Goal: Task Accomplishment & Management: Manage account settings

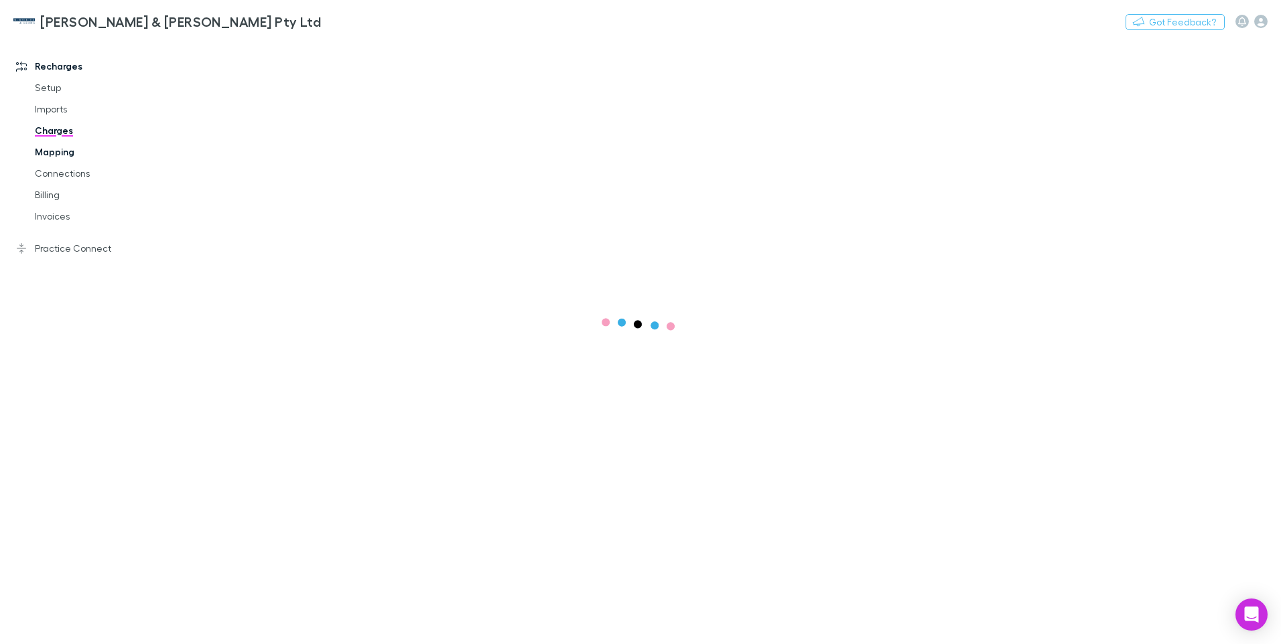
click at [54, 149] on link "Mapping" at bounding box center [100, 151] width 159 height 21
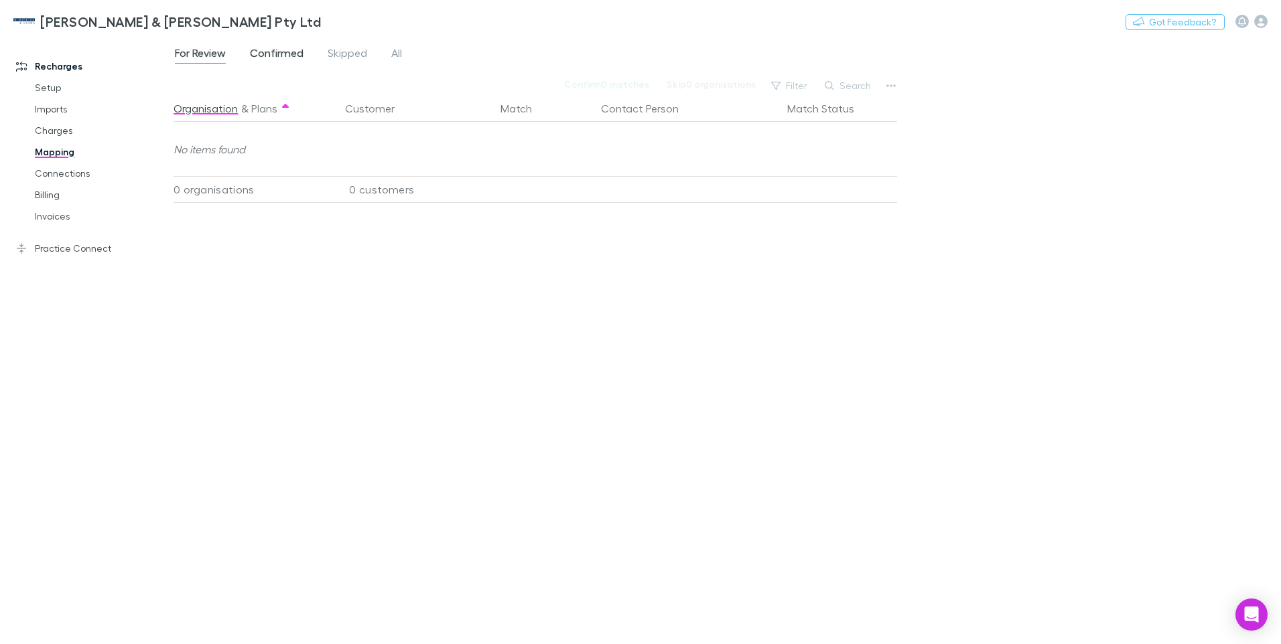
click at [269, 52] on span "Confirmed" at bounding box center [277, 54] width 54 height 17
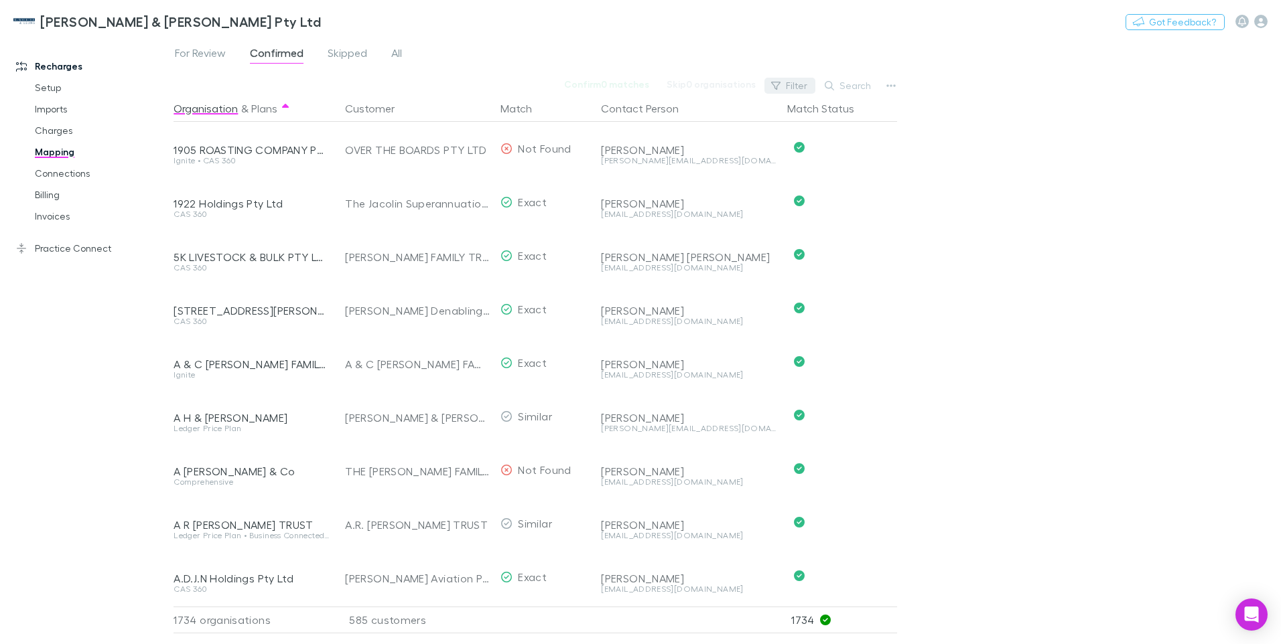
click at [791, 84] on button "Filter" at bounding box center [789, 86] width 51 height 16
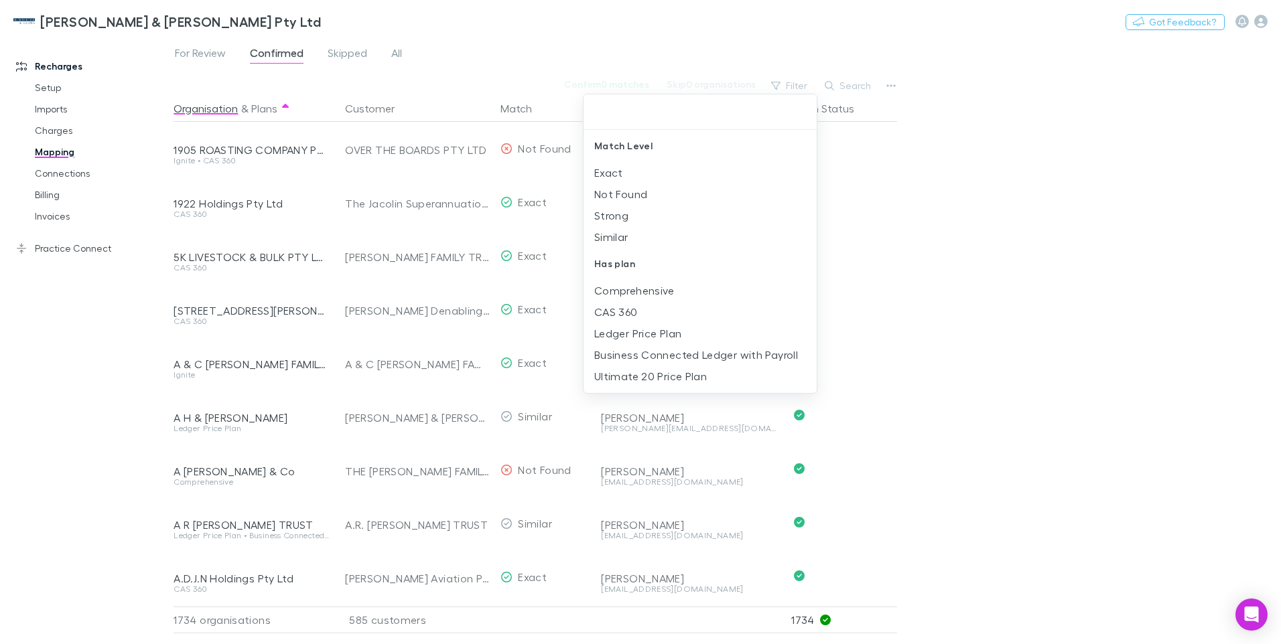
click at [834, 86] on div at bounding box center [640, 322] width 1281 height 644
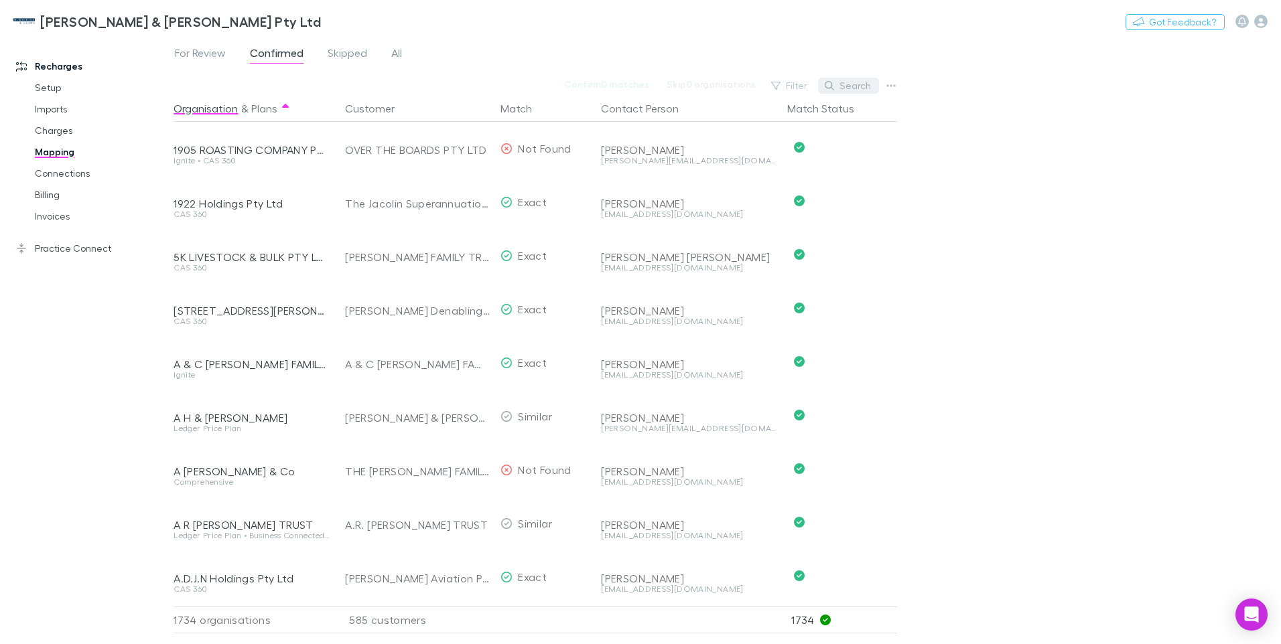
click at [845, 86] on button "Search" at bounding box center [848, 86] width 61 height 16
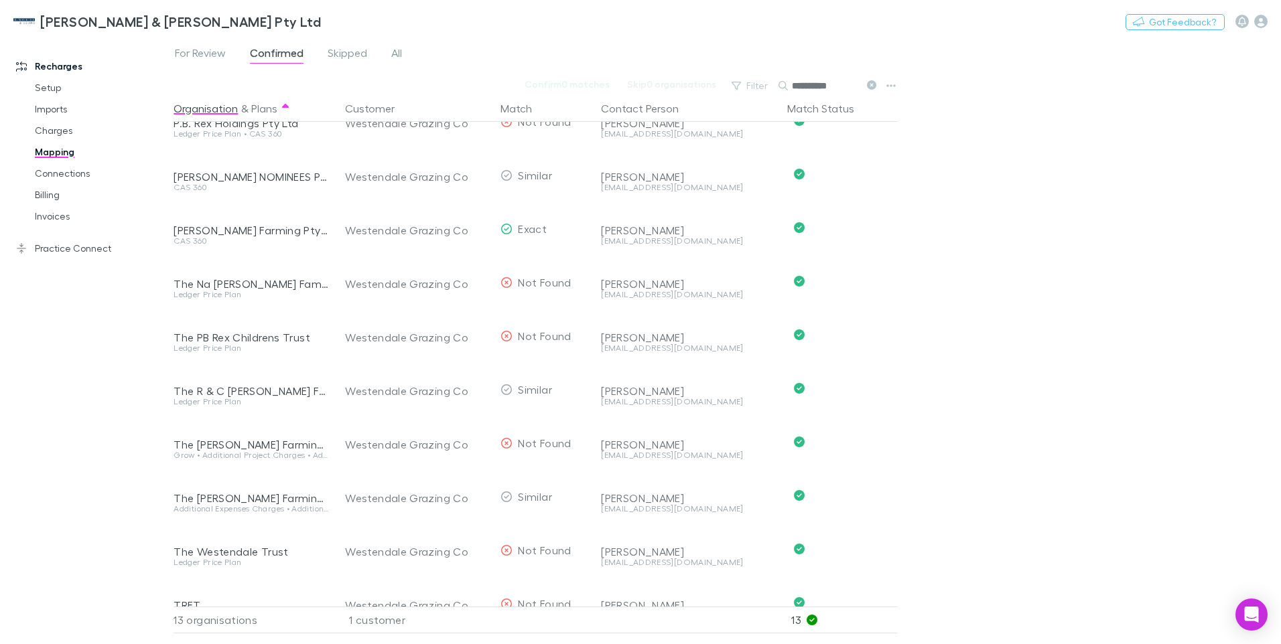
scroll to position [222, 0]
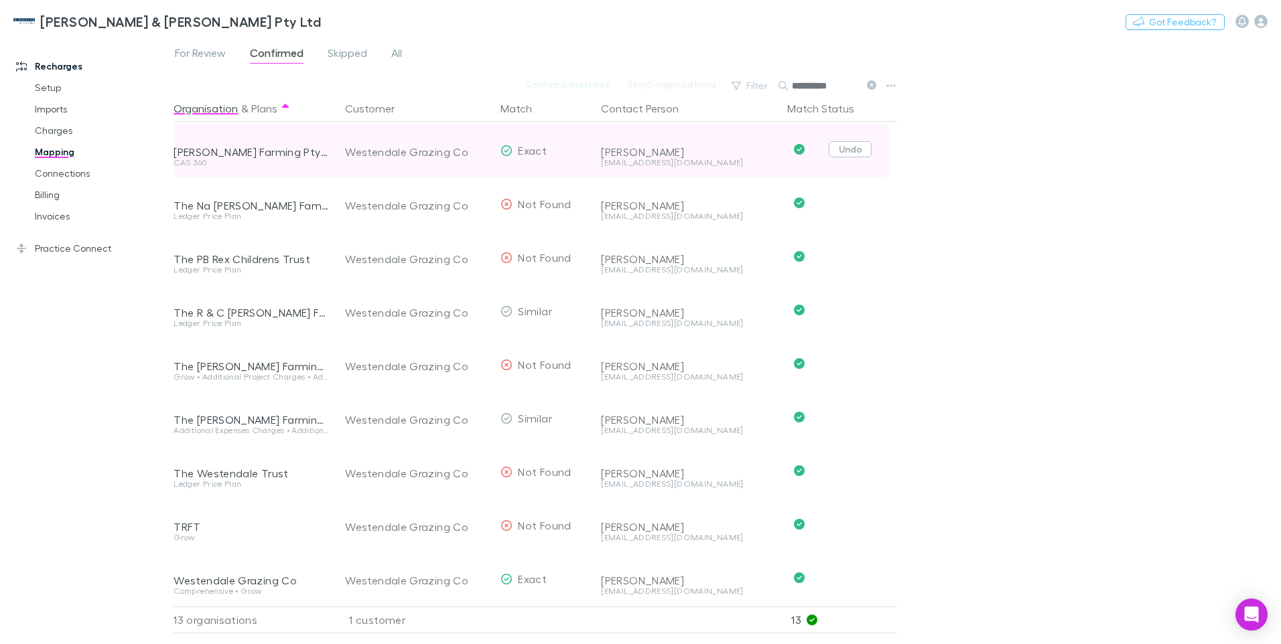
type input "**********"
click at [853, 141] on button "Undo" at bounding box center [850, 149] width 43 height 16
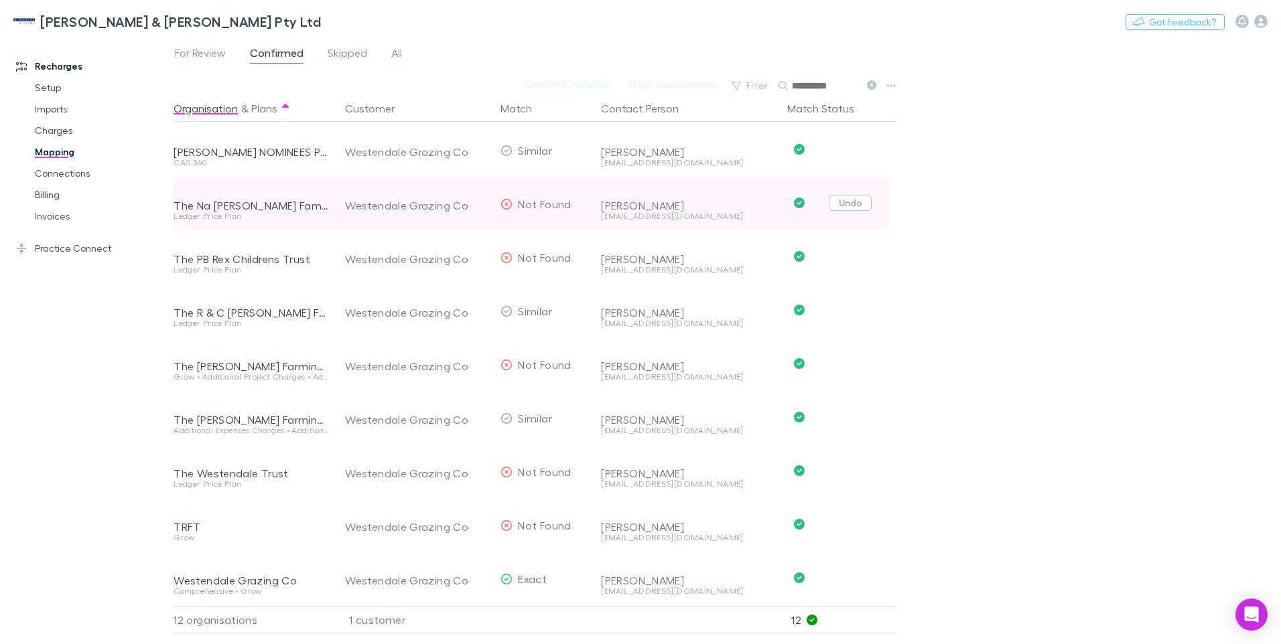
click at [851, 195] on button "Undo" at bounding box center [850, 203] width 43 height 16
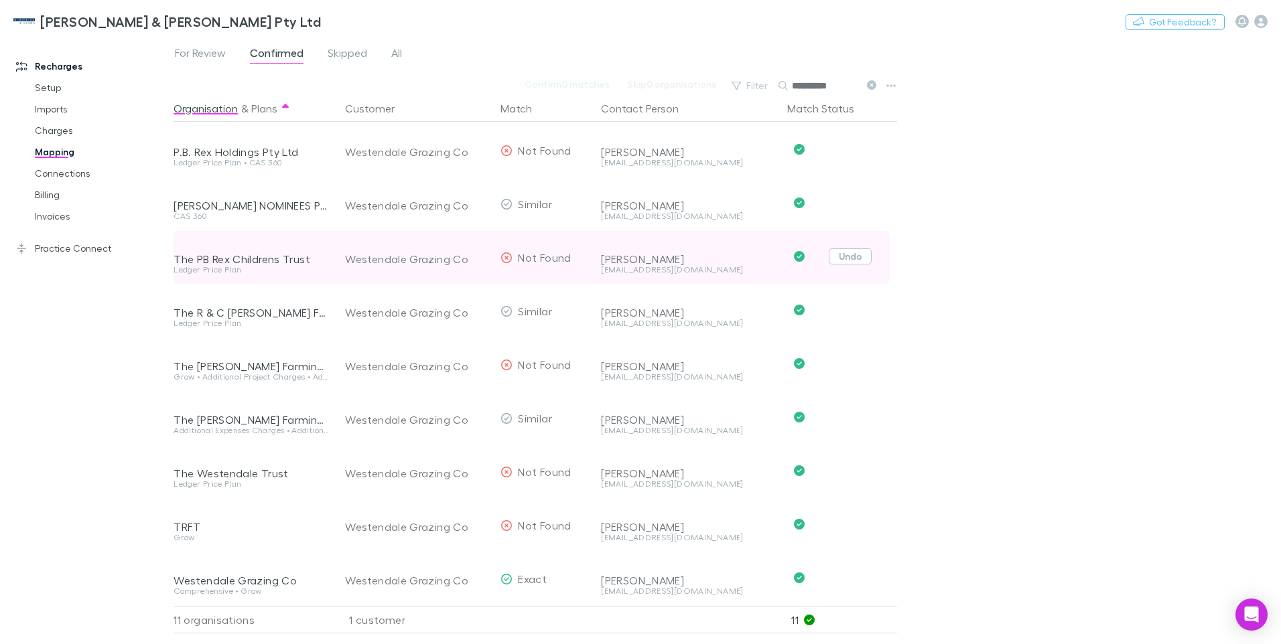
click at [855, 249] on button "Undo" at bounding box center [850, 257] width 43 height 16
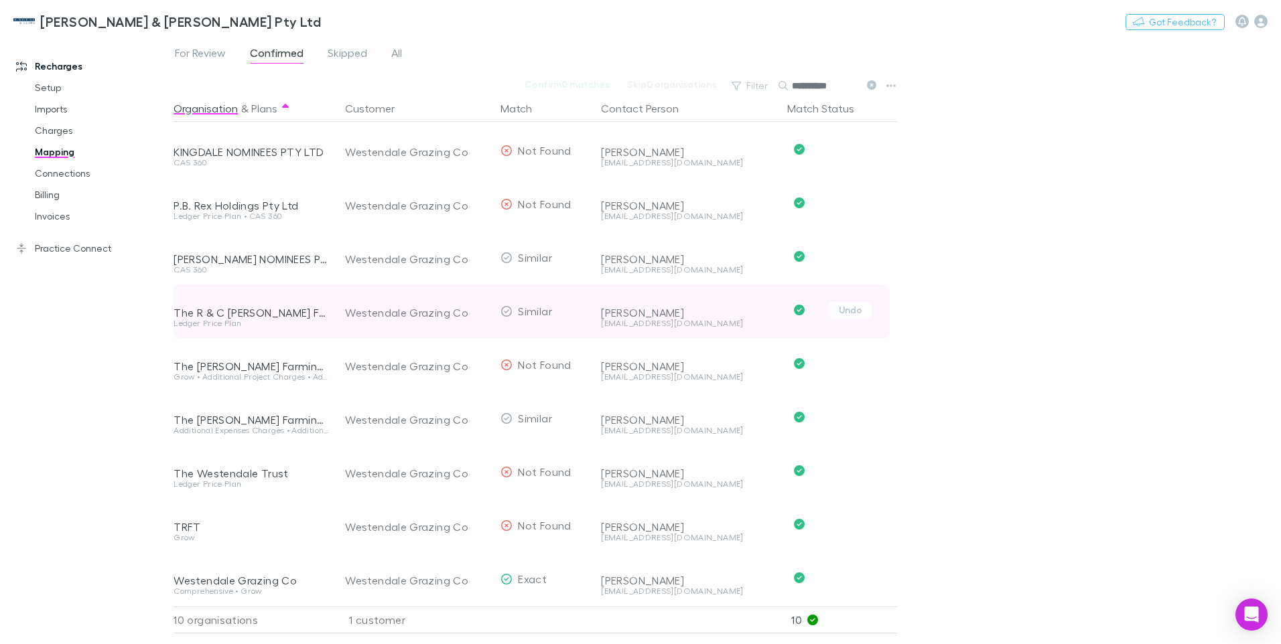
drag, startPoint x: 849, startPoint y: 301, endPoint x: 853, endPoint y: 326, distance: 24.4
click at [849, 302] on button "Undo" at bounding box center [850, 310] width 43 height 16
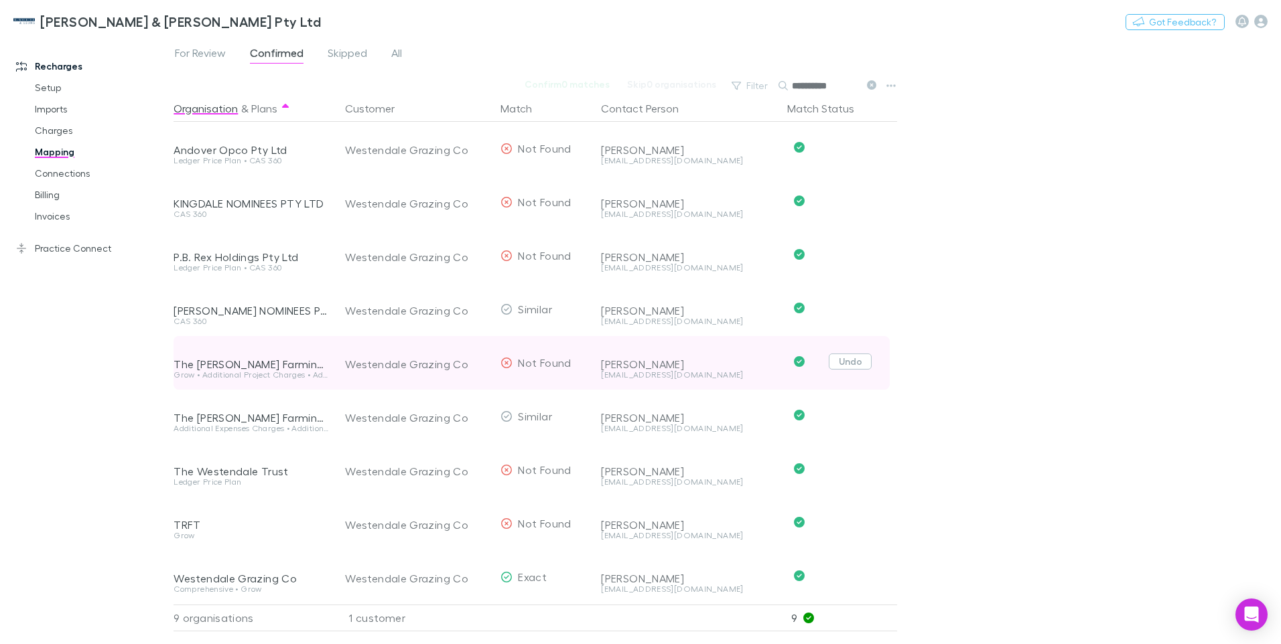
scroll to position [8, 0]
click at [853, 354] on button "Undo" at bounding box center [850, 362] width 43 height 16
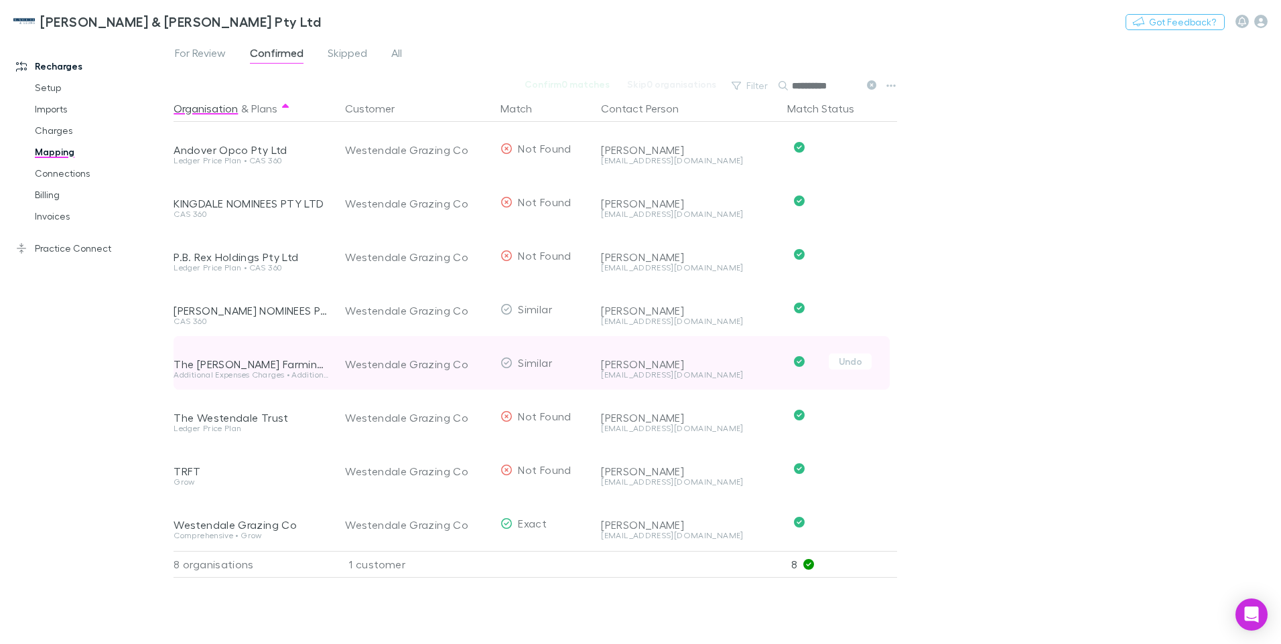
scroll to position [0, 0]
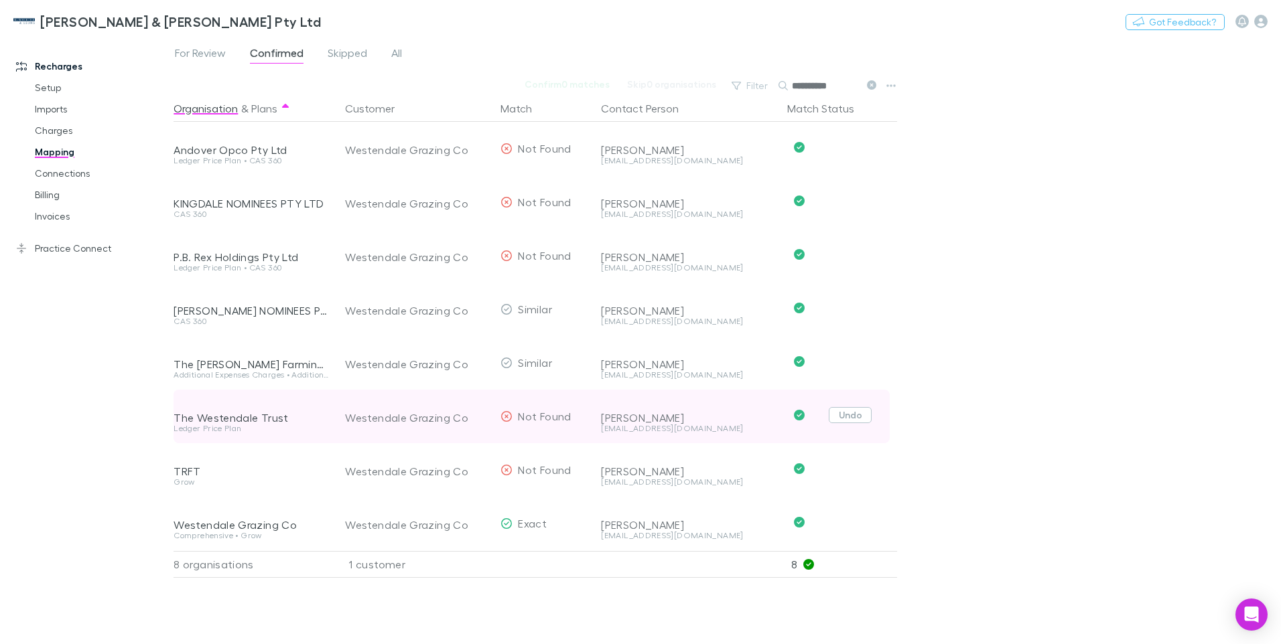
click at [845, 415] on button "Undo" at bounding box center [850, 415] width 43 height 16
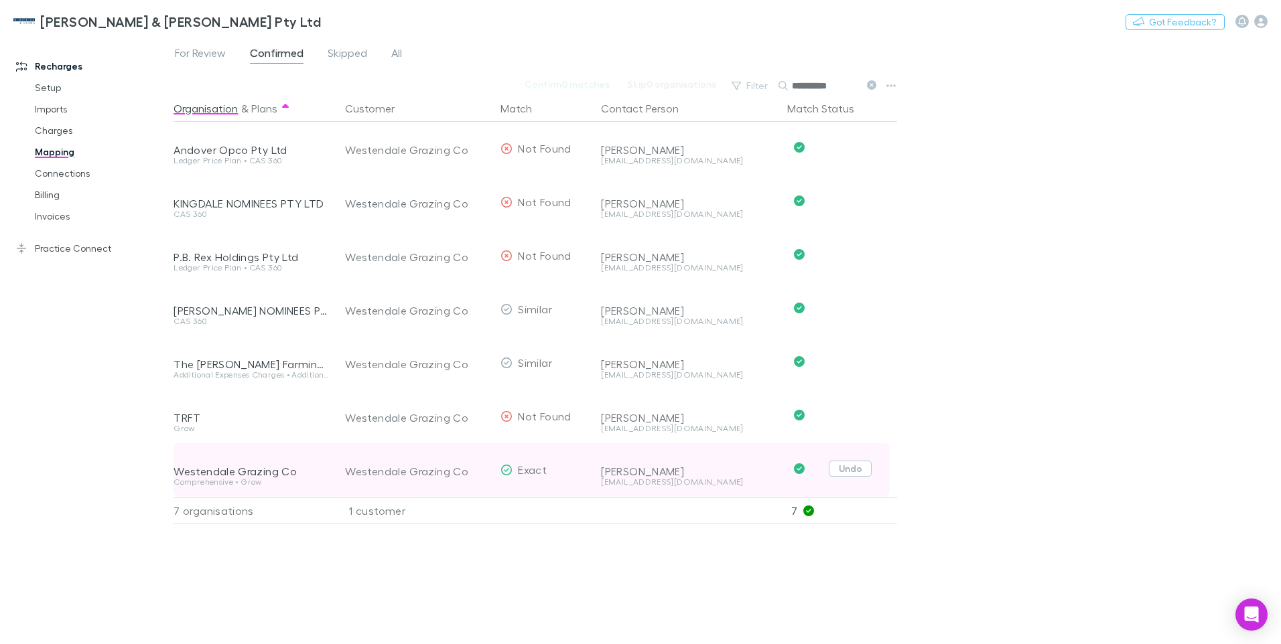
click at [846, 472] on button "Undo" at bounding box center [850, 469] width 43 height 16
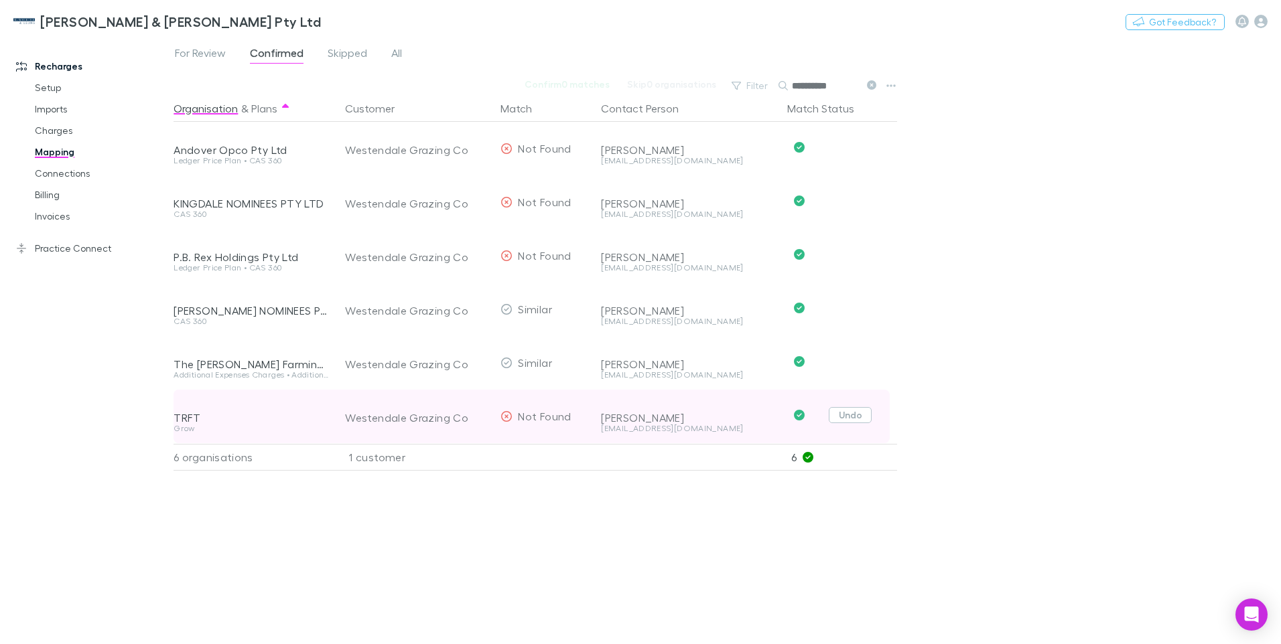
click at [853, 419] on button "Undo" at bounding box center [850, 415] width 43 height 16
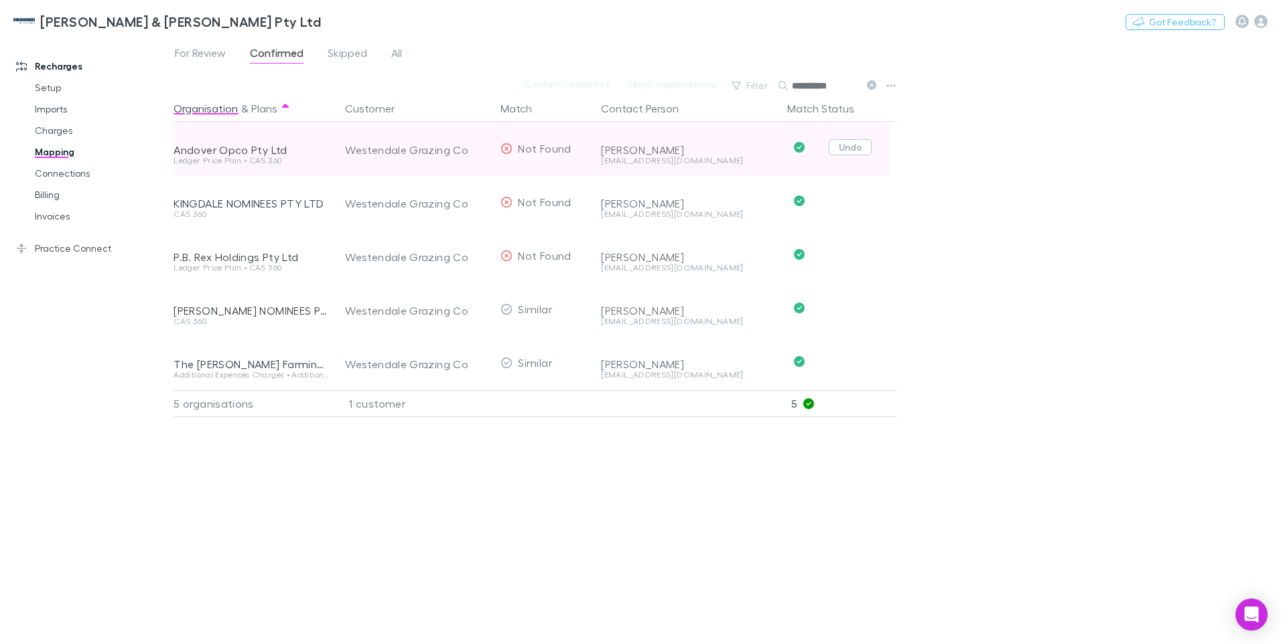
click at [851, 147] on button "Undo" at bounding box center [850, 147] width 43 height 16
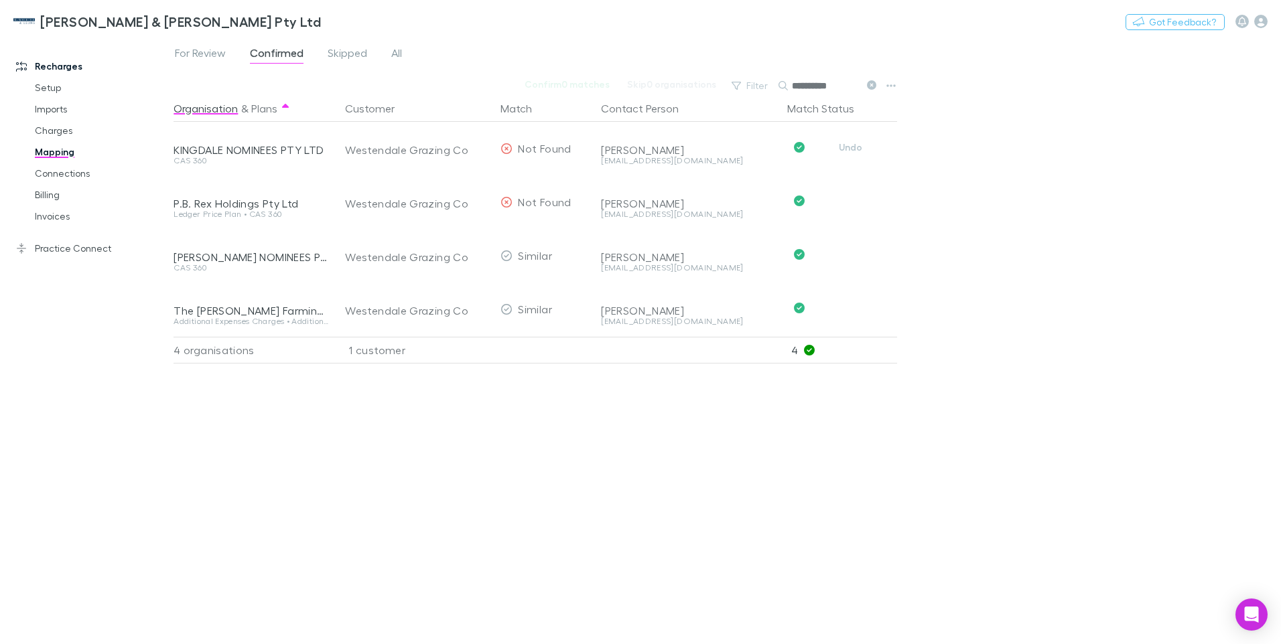
click at [851, 147] on button "Undo" at bounding box center [850, 147] width 43 height 16
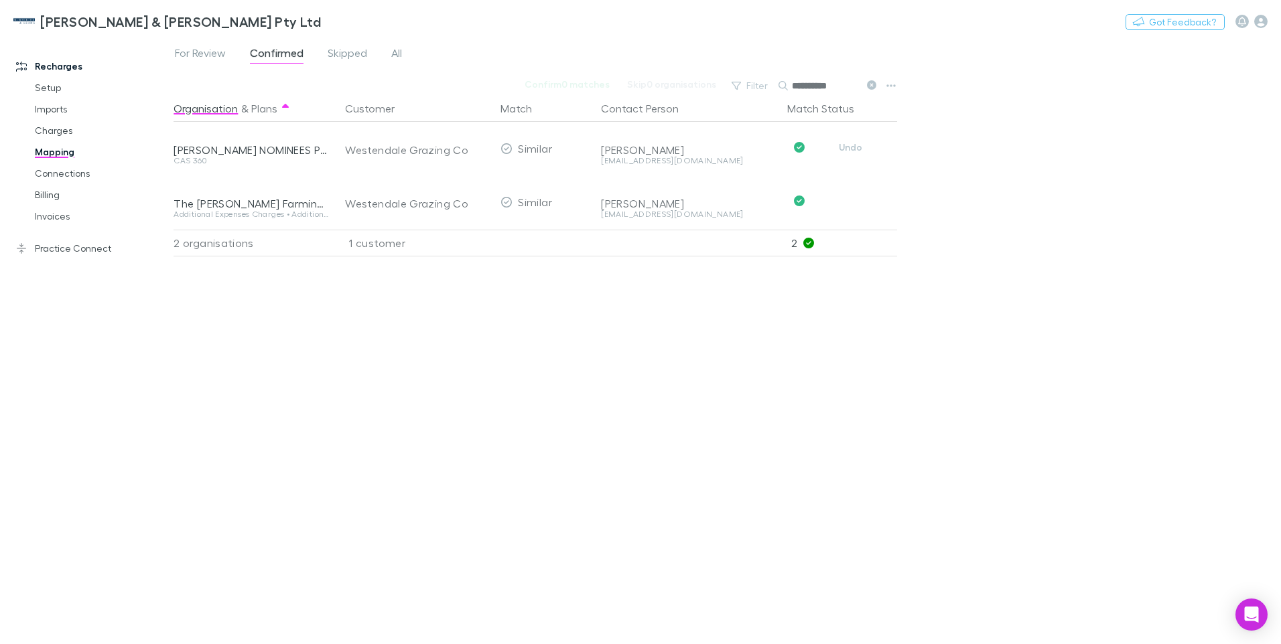
click at [851, 147] on button "Undo" at bounding box center [850, 147] width 43 height 16
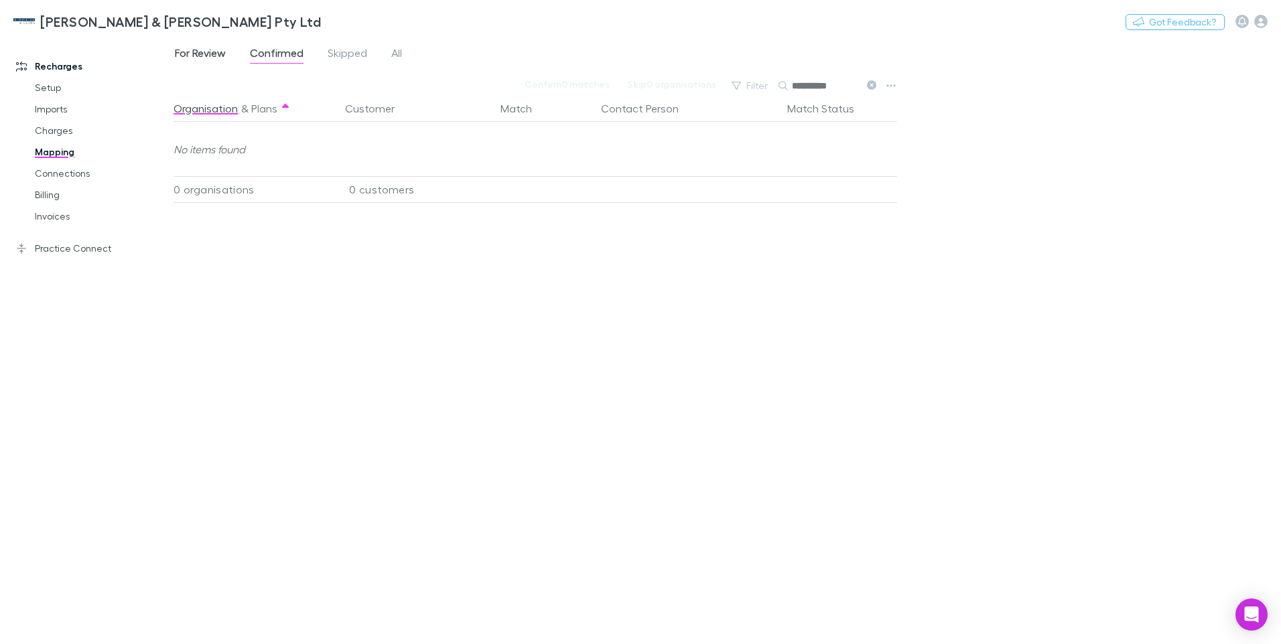
click at [205, 52] on span "For Review" at bounding box center [200, 54] width 51 height 17
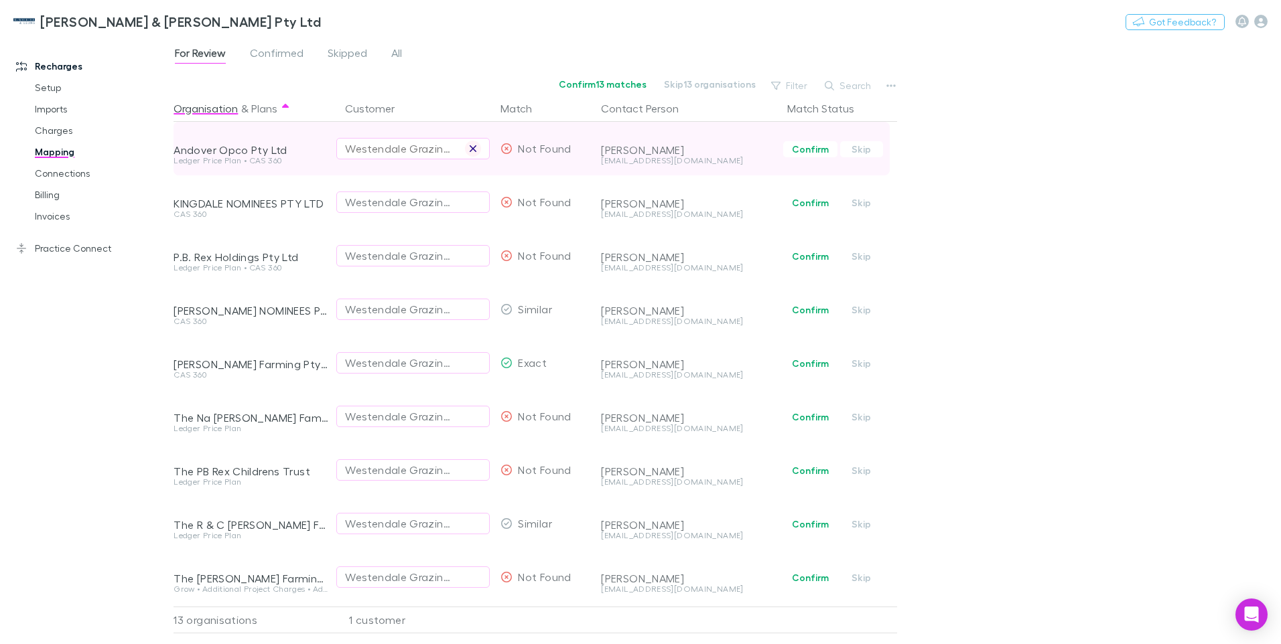
click at [472, 148] on icon "button" at bounding box center [473, 148] width 8 height 11
click at [359, 146] on div "Select a customer" at bounding box center [413, 149] width 136 height 16
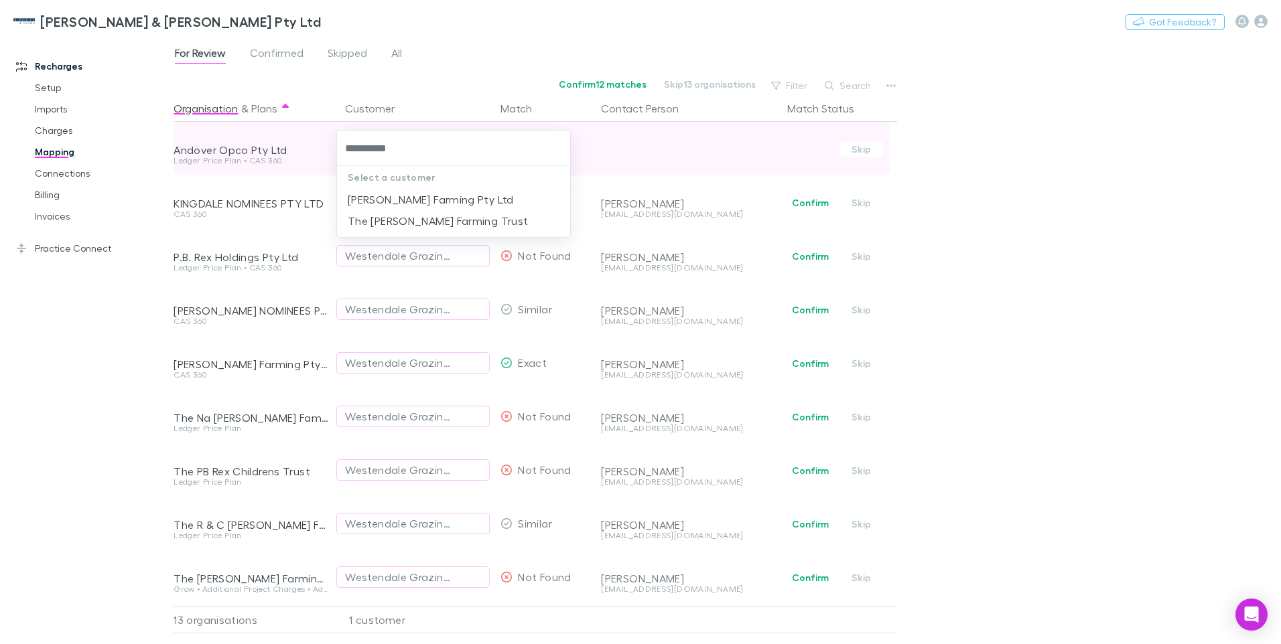
type input "**********"
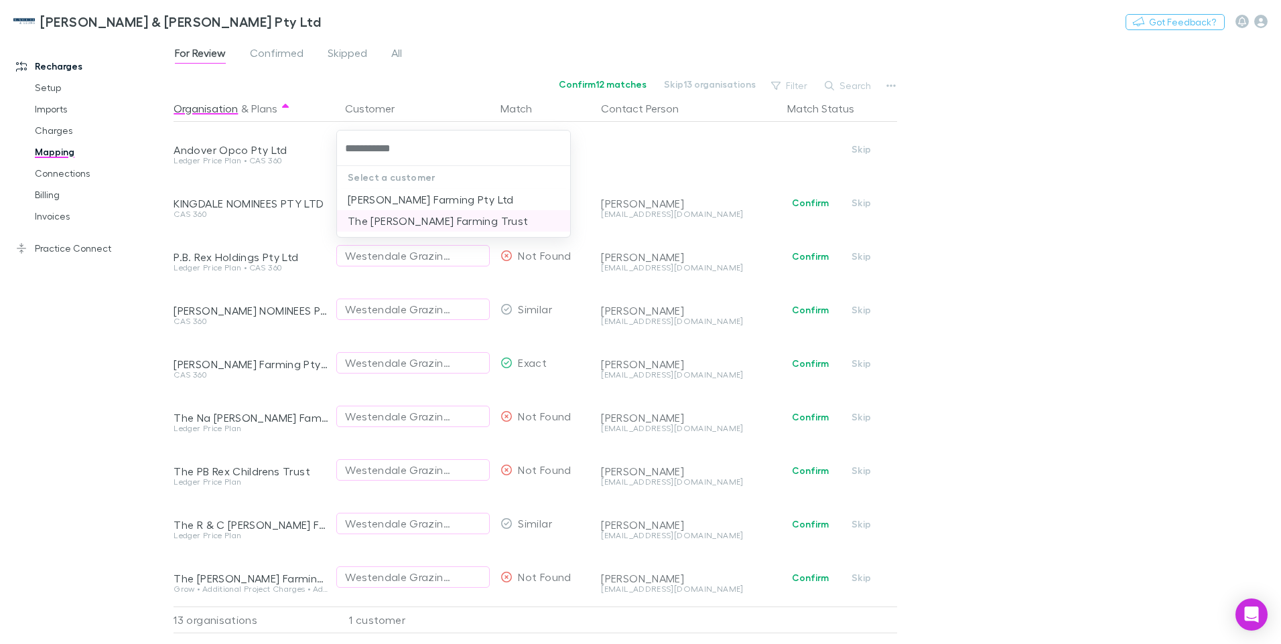
click at [420, 220] on li "The [PERSON_NAME] Farming Trust" at bounding box center [453, 220] width 233 height 21
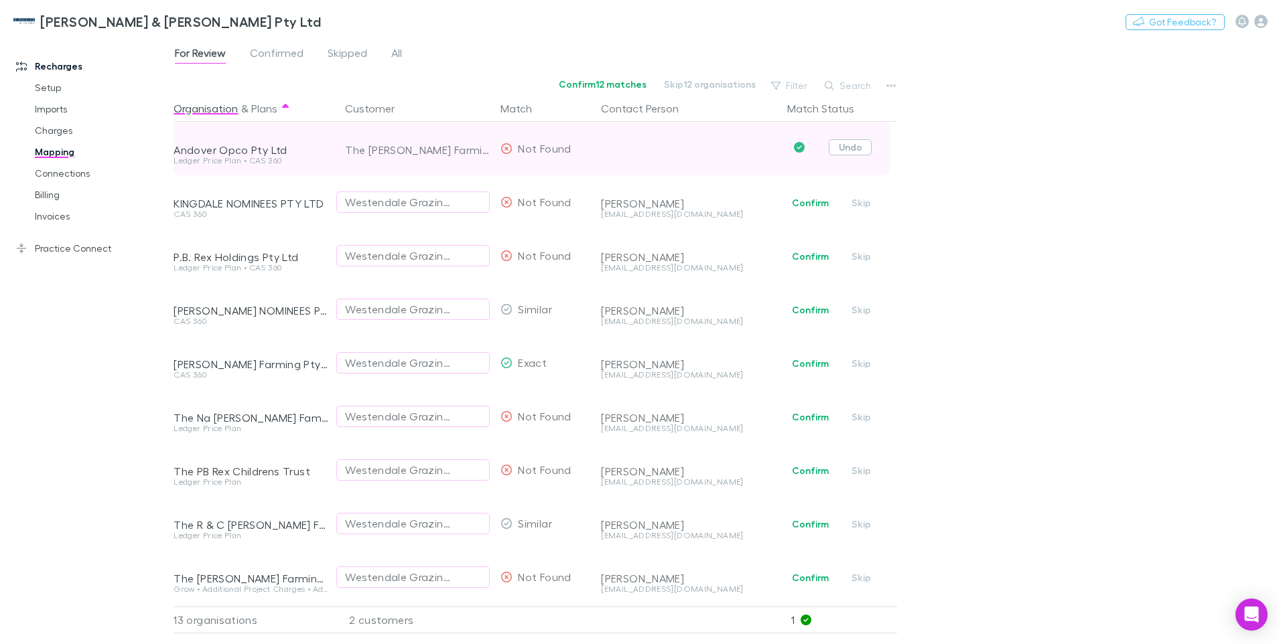
click at [851, 143] on button "Undo" at bounding box center [850, 147] width 43 height 16
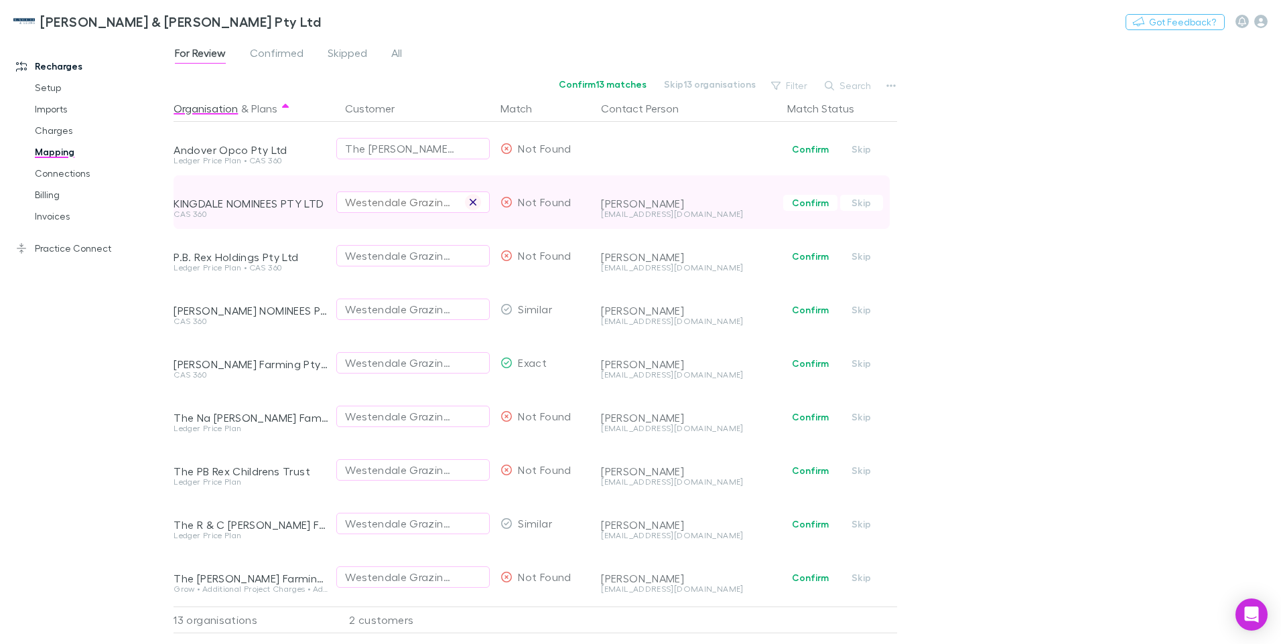
click at [473, 204] on icon "button" at bounding box center [473, 202] width 8 height 11
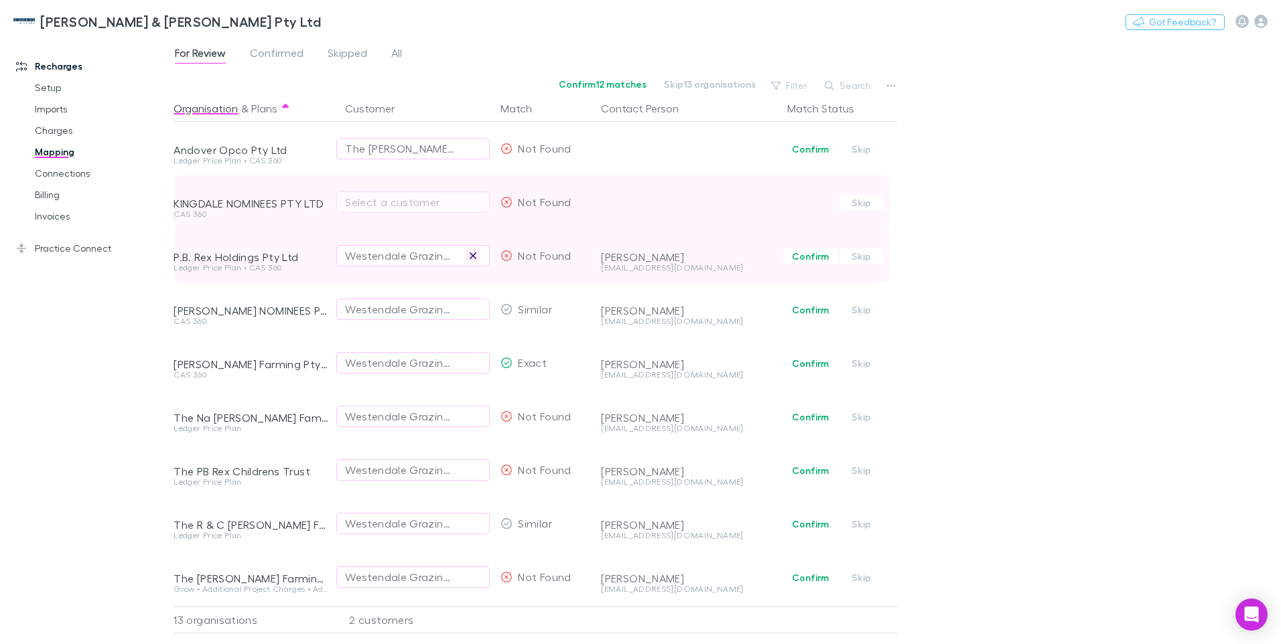
click at [473, 260] on icon "button" at bounding box center [473, 256] width 8 height 11
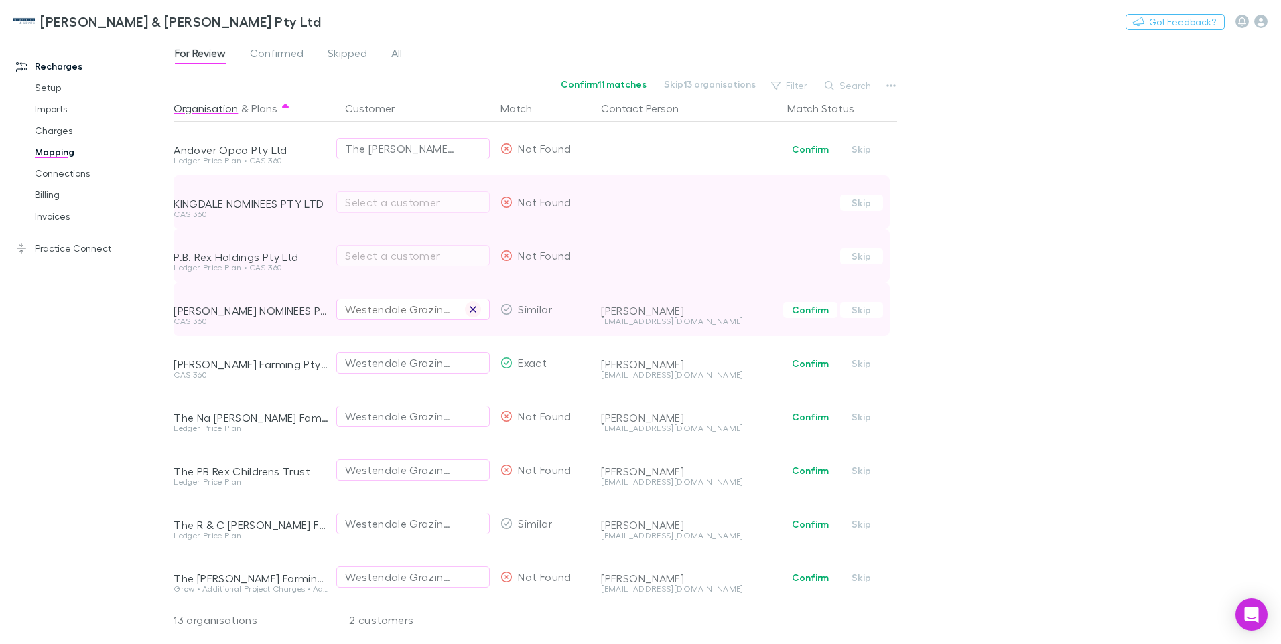
click at [472, 309] on icon "button" at bounding box center [473, 309] width 8 height 11
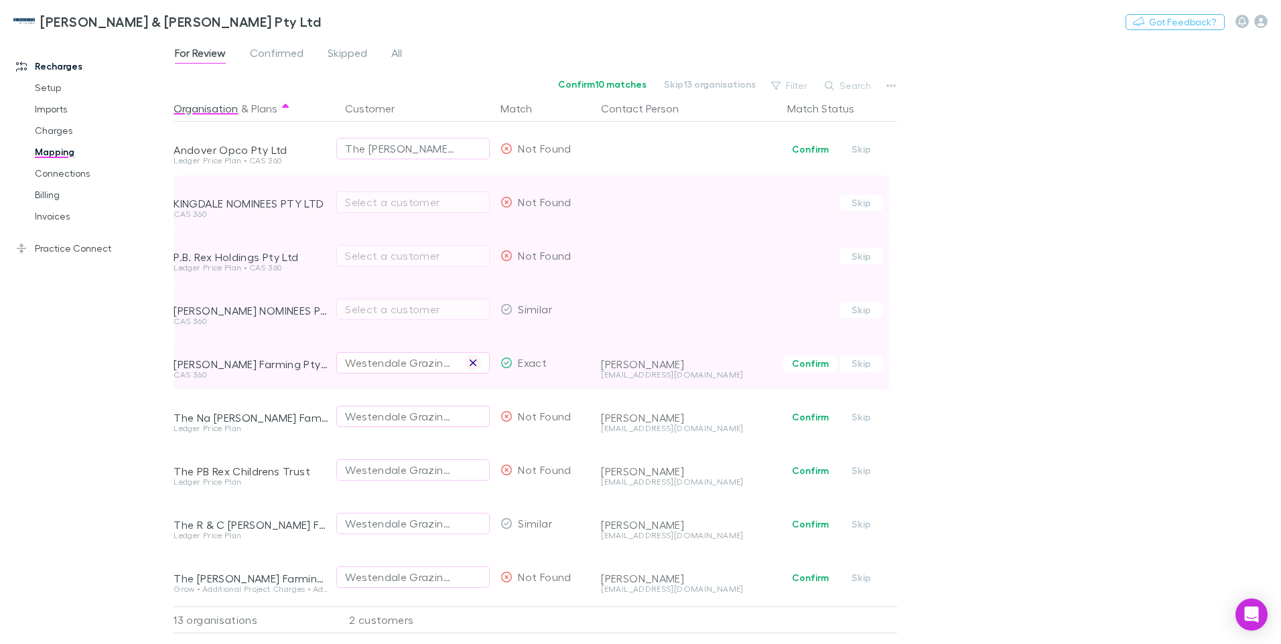
click at [470, 368] on icon "button" at bounding box center [473, 363] width 8 height 11
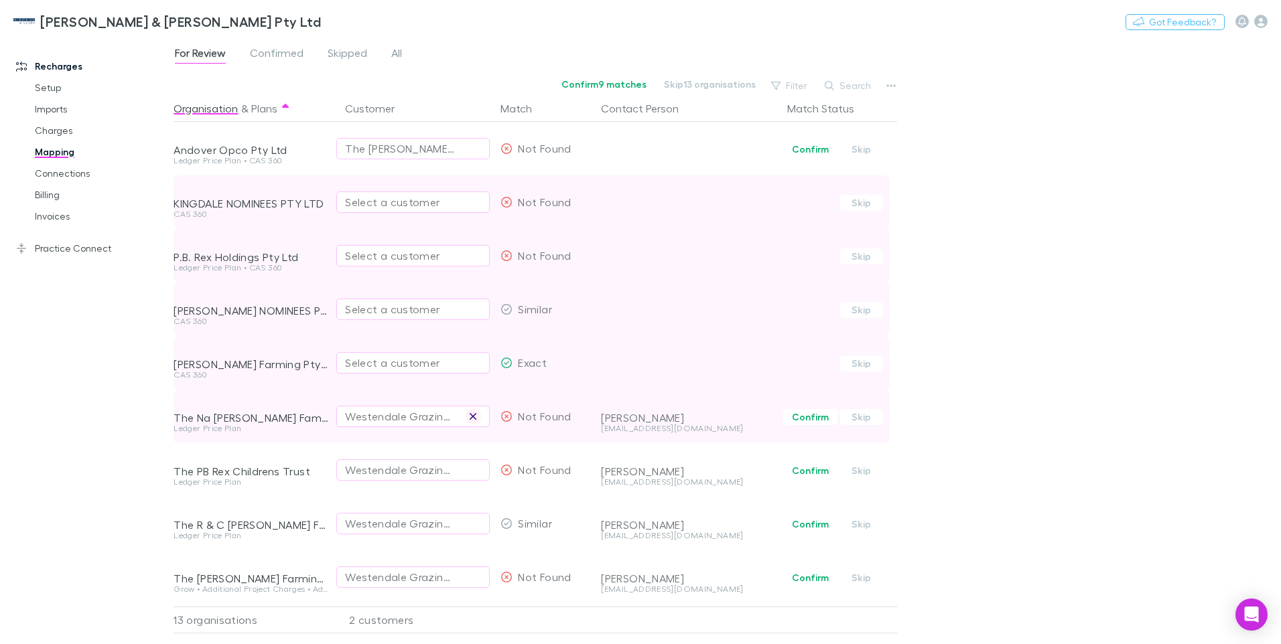
click at [474, 415] on icon "button" at bounding box center [473, 416] width 7 height 7
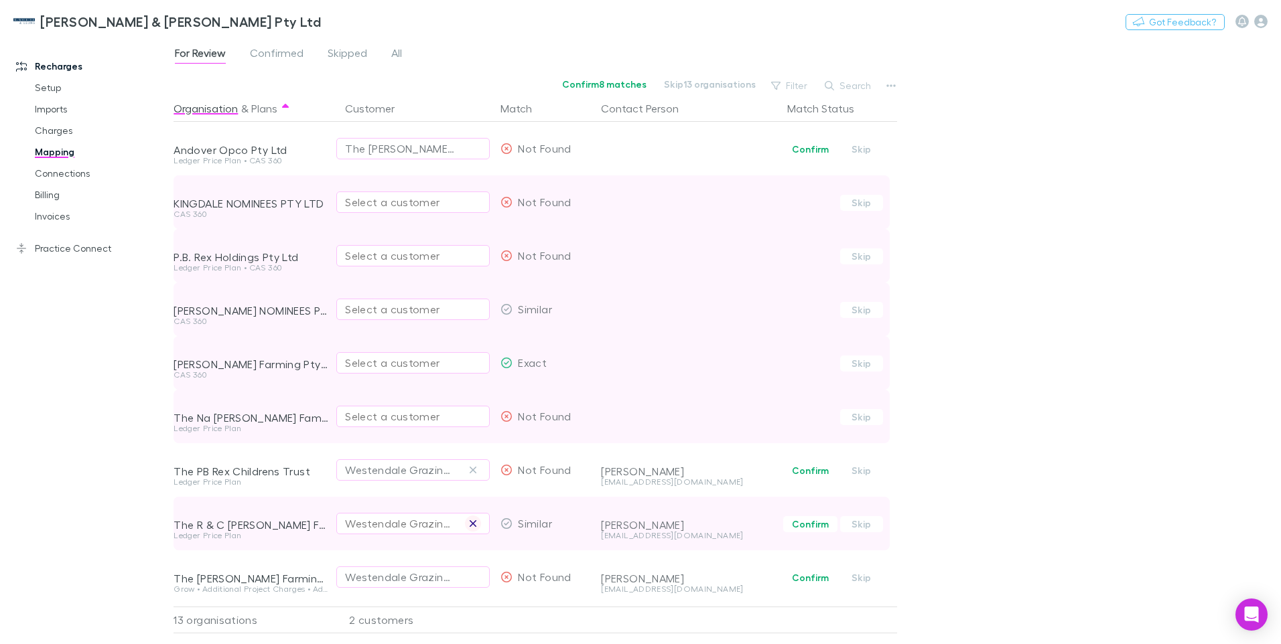
drag, startPoint x: 478, startPoint y: 470, endPoint x: 470, endPoint y: 523, distance: 54.2
click at [478, 469] on button "button" at bounding box center [473, 470] width 16 height 16
click at [472, 521] on icon "button" at bounding box center [473, 523] width 8 height 11
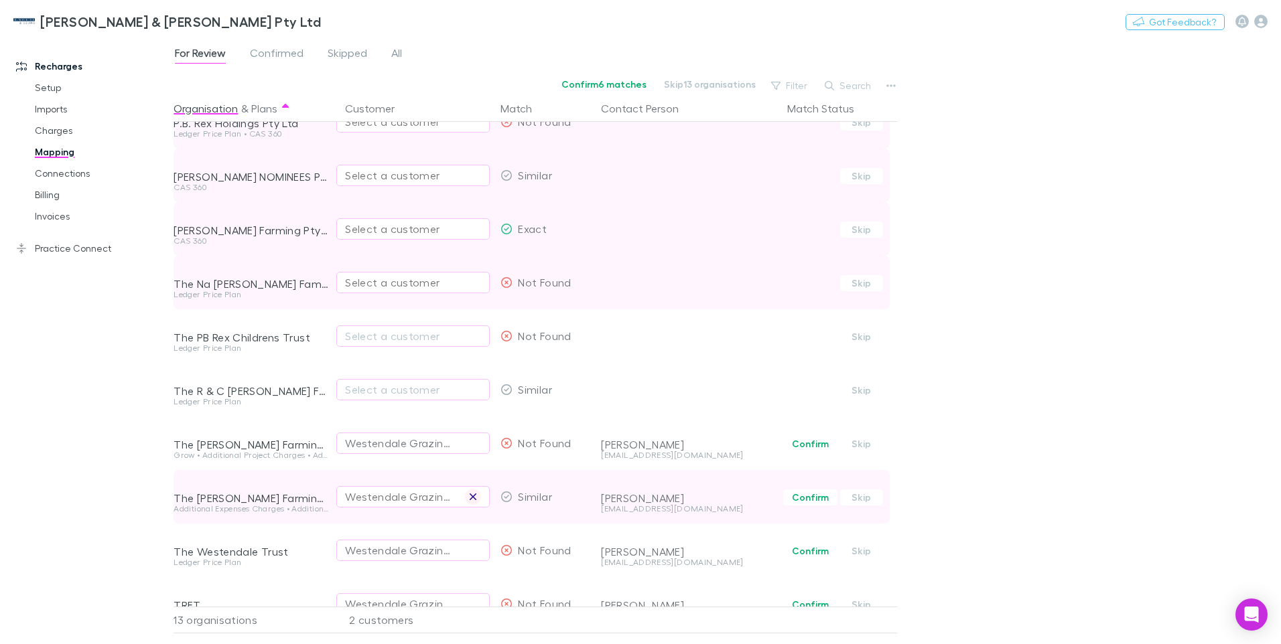
click at [470, 495] on icon "button" at bounding box center [473, 497] width 8 height 11
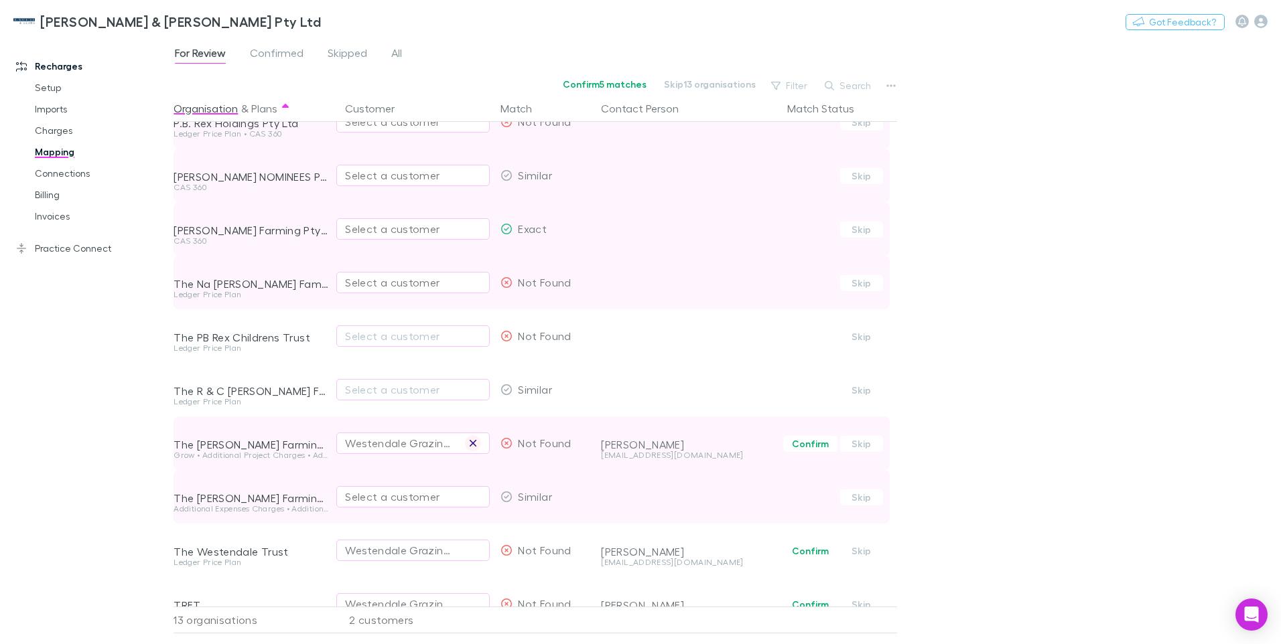
click at [472, 441] on icon "button" at bounding box center [473, 443] width 8 height 11
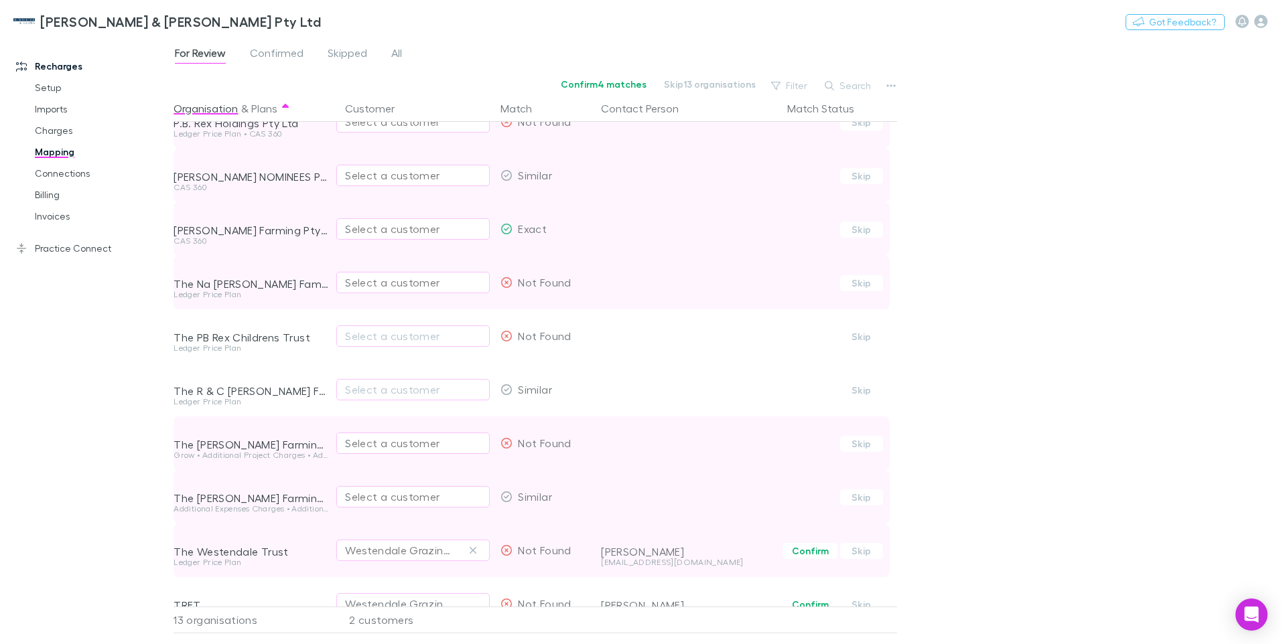
click at [470, 549] on icon "button" at bounding box center [473, 550] width 8 height 11
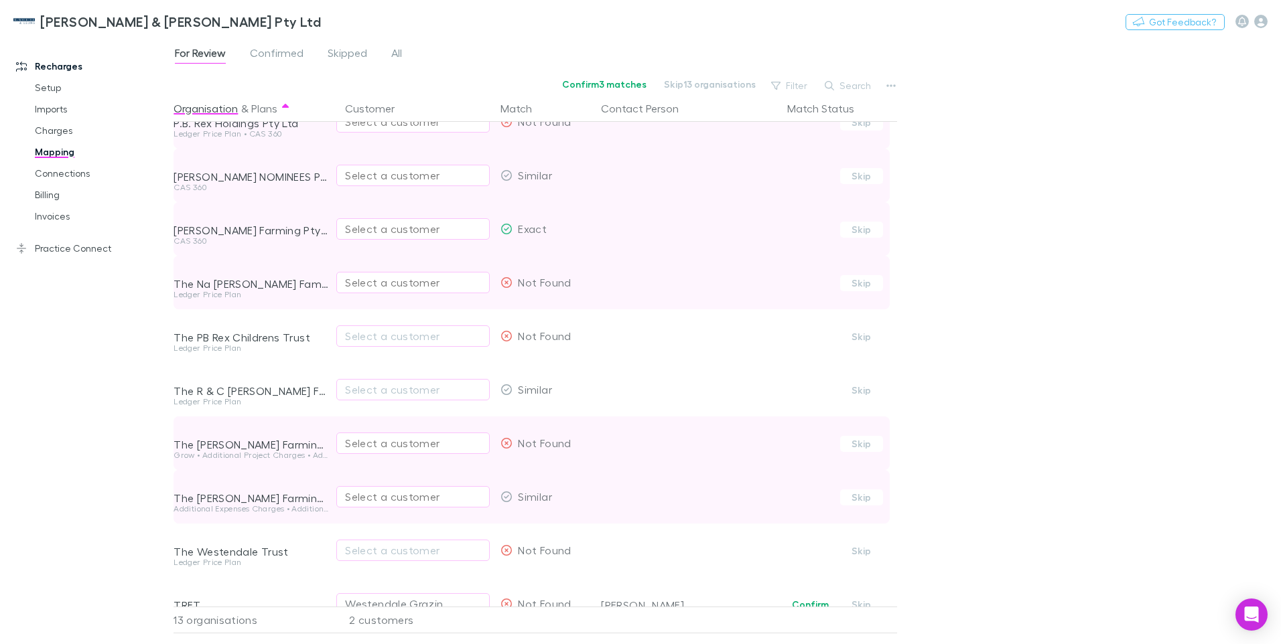
scroll to position [0, 0]
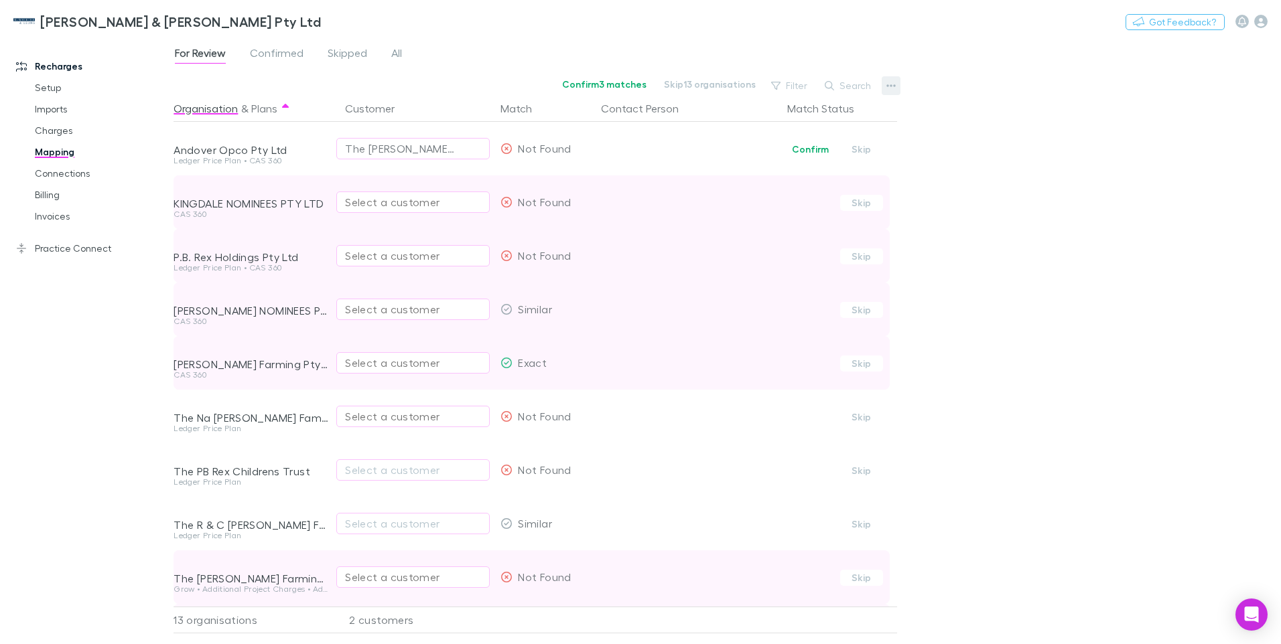
click at [891, 86] on icon "button" at bounding box center [891, 85] width 9 height 3
click at [801, 222] on p "We'll fetch updated and new contacts." at bounding box center [808, 227] width 163 height 12
click at [382, 197] on div "Select a customer" at bounding box center [413, 202] width 136 height 16
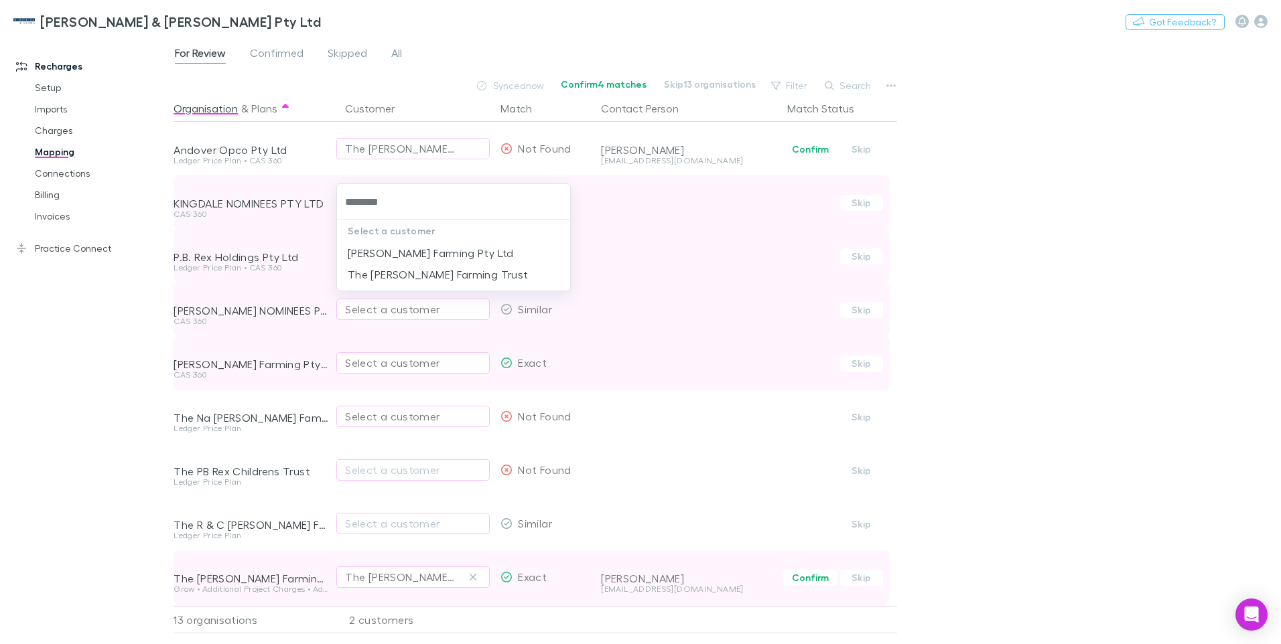
type input "*********"
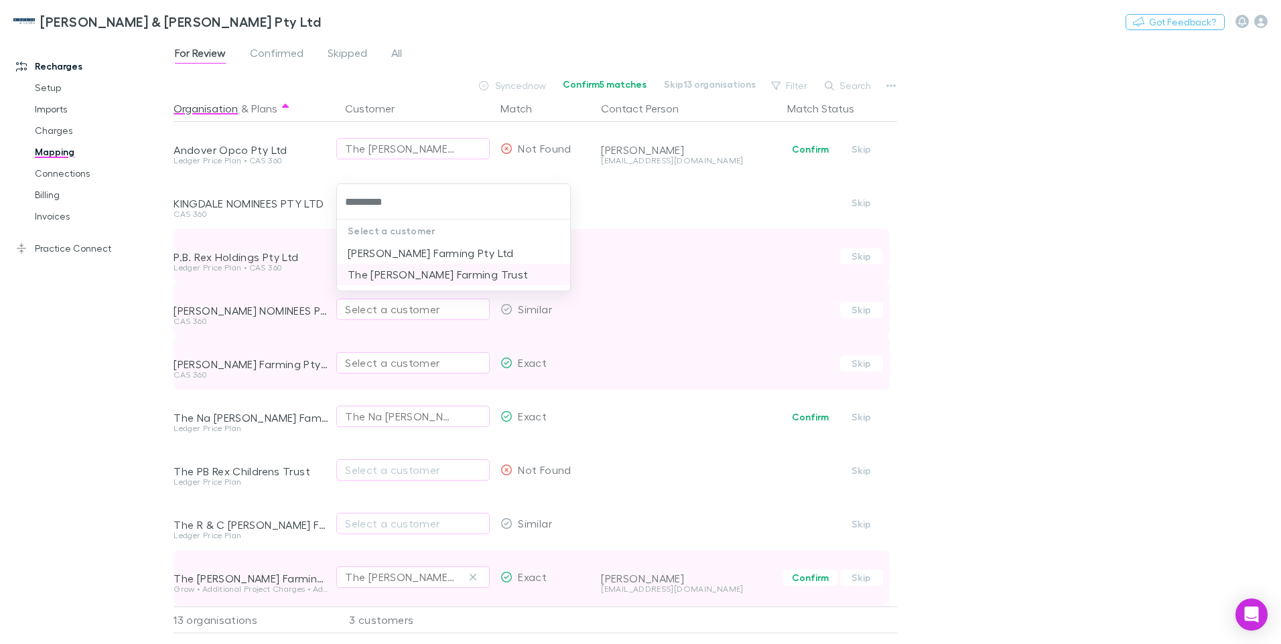
click at [409, 273] on li "The [PERSON_NAME] Farming Trust" at bounding box center [453, 274] width 233 height 21
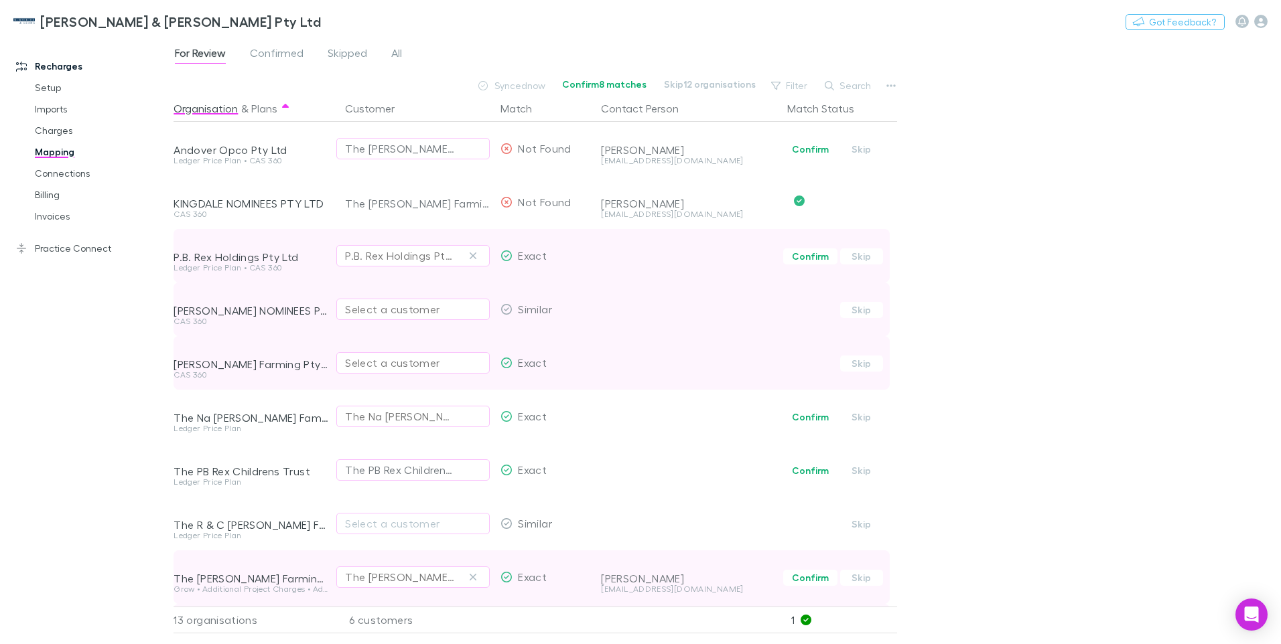
click at [388, 247] on button "P.B. Rex Holdings Pty Ltd" at bounding box center [412, 255] width 153 height 21
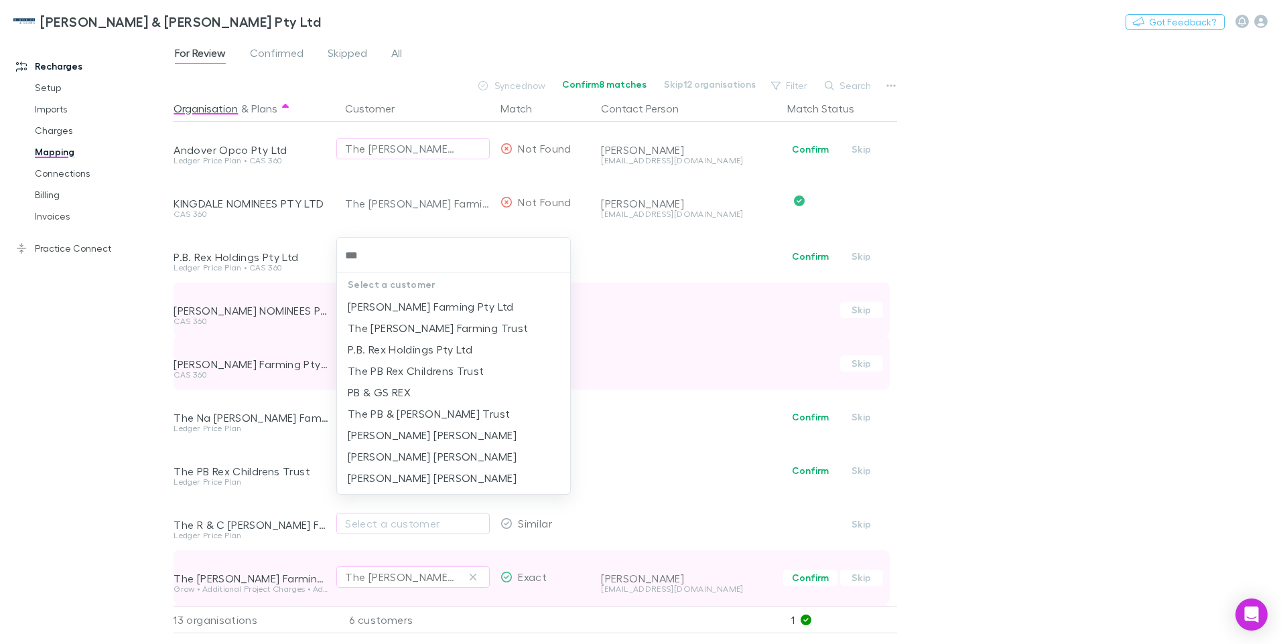
type input "***"
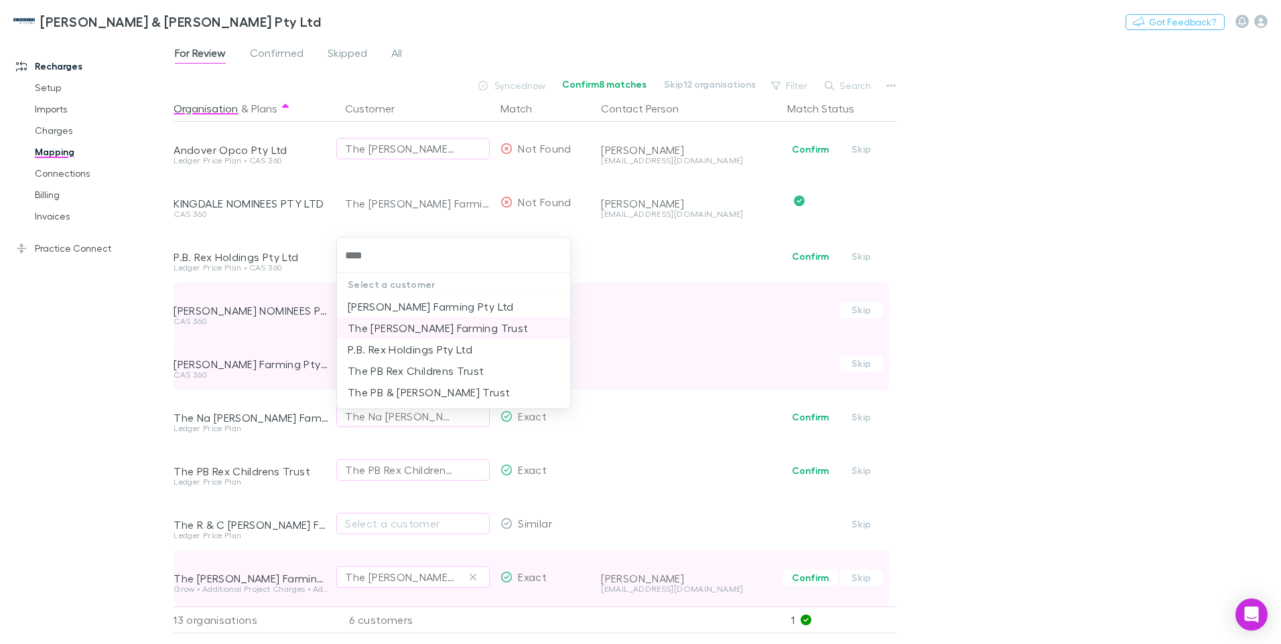
click at [397, 330] on li "The [PERSON_NAME] Farming Trust" at bounding box center [453, 328] width 233 height 21
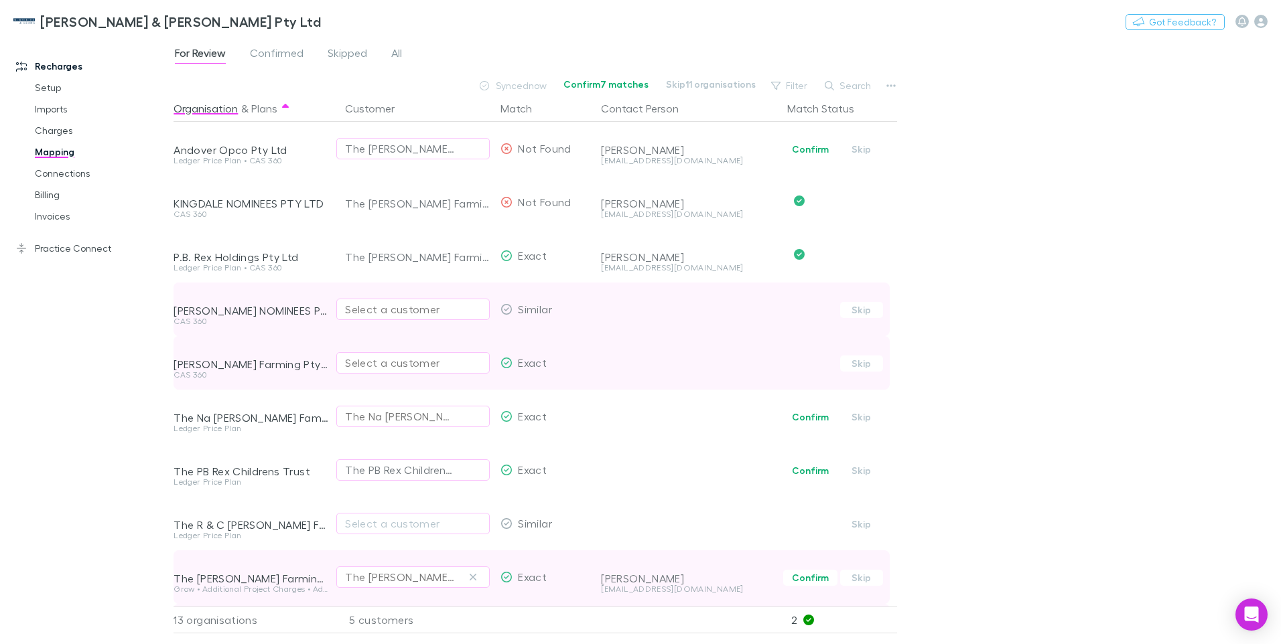
click at [364, 311] on div "Select a customer" at bounding box center [413, 309] width 136 height 16
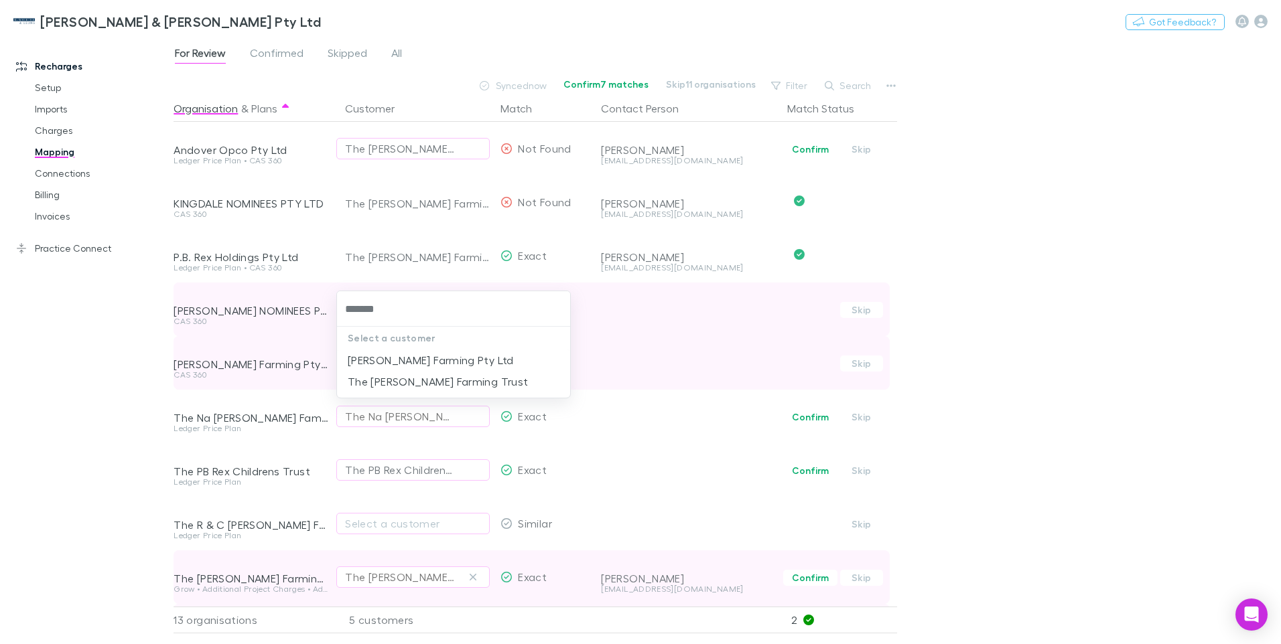
type input "********"
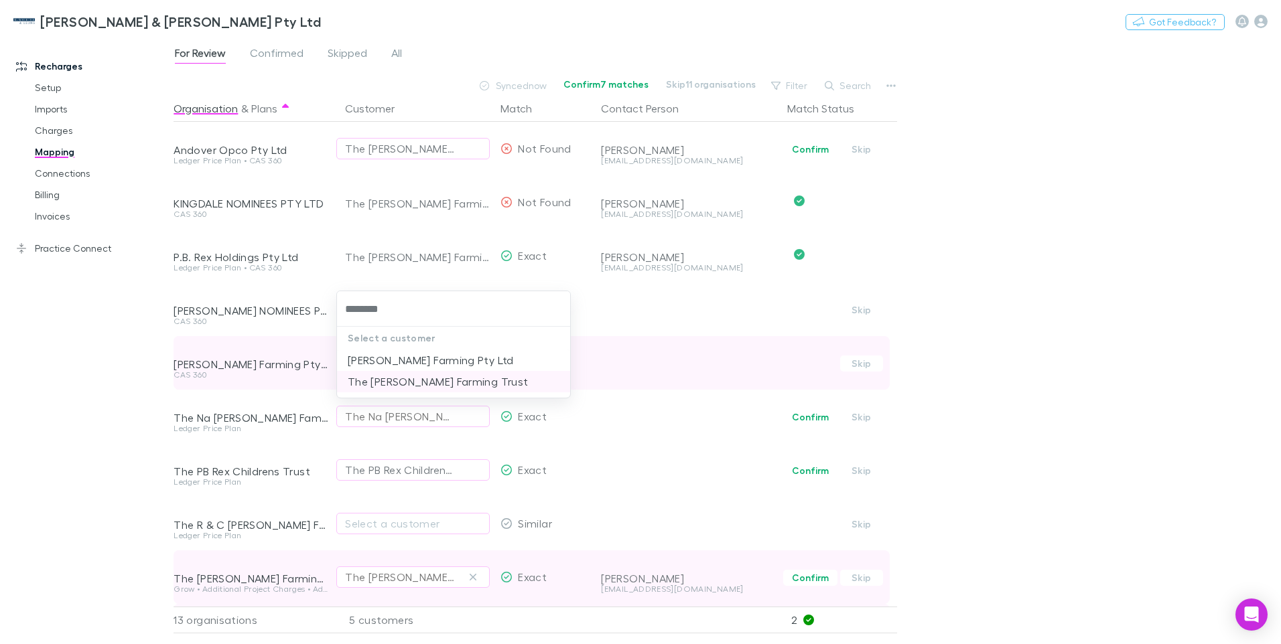
click at [393, 382] on li "The [PERSON_NAME] Farming Trust" at bounding box center [453, 381] width 233 height 21
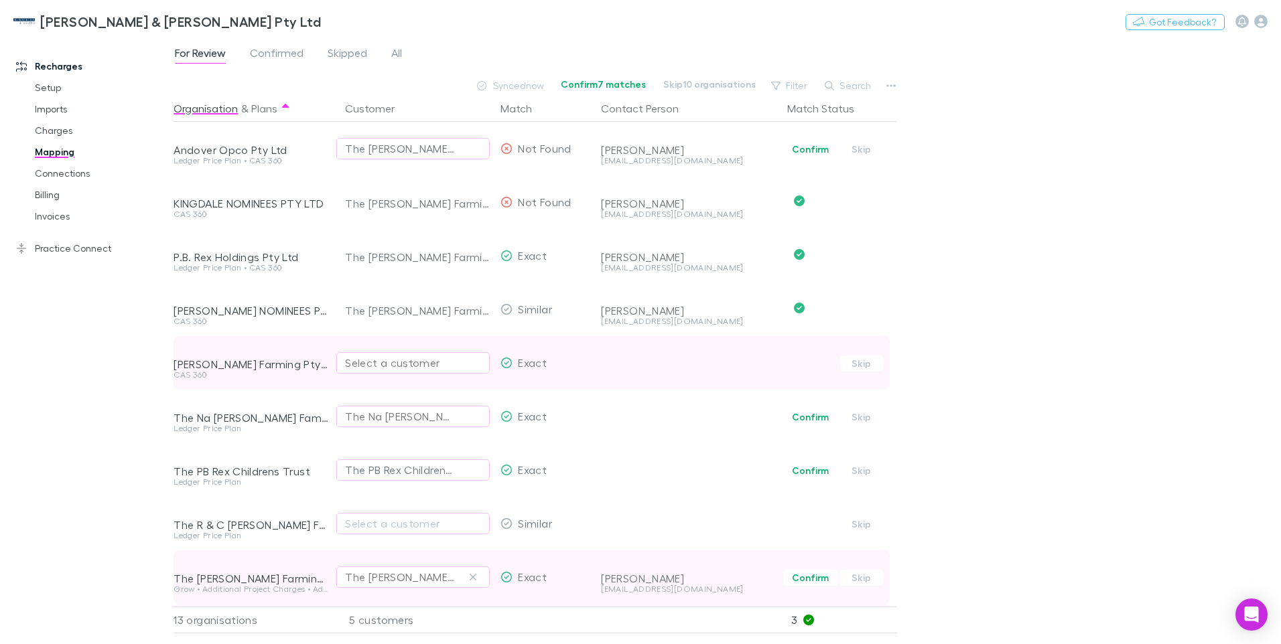
click at [387, 362] on div "Select a customer" at bounding box center [413, 363] width 136 height 16
type input "********"
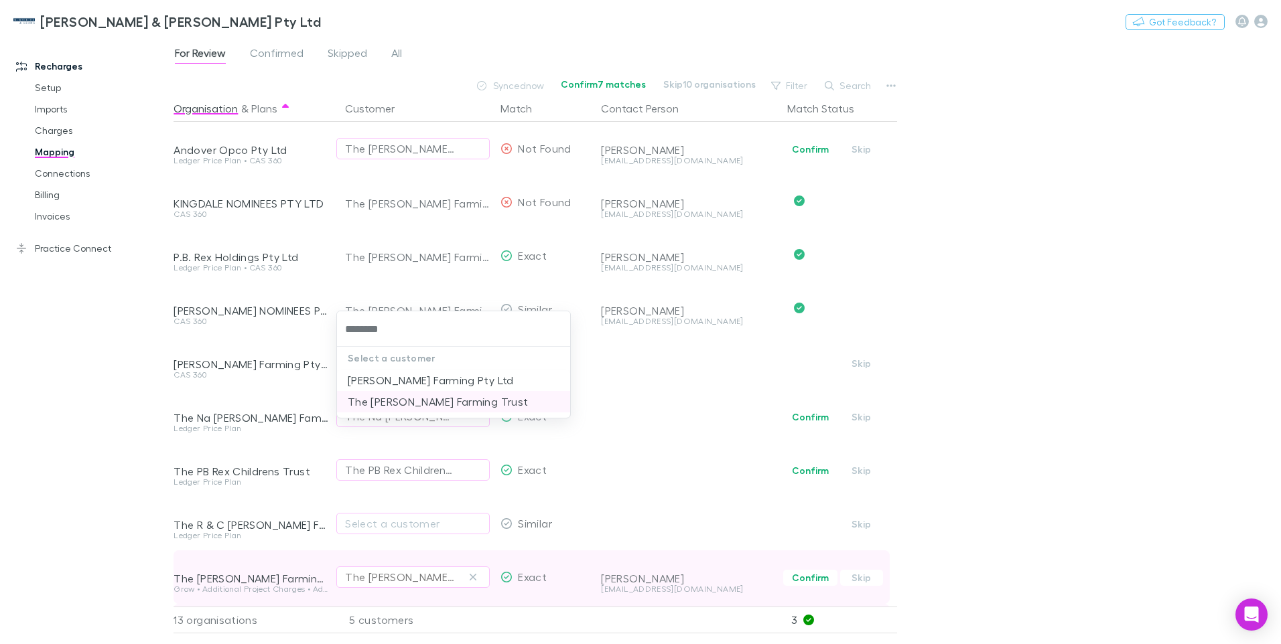
click at [390, 400] on li "The [PERSON_NAME] Farming Trust" at bounding box center [453, 401] width 233 height 21
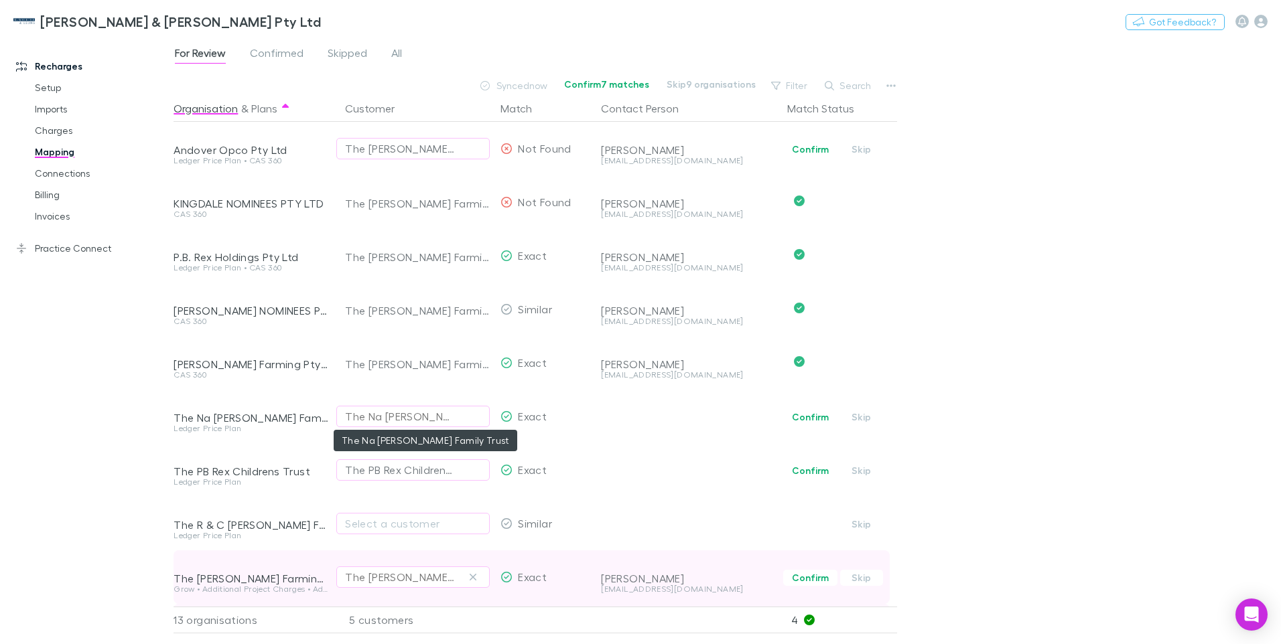
click at [392, 423] on div "The Na [PERSON_NAME] Family Trust" at bounding box center [399, 417] width 109 height 16
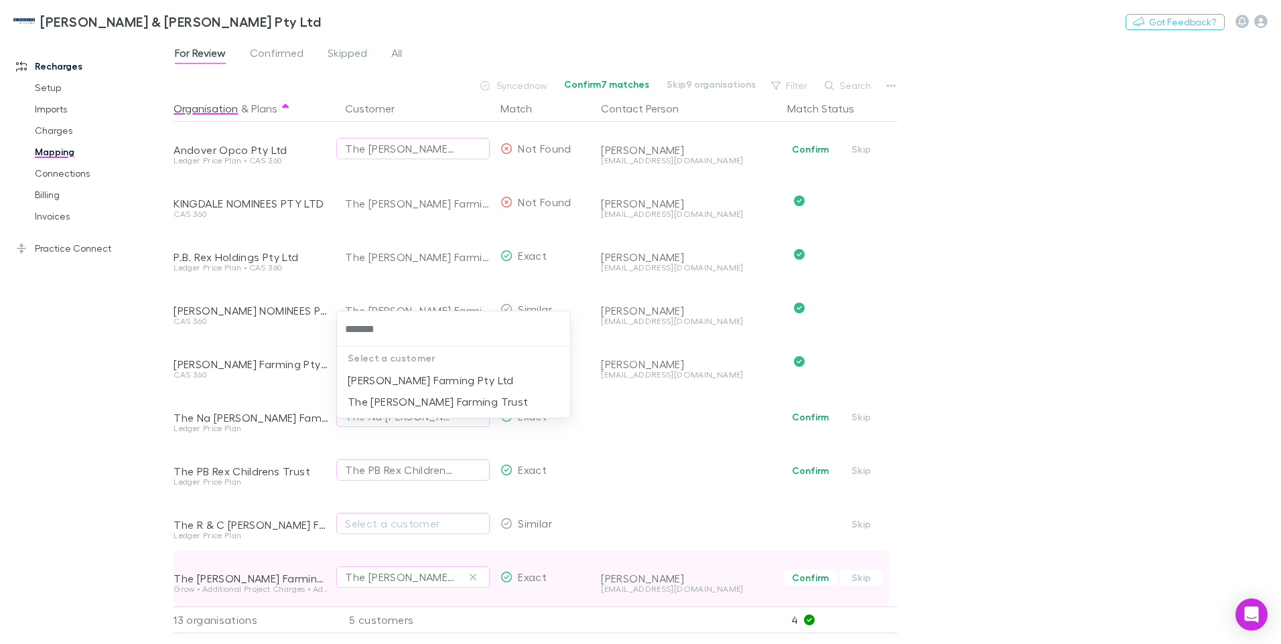
type input "********"
click at [411, 399] on li "The [PERSON_NAME] Farming Trust" at bounding box center [453, 401] width 233 height 21
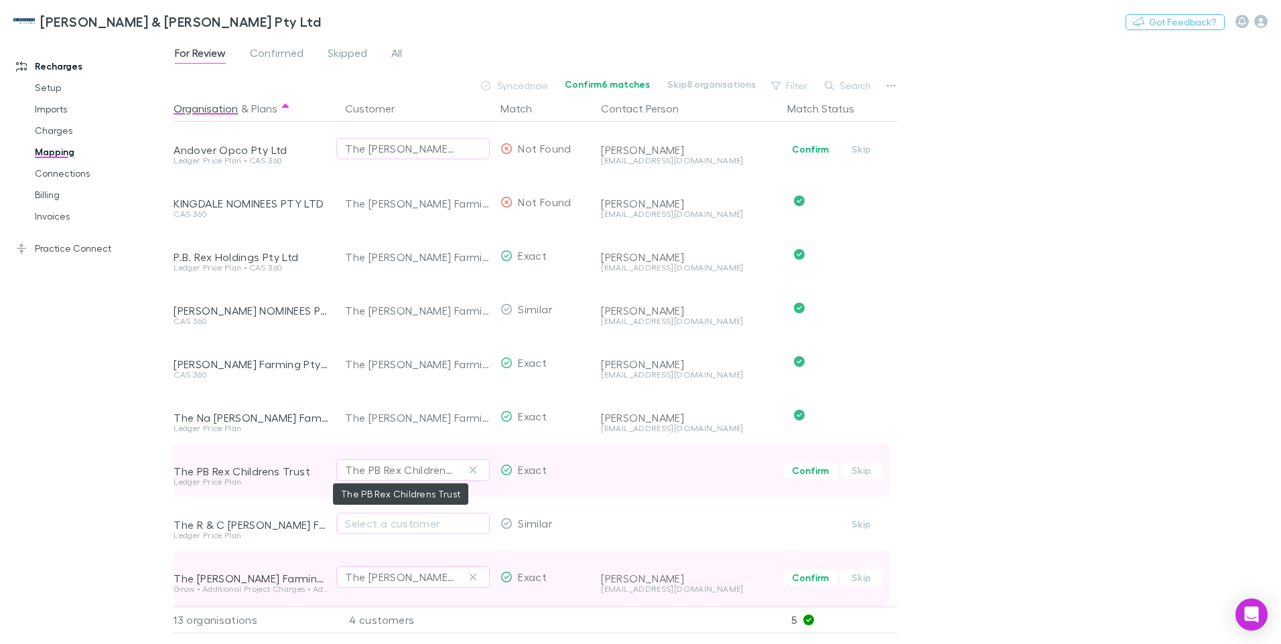
click at [387, 470] on div "The PB Rex Childrens Trust" at bounding box center [399, 470] width 109 height 16
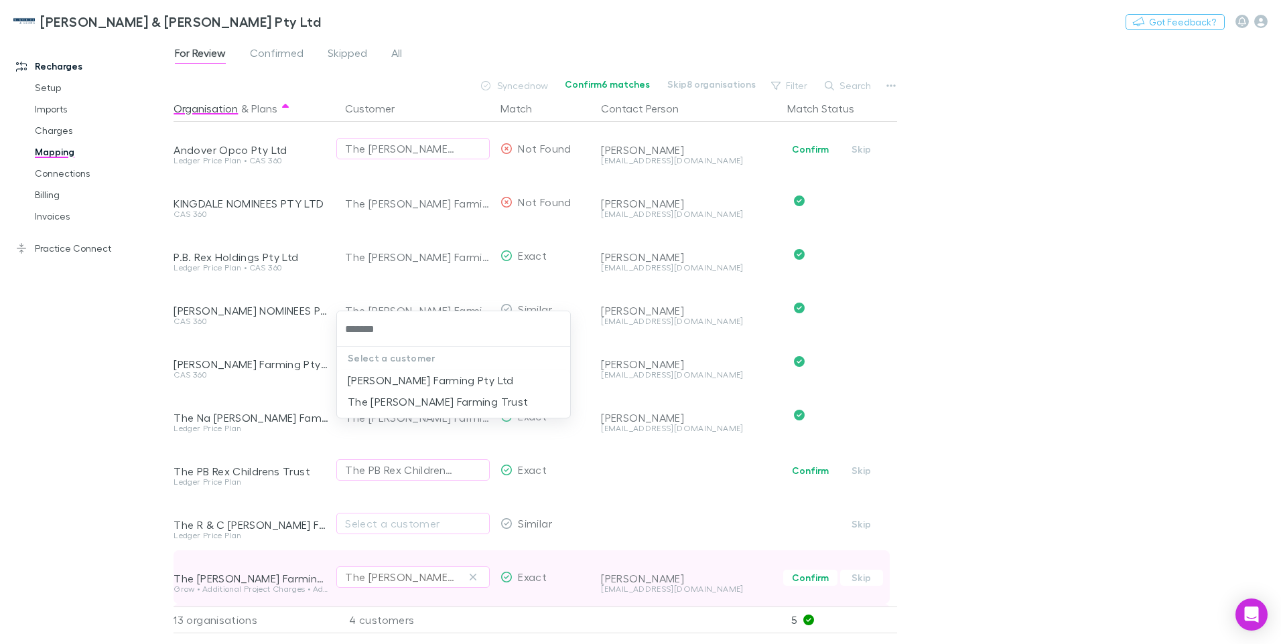
type input "********"
click at [415, 405] on li "The [PERSON_NAME] Farming Trust" at bounding box center [453, 401] width 233 height 21
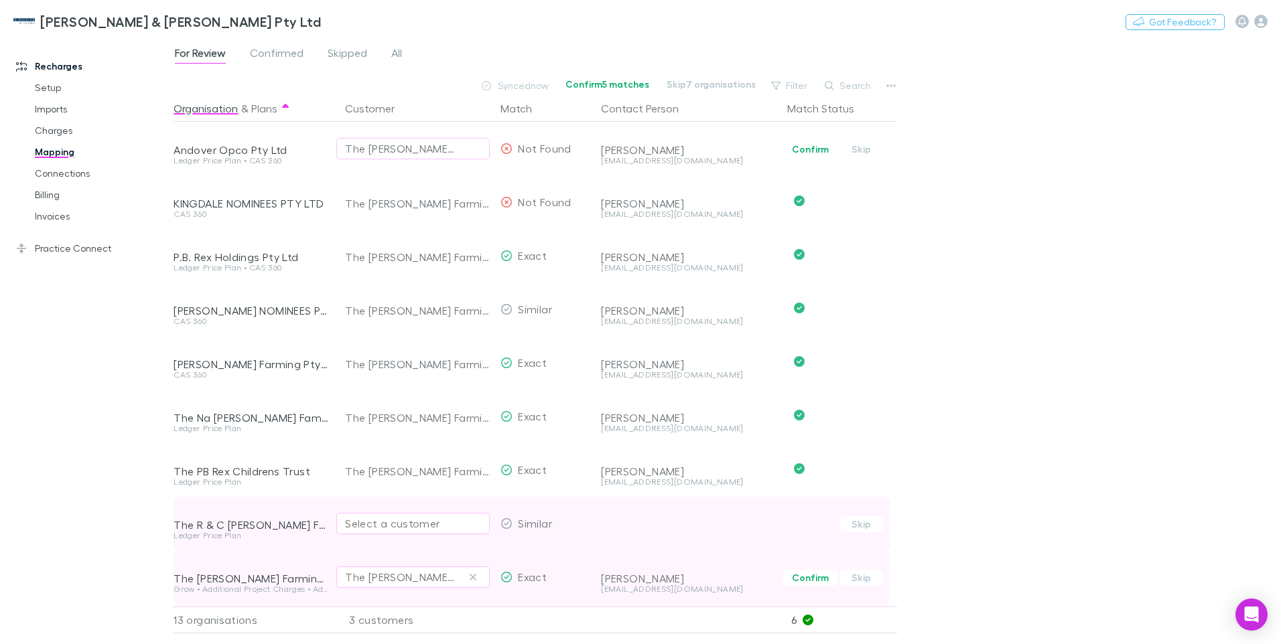
click at [422, 522] on div "Select a customer" at bounding box center [413, 524] width 136 height 16
type input "********"
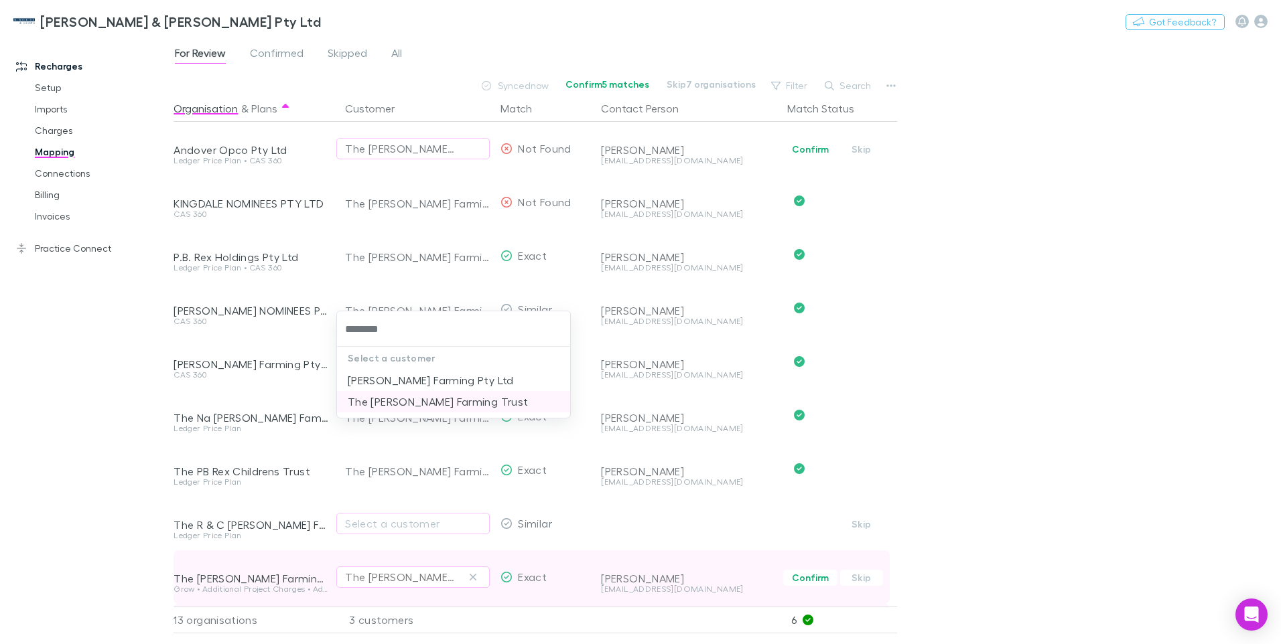
click at [422, 405] on li "The [PERSON_NAME] Farming Trust" at bounding box center [453, 401] width 233 height 21
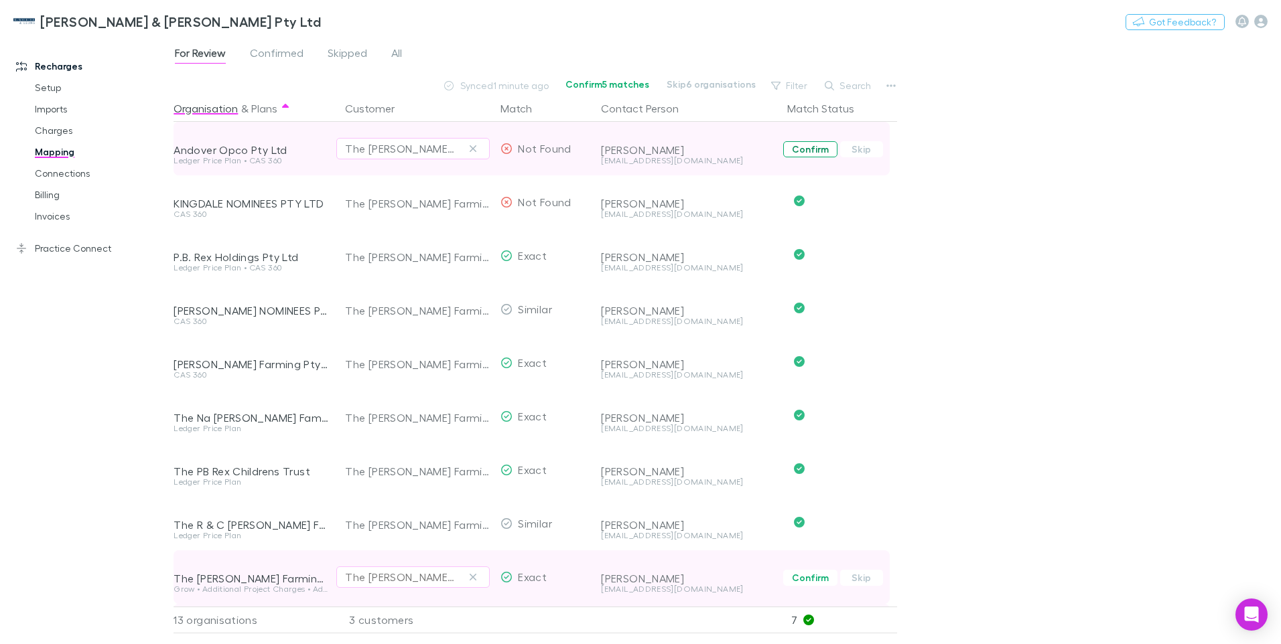
click at [800, 149] on button "Confirm" at bounding box center [810, 149] width 54 height 16
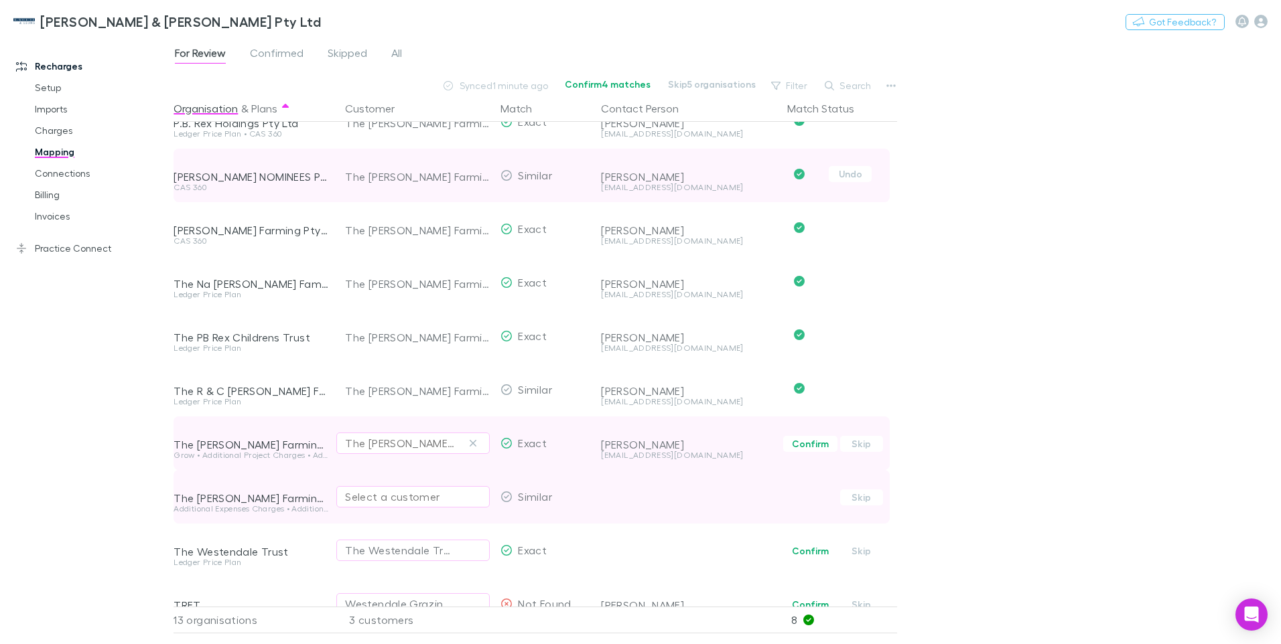
scroll to position [222, 0]
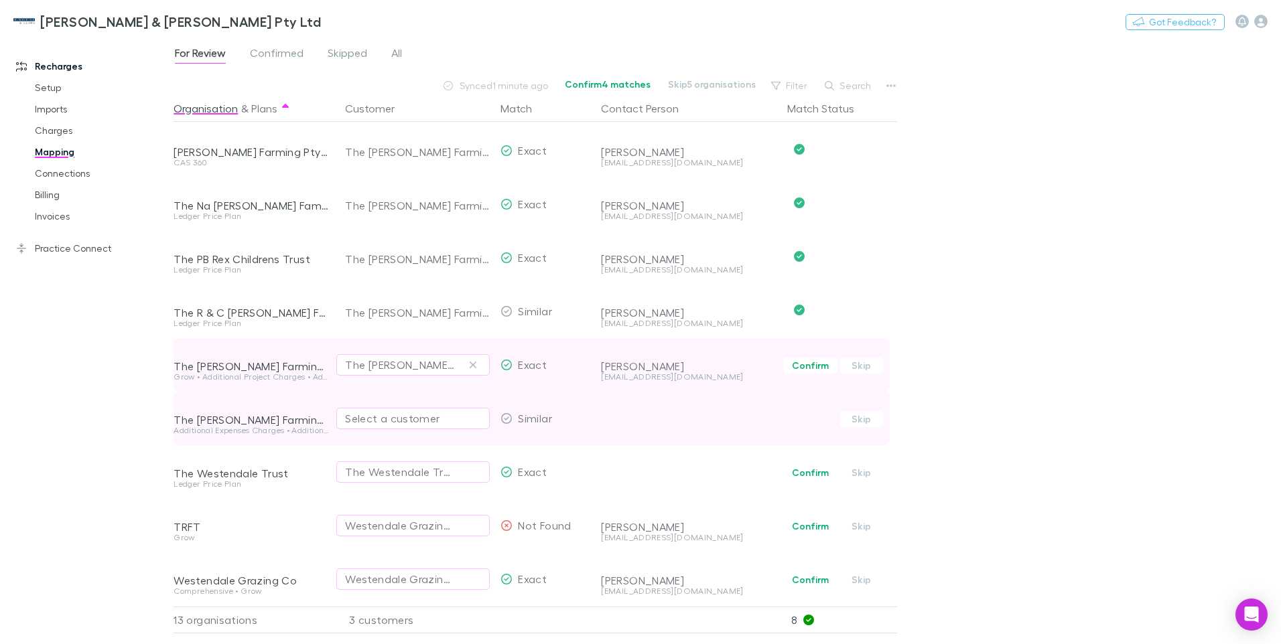
click at [414, 411] on div "Select a customer" at bounding box center [413, 419] width 136 height 16
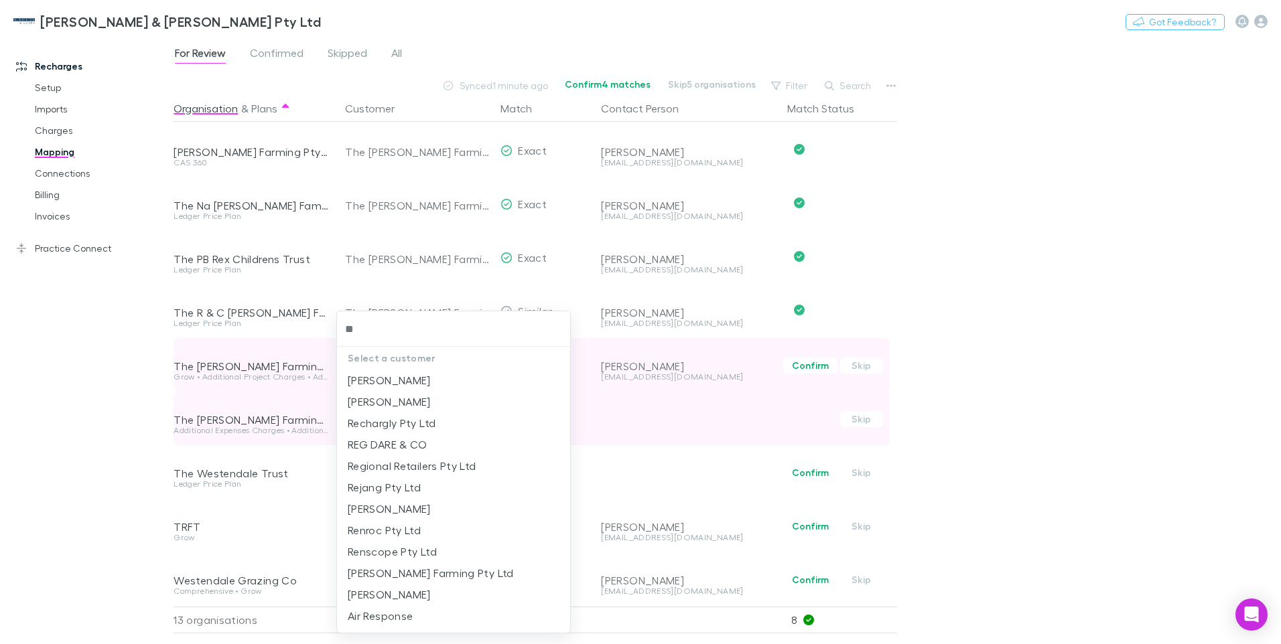
type input "***"
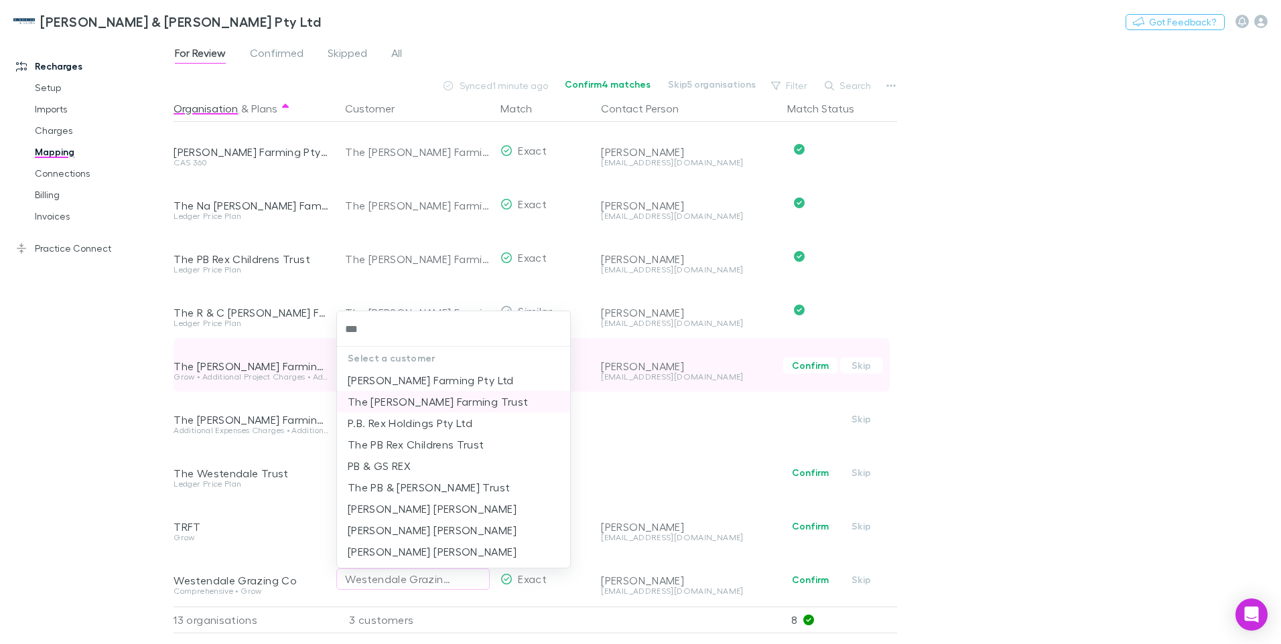
click at [397, 401] on li "The [PERSON_NAME] Farming Trust" at bounding box center [453, 401] width 233 height 21
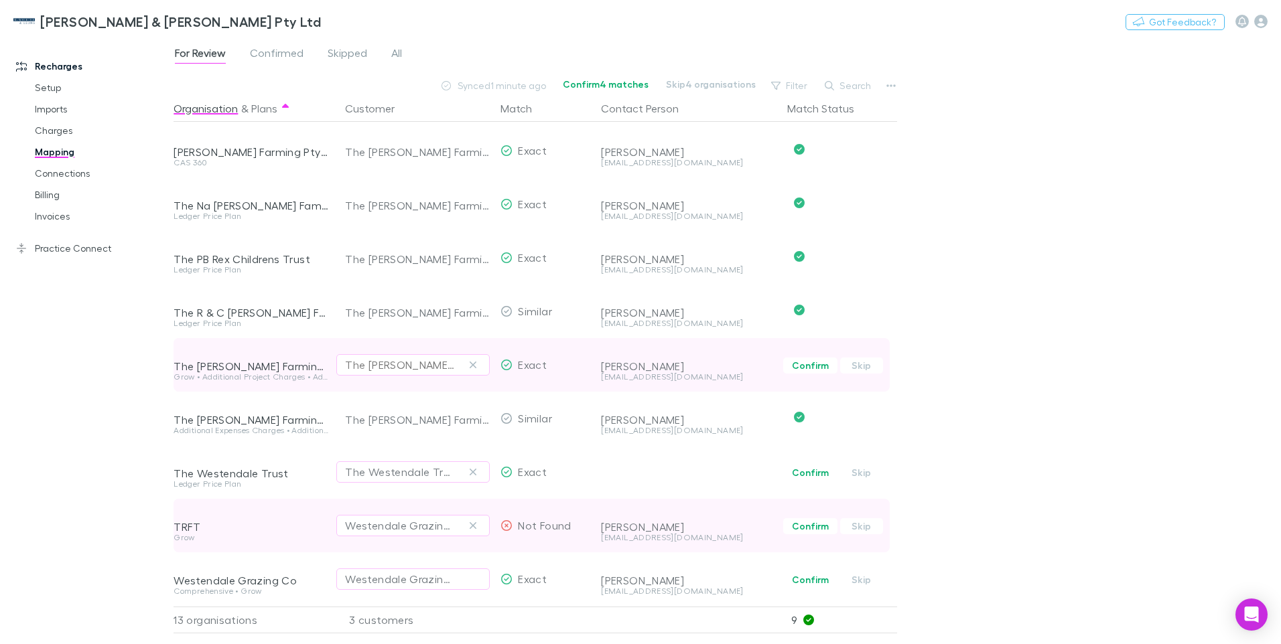
drag, startPoint x: 470, startPoint y: 462, endPoint x: 467, endPoint y: 503, distance: 41.7
click at [470, 467] on icon "button" at bounding box center [473, 472] width 8 height 11
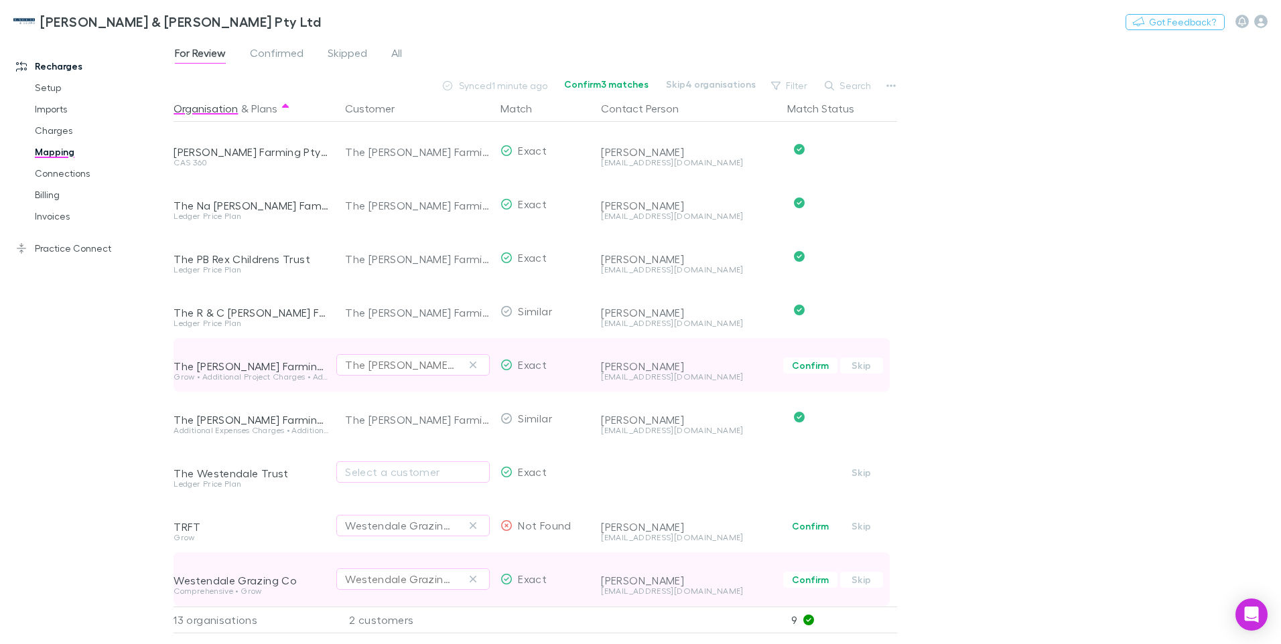
drag, startPoint x: 471, startPoint y: 516, endPoint x: 463, endPoint y: 562, distance: 46.9
click at [471, 520] on icon "button" at bounding box center [473, 525] width 8 height 11
click at [474, 574] on icon "button" at bounding box center [473, 579] width 8 height 11
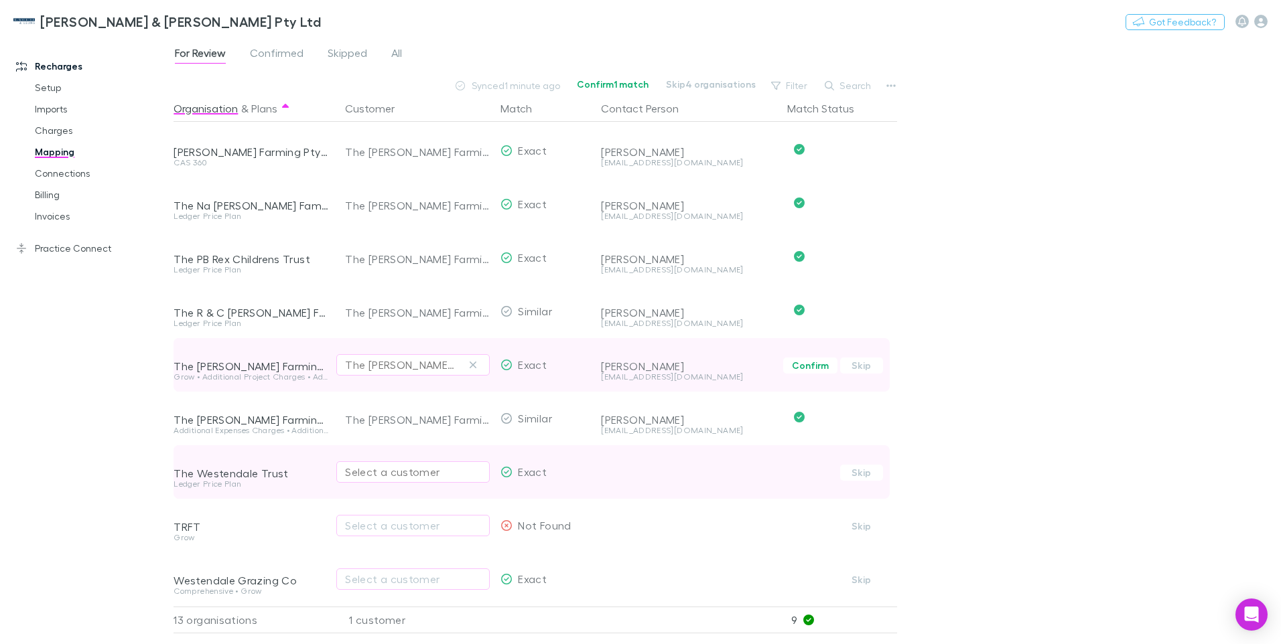
click at [366, 464] on div "Select a customer" at bounding box center [413, 472] width 136 height 16
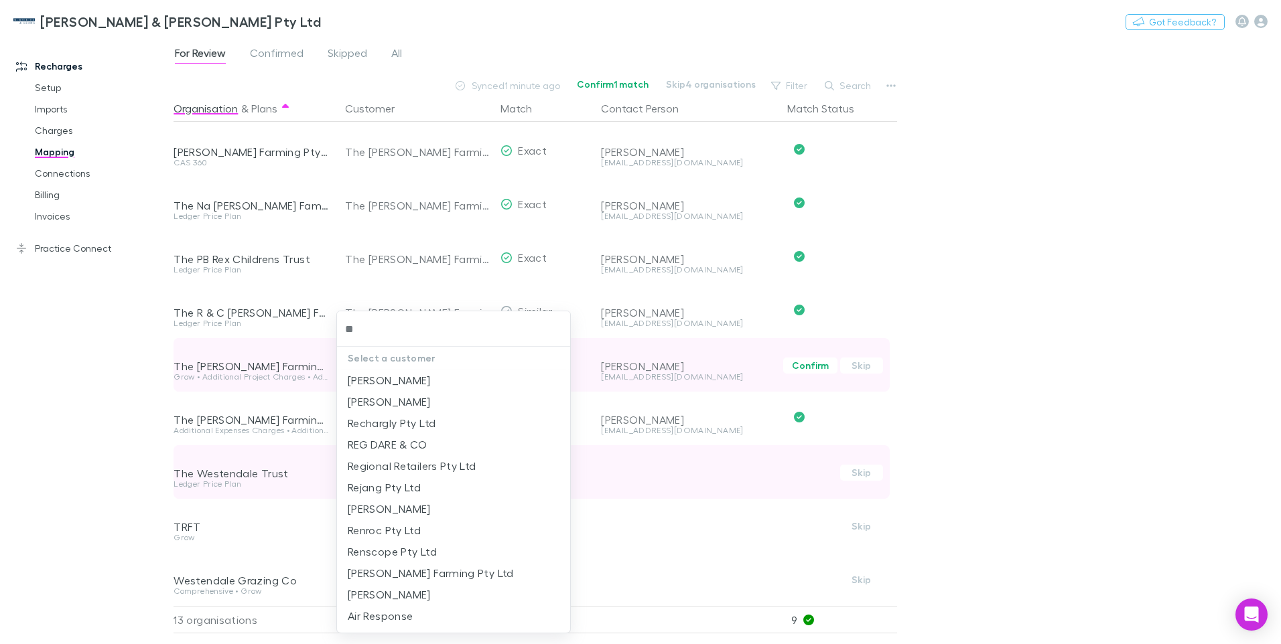
type input "***"
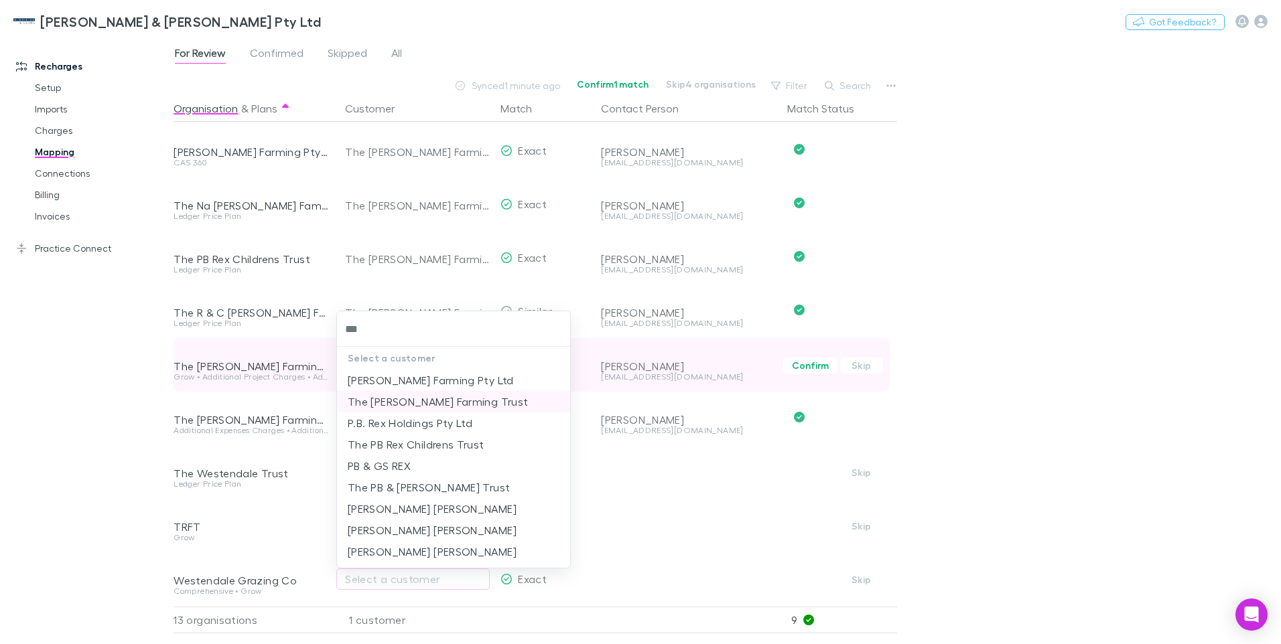
click at [418, 399] on li "The [PERSON_NAME] Farming Trust" at bounding box center [453, 401] width 233 height 21
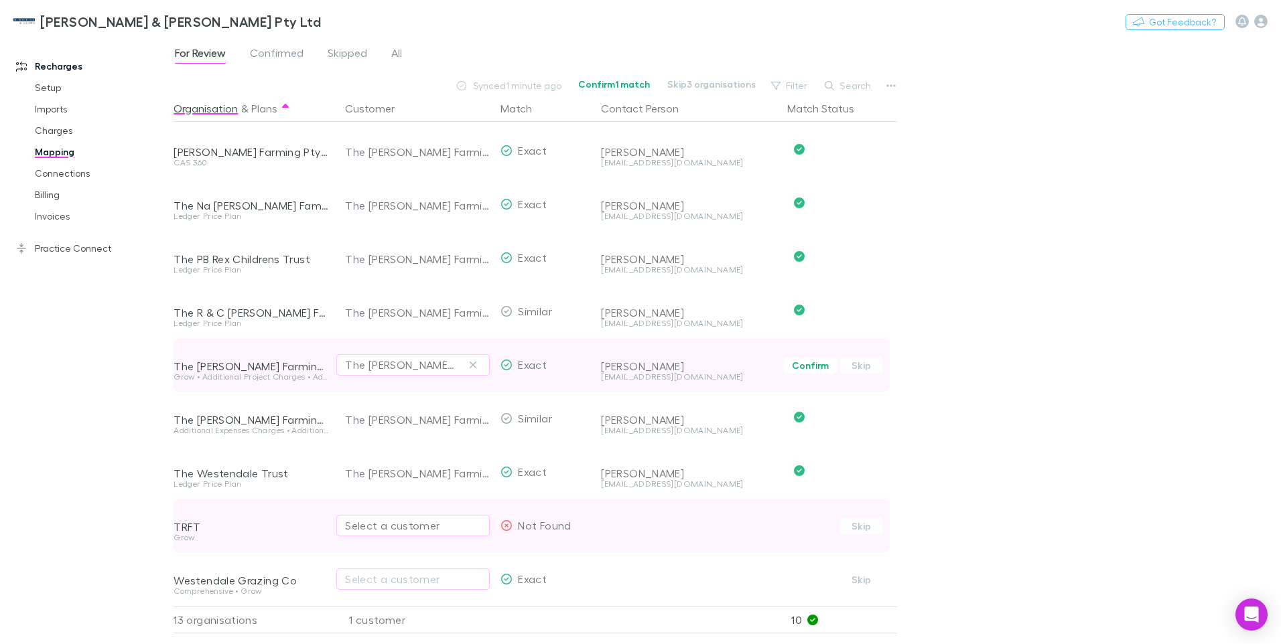
click at [362, 518] on div "Select a customer" at bounding box center [413, 526] width 136 height 16
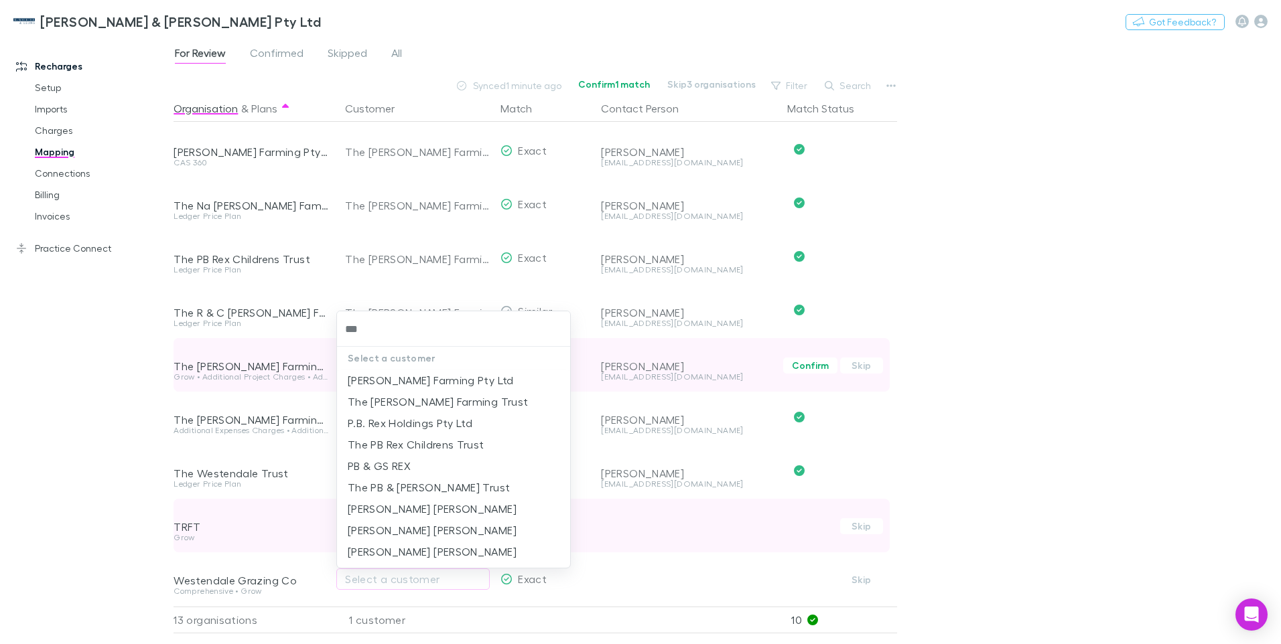
type input "***"
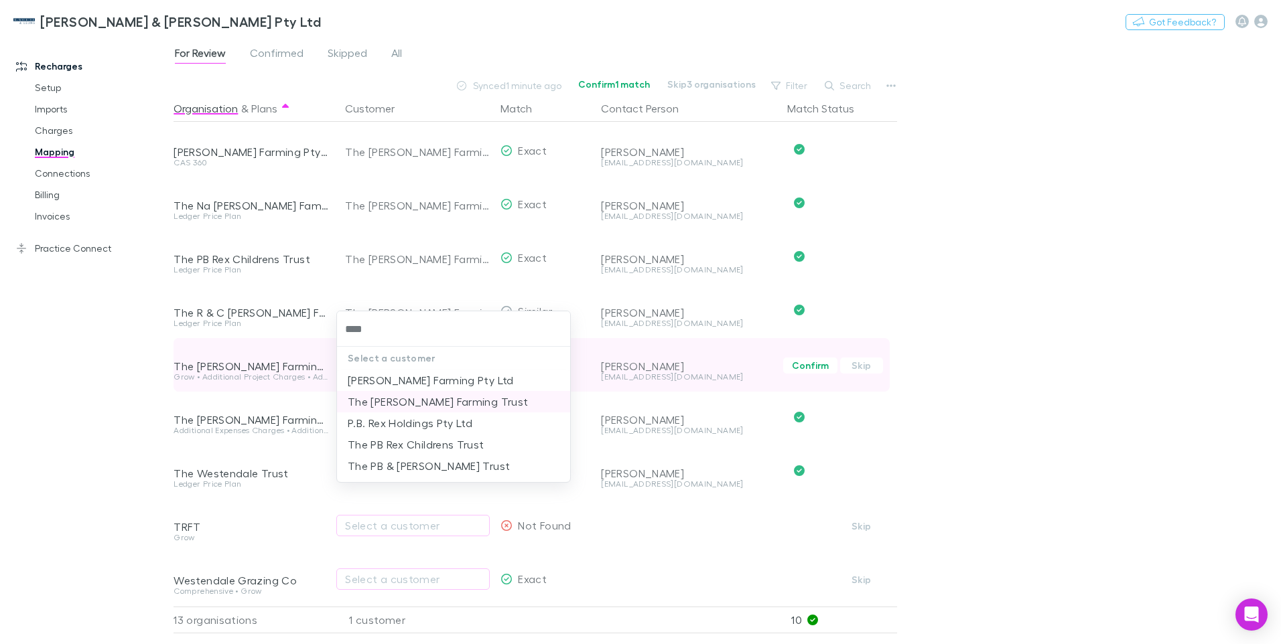
click at [408, 401] on li "The [PERSON_NAME] Farming Trust" at bounding box center [453, 401] width 233 height 21
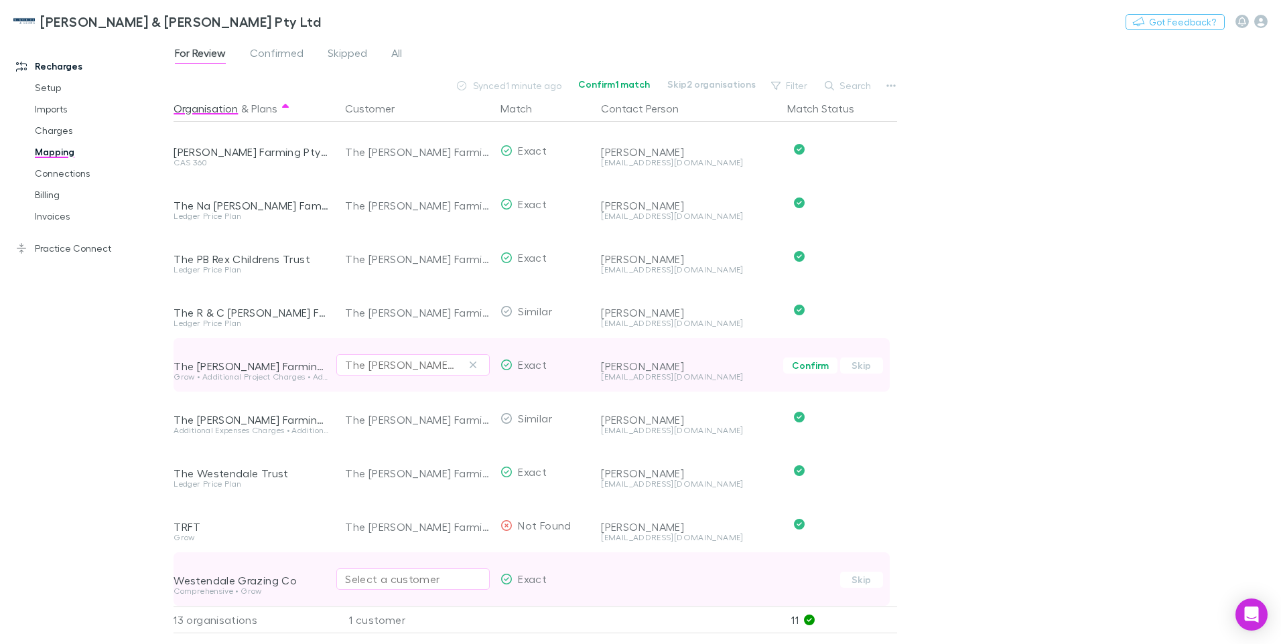
click at [367, 571] on div "Select a customer" at bounding box center [413, 579] width 136 height 16
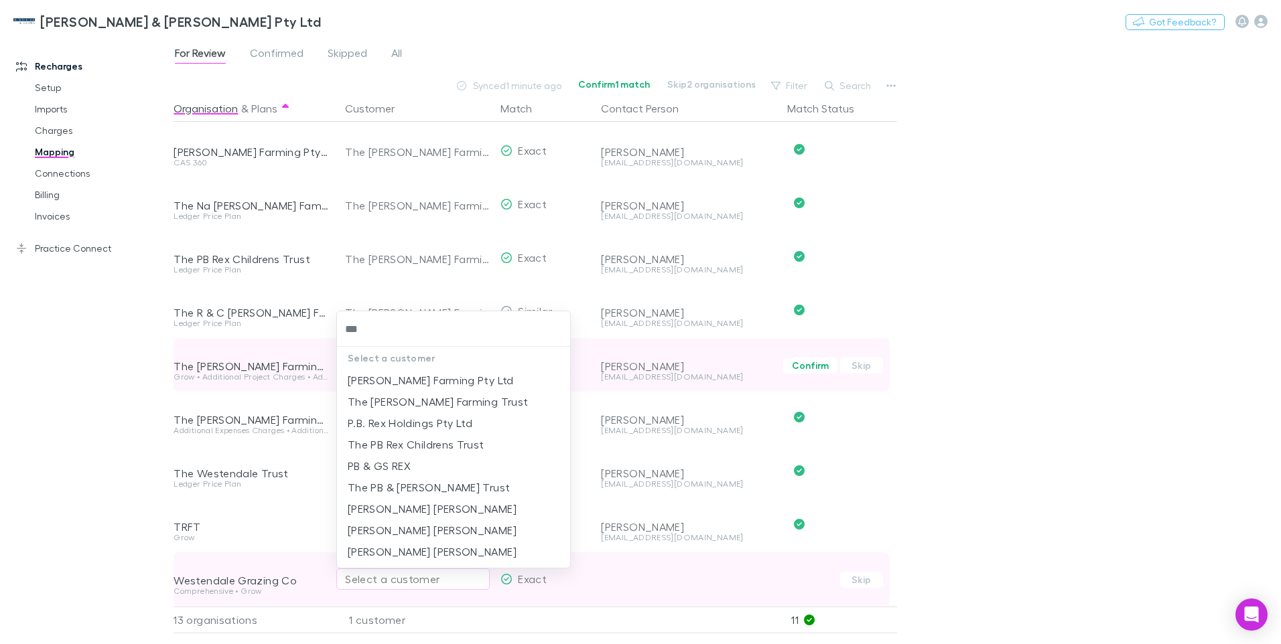
type input "***"
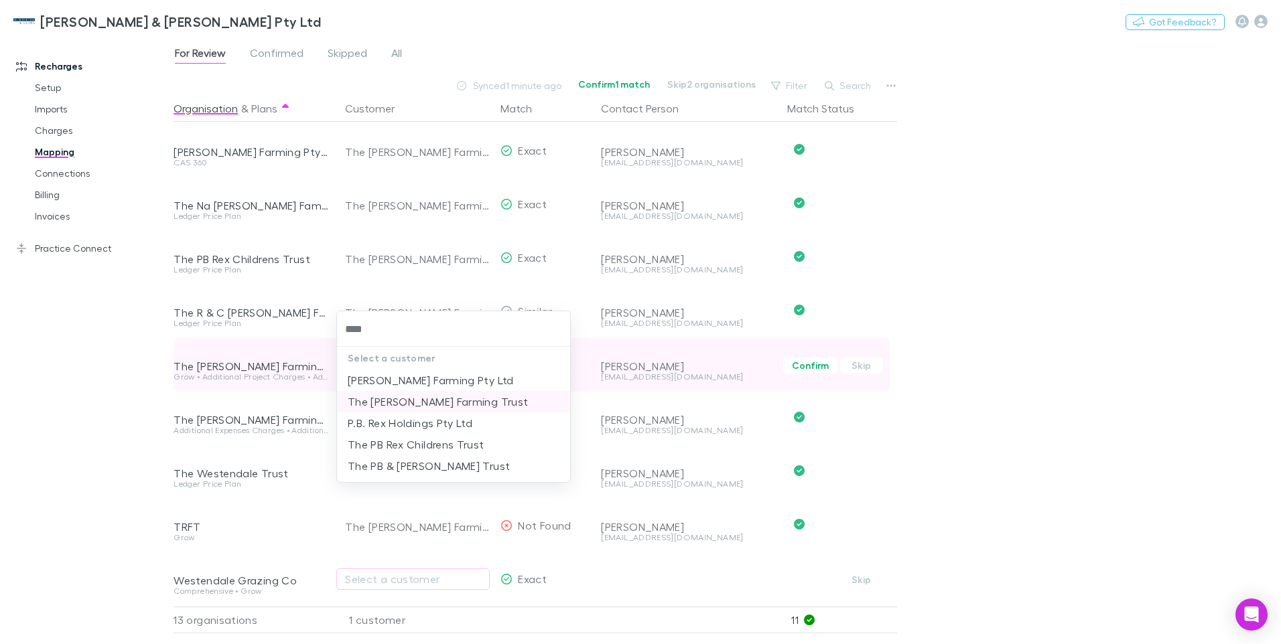
click at [409, 403] on li "The [PERSON_NAME] Farming Trust" at bounding box center [453, 401] width 233 height 21
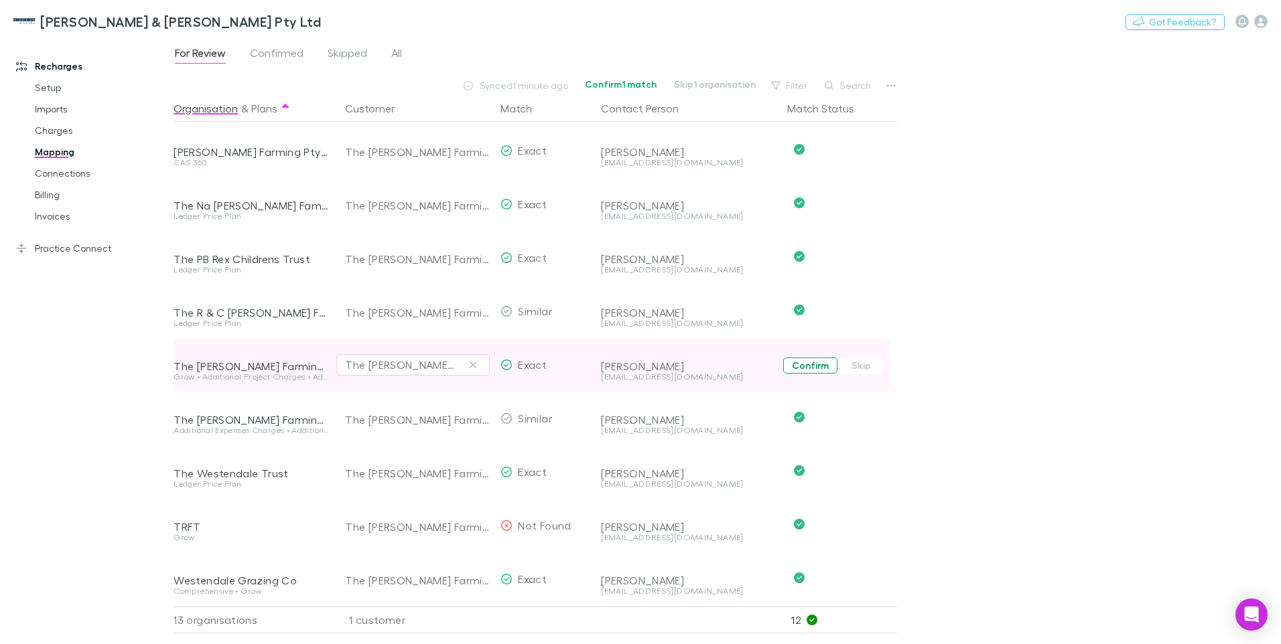
click at [807, 358] on button "Confirm" at bounding box center [810, 366] width 54 height 16
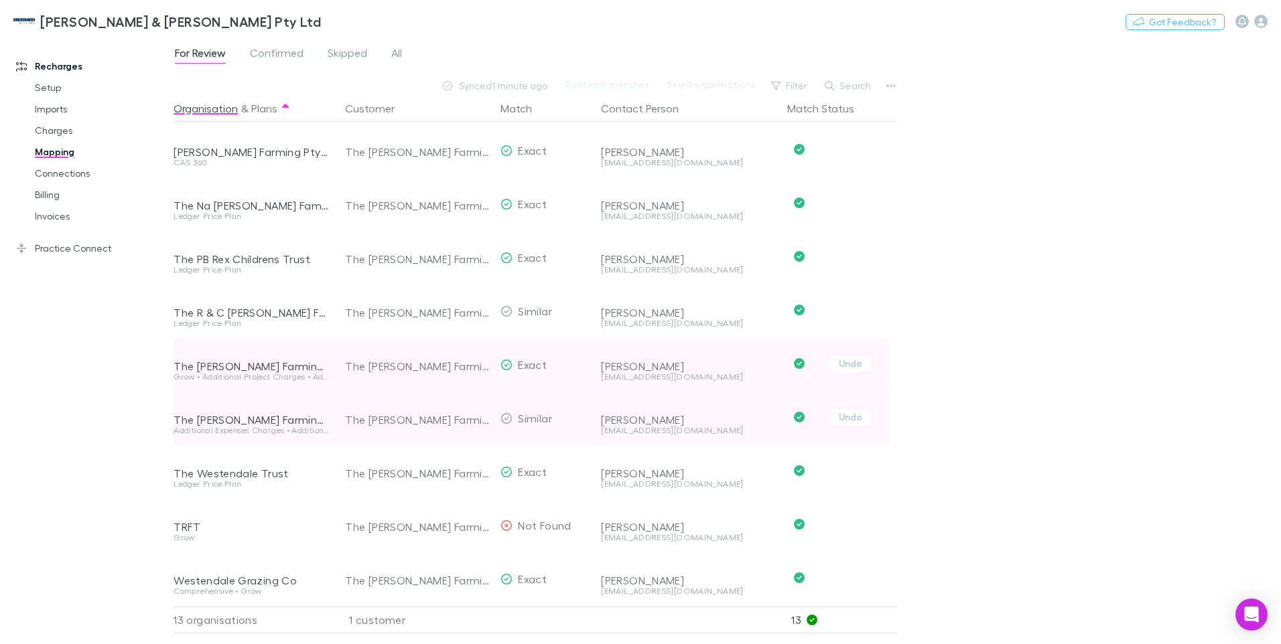
scroll to position [0, 0]
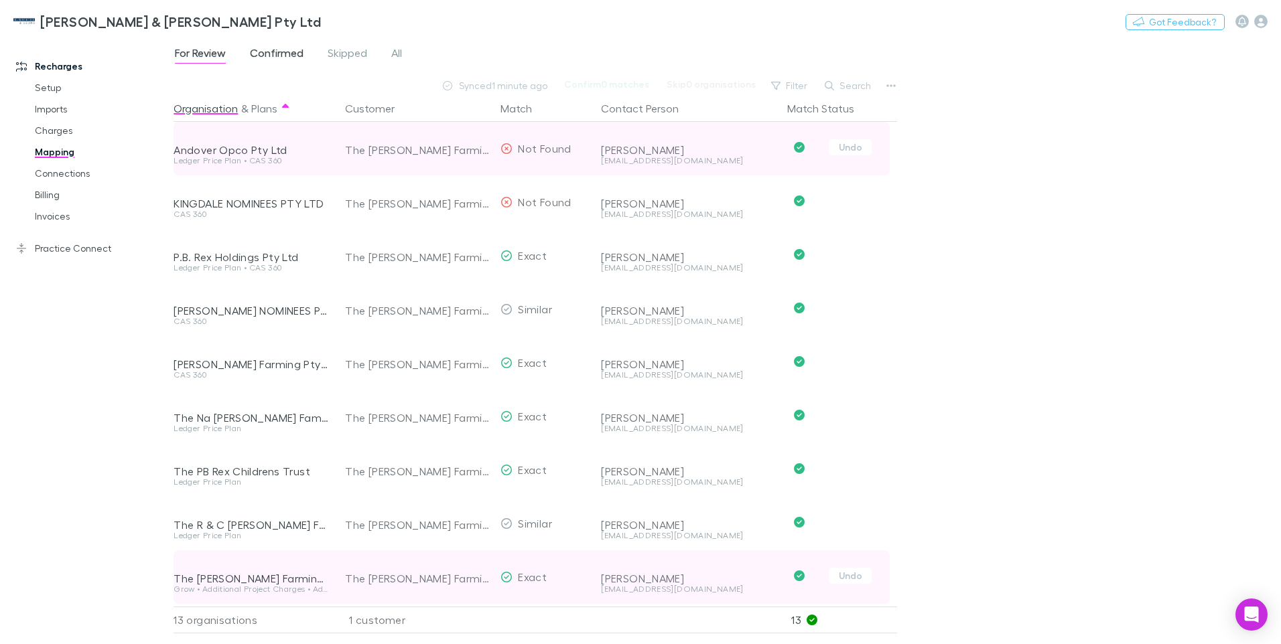
click at [291, 54] on span "Confirmed" at bounding box center [277, 54] width 54 height 17
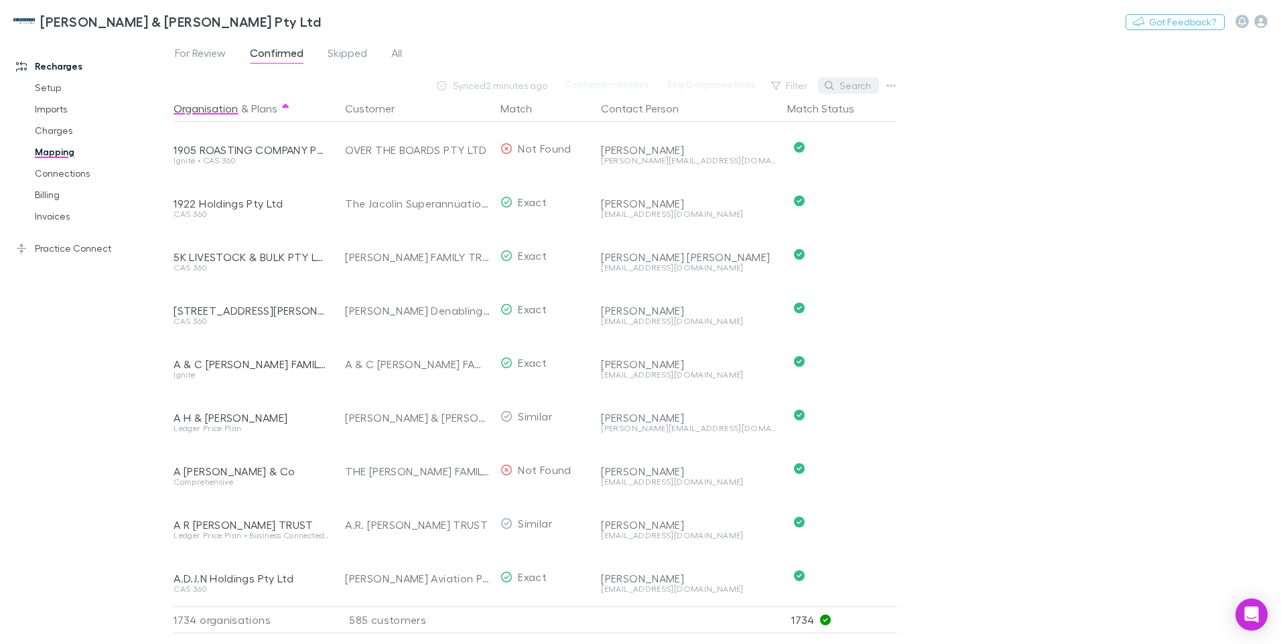
click at [847, 85] on button "Search" at bounding box center [848, 86] width 61 height 16
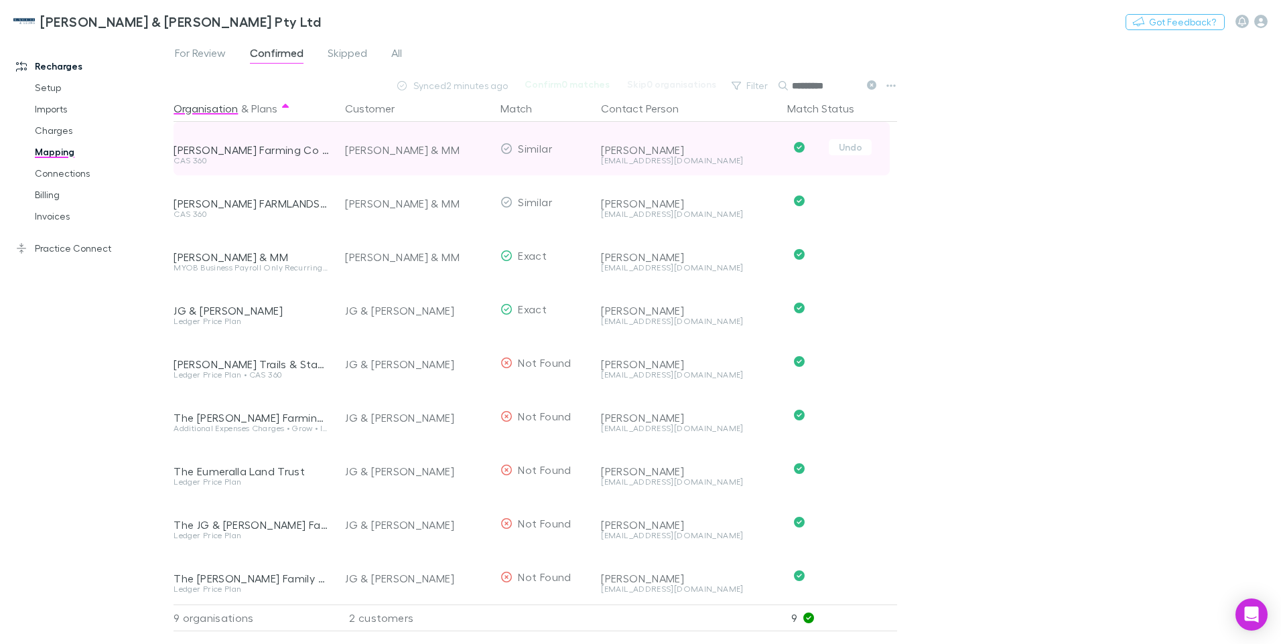
scroll to position [8, 0]
type input "*********"
click at [851, 140] on button "Undo" at bounding box center [850, 147] width 43 height 16
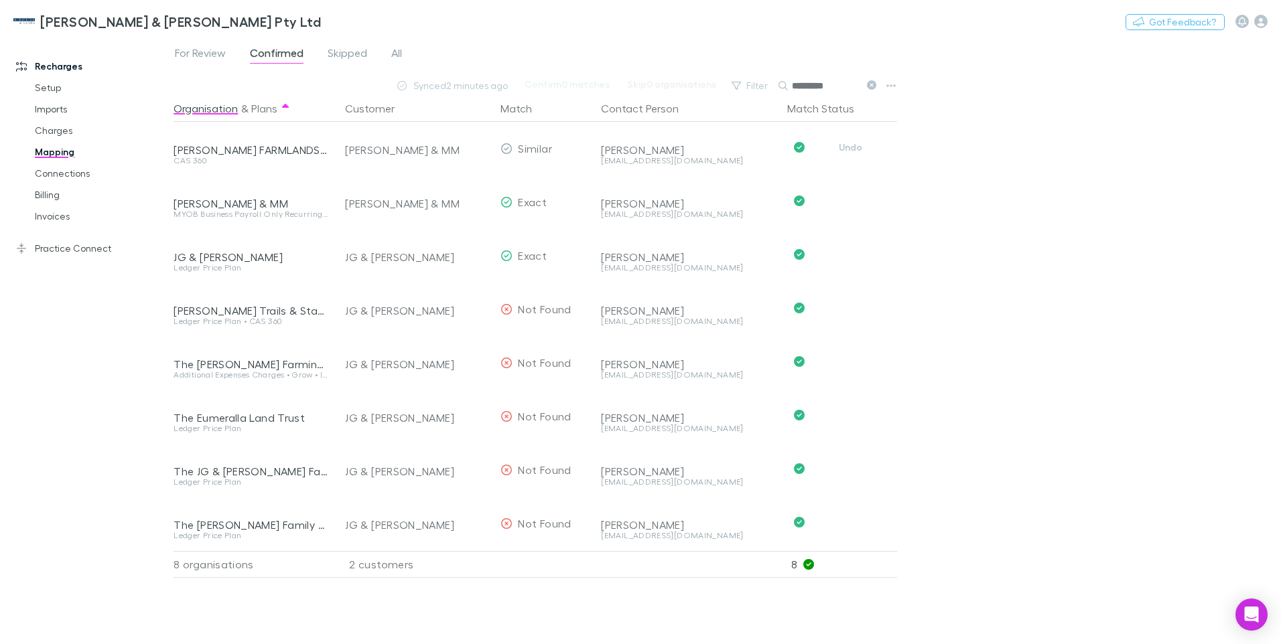
scroll to position [0, 0]
click at [851, 140] on button "Undo" at bounding box center [850, 147] width 43 height 16
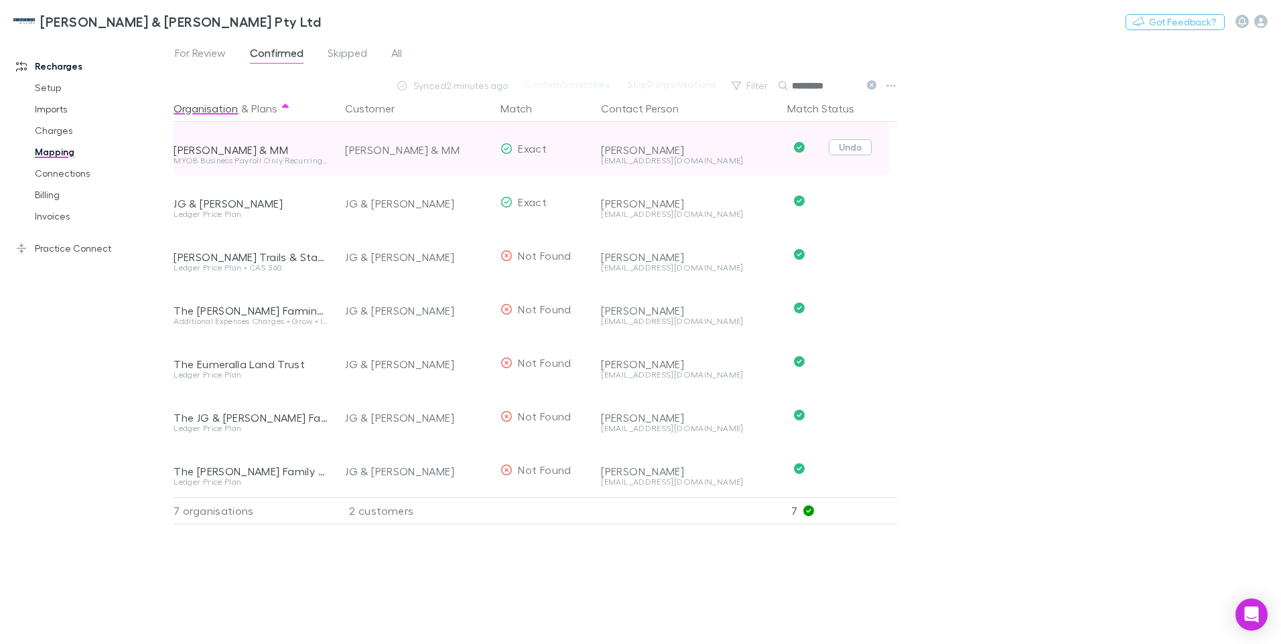
click at [851, 145] on button "Undo" at bounding box center [850, 147] width 43 height 16
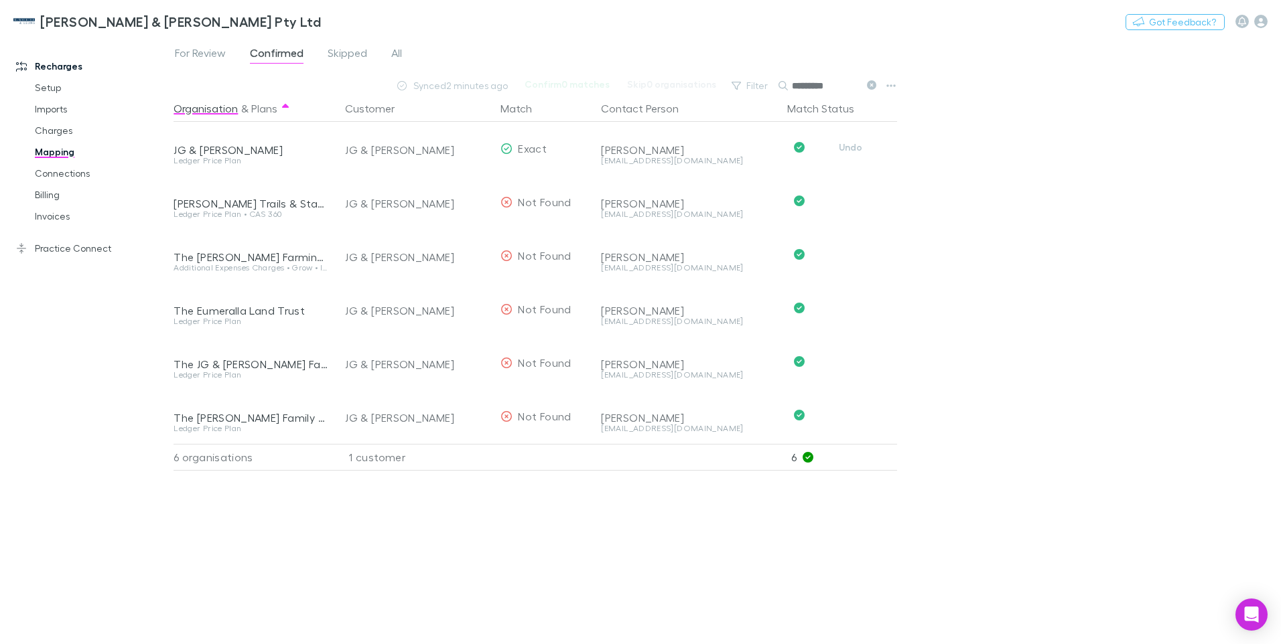
click at [851, 145] on button "Undo" at bounding box center [850, 147] width 43 height 16
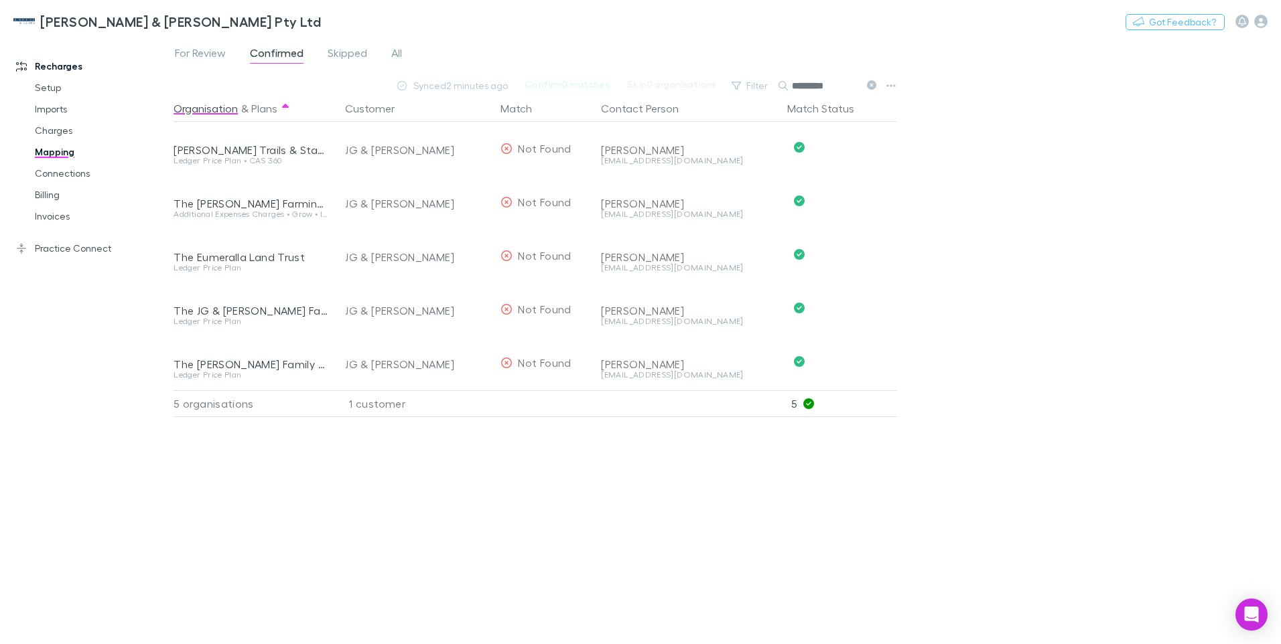
click at [851, 145] on button "Undo" at bounding box center [850, 147] width 43 height 16
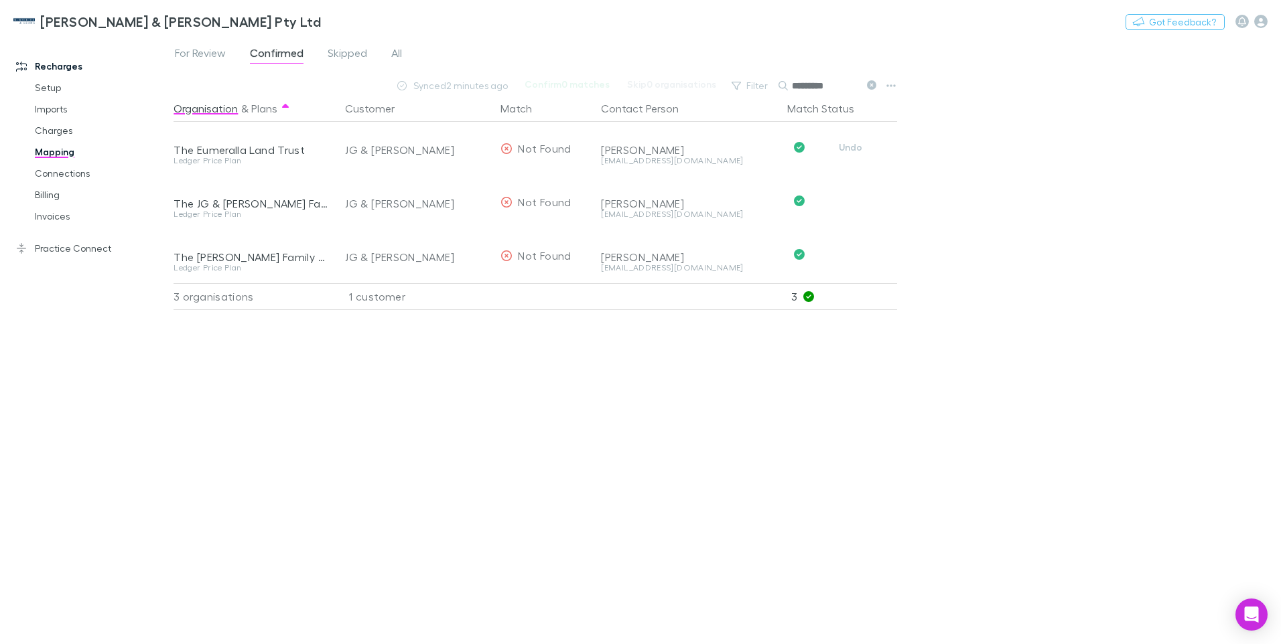
click at [851, 145] on button "Undo" at bounding box center [850, 147] width 43 height 16
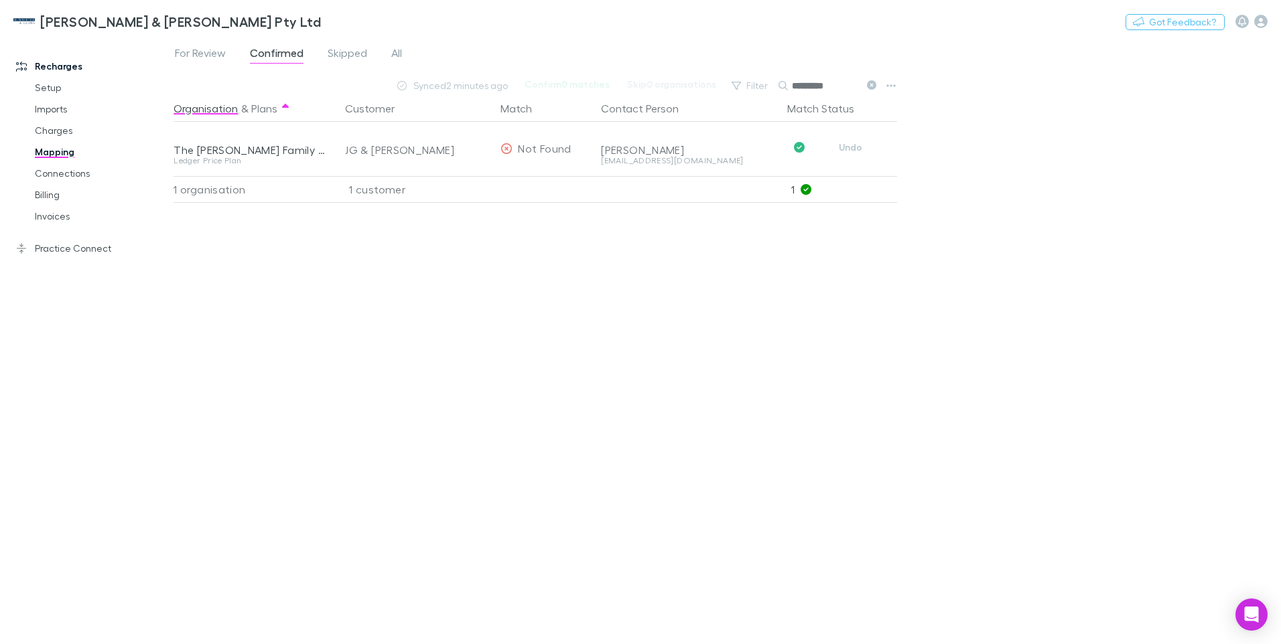
click at [851, 145] on button "Undo" at bounding box center [850, 147] width 43 height 16
click at [206, 56] on span "For Review" at bounding box center [200, 54] width 51 height 17
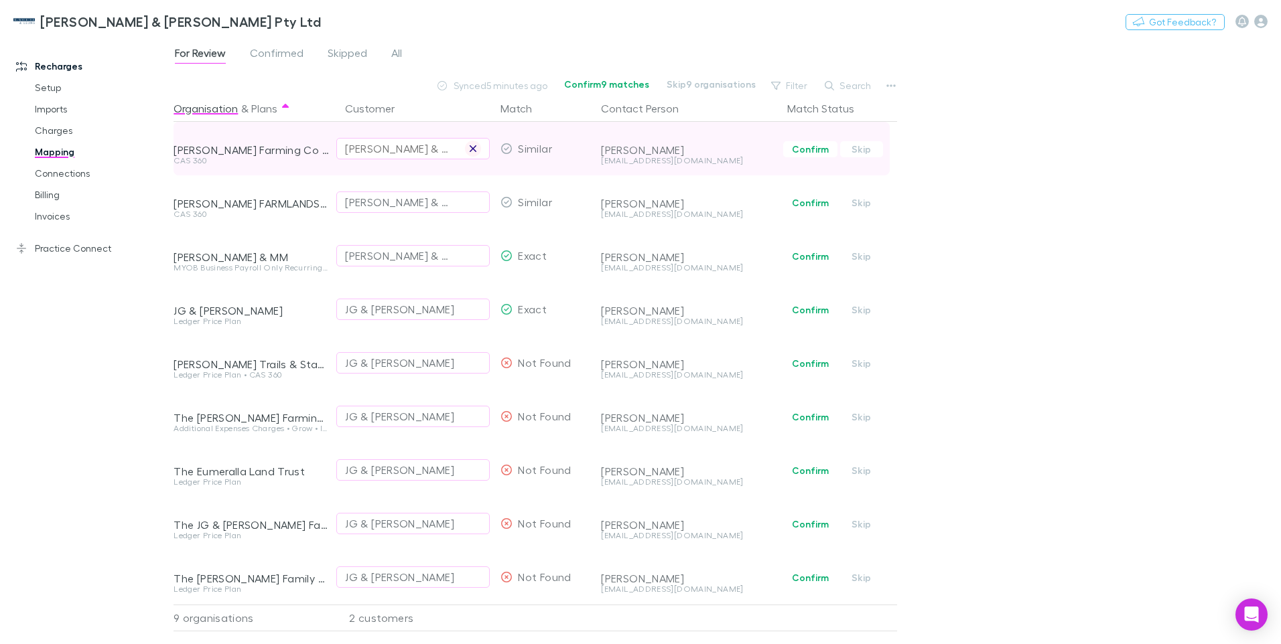
click at [476, 147] on icon "button" at bounding box center [473, 148] width 8 height 11
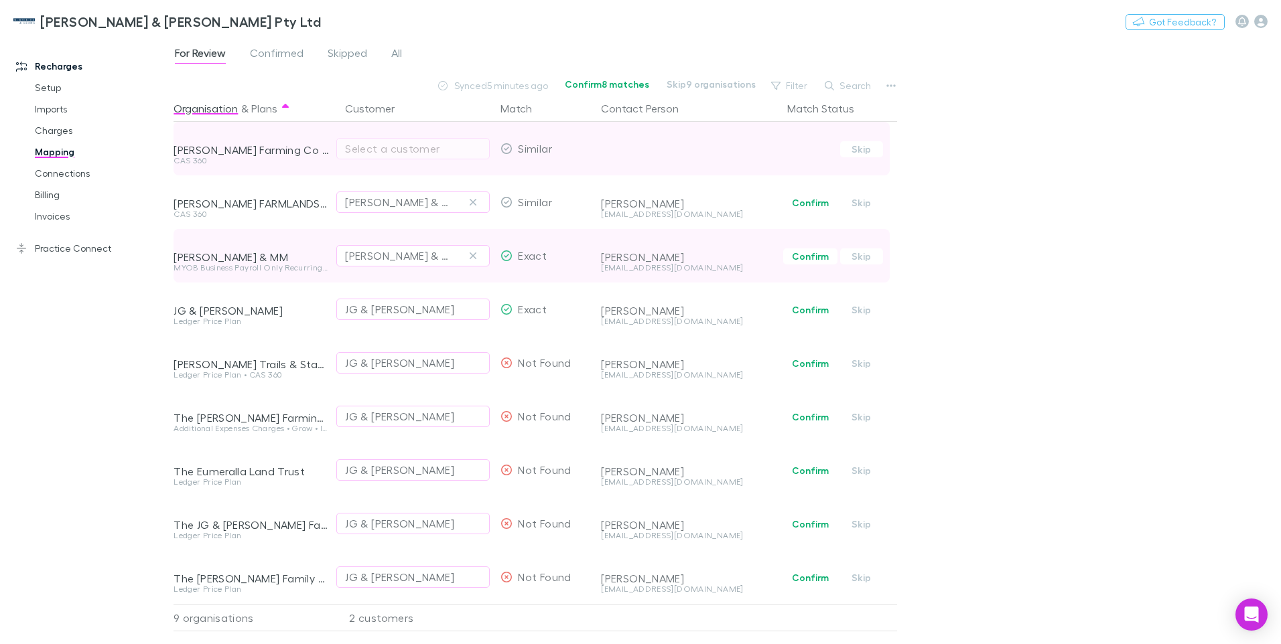
drag, startPoint x: 474, startPoint y: 201, endPoint x: 469, endPoint y: 244, distance: 43.9
click at [474, 199] on icon "button" at bounding box center [473, 202] width 8 height 11
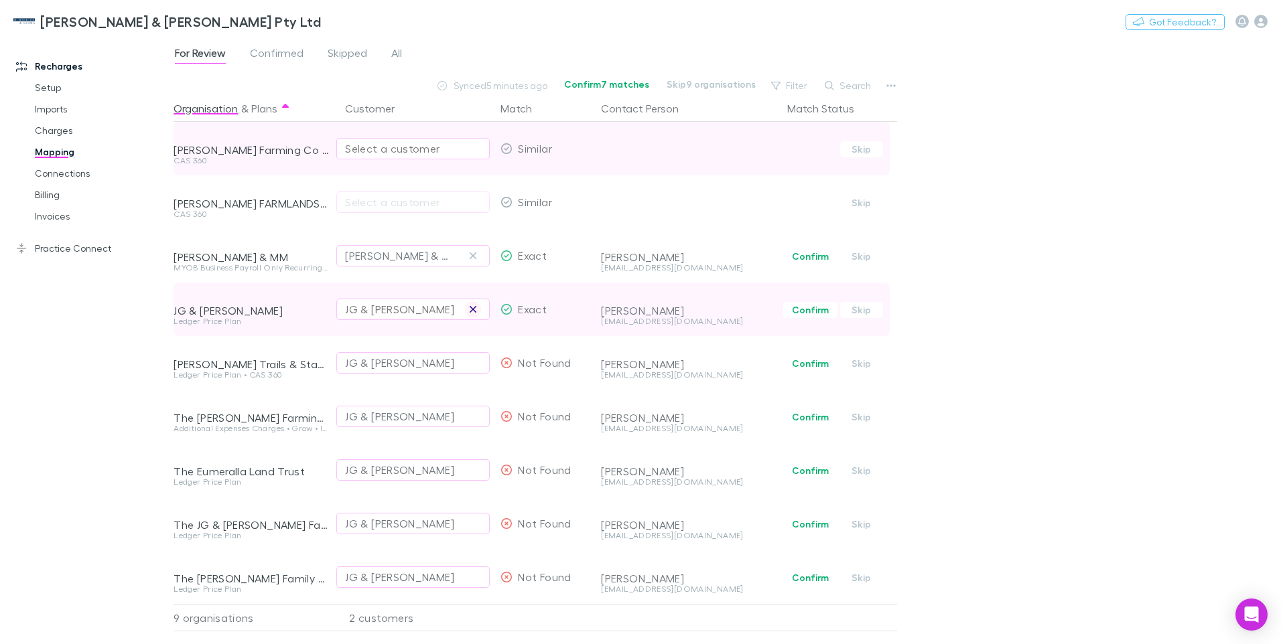
drag, startPoint x: 472, startPoint y: 255, endPoint x: 470, endPoint y: 304, distance: 49.6
click at [474, 254] on icon "button" at bounding box center [473, 256] width 8 height 11
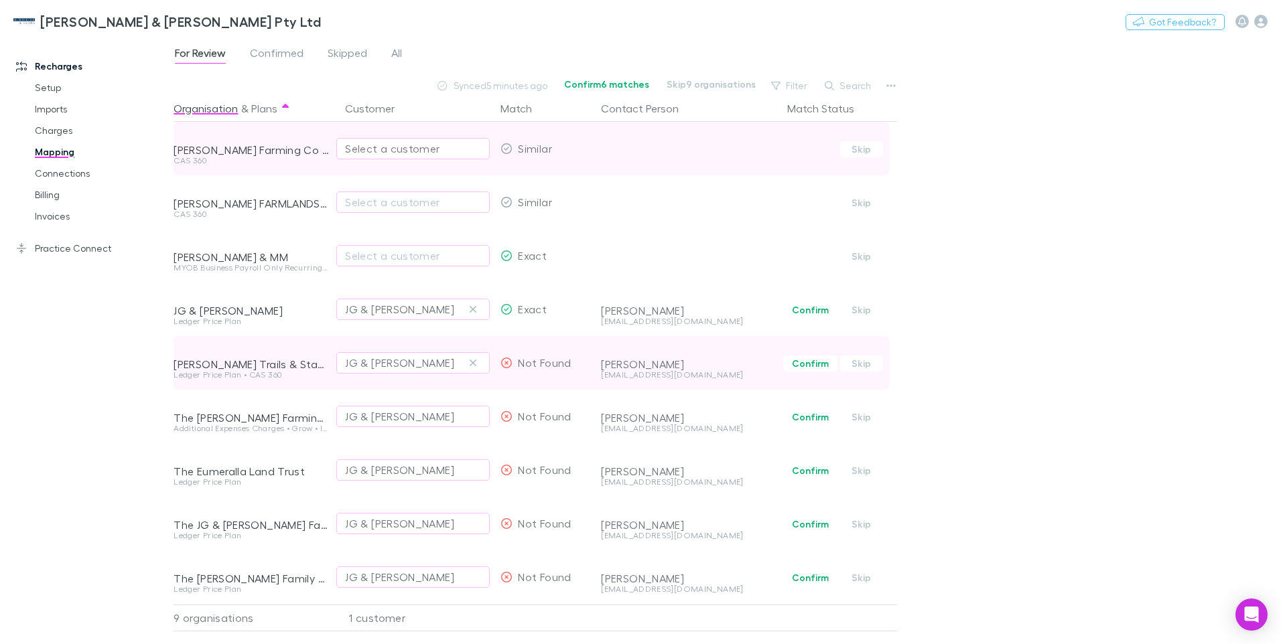
drag, startPoint x: 470, startPoint y: 307, endPoint x: 470, endPoint y: 351, distance: 44.2
click at [471, 306] on icon "button" at bounding box center [473, 309] width 8 height 11
click at [474, 360] on icon "button" at bounding box center [473, 363] width 8 height 11
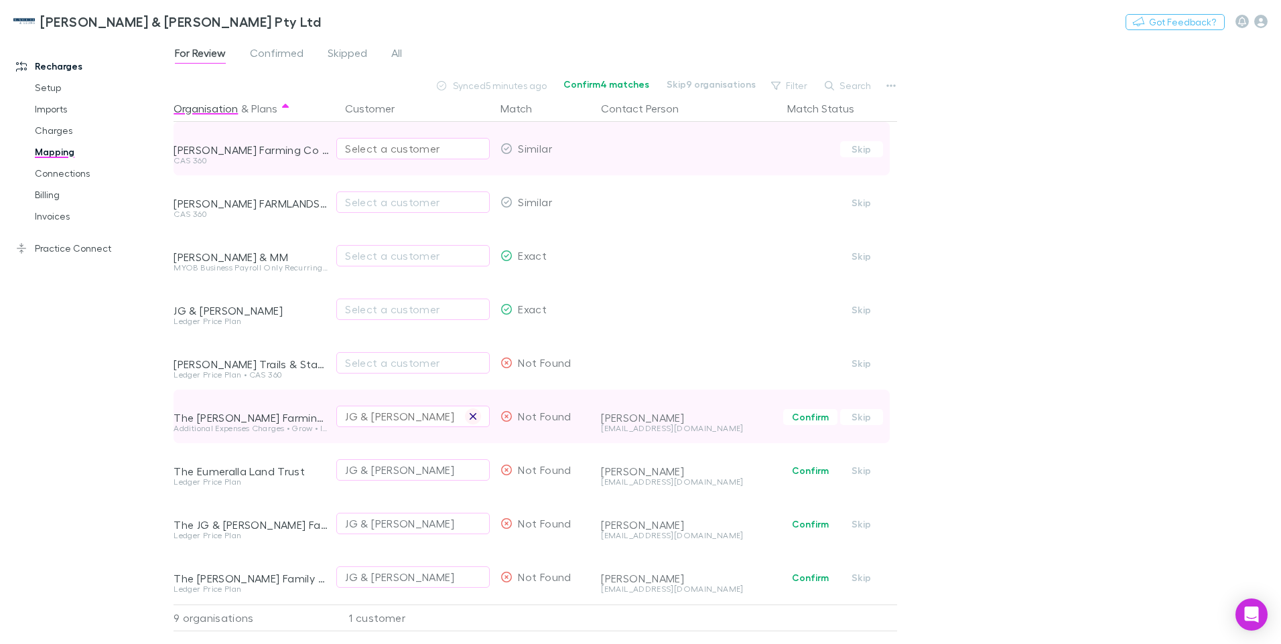
click at [470, 419] on icon "button" at bounding box center [473, 416] width 8 height 11
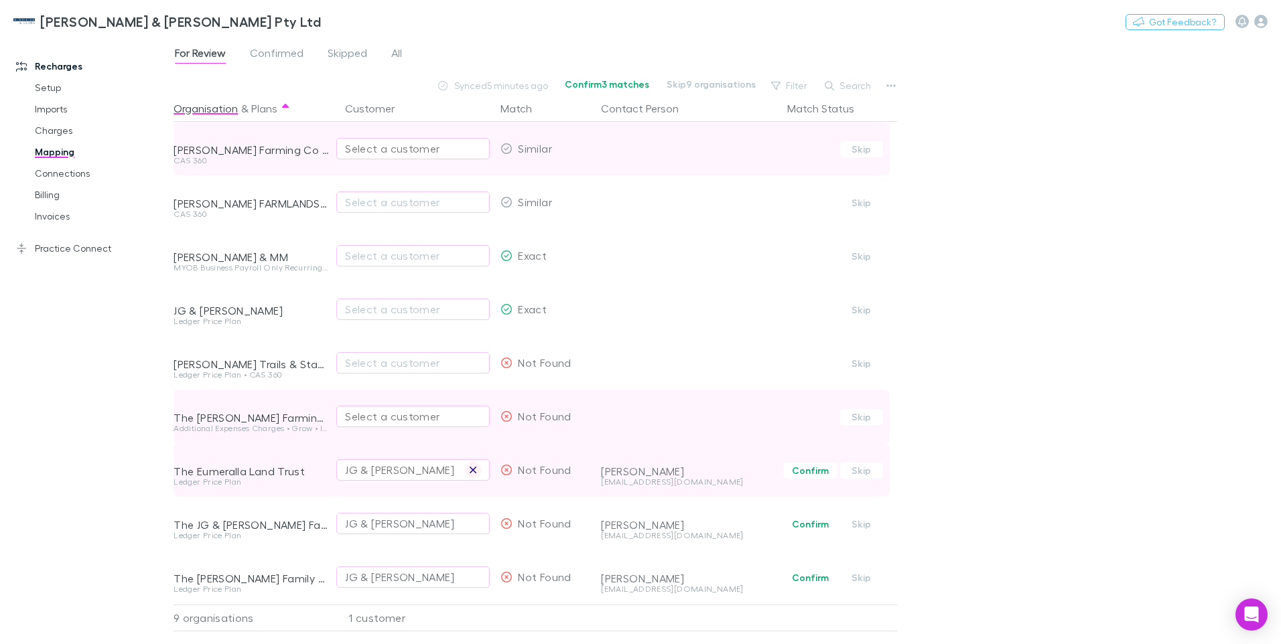
click at [470, 469] on icon "button" at bounding box center [473, 470] width 8 height 11
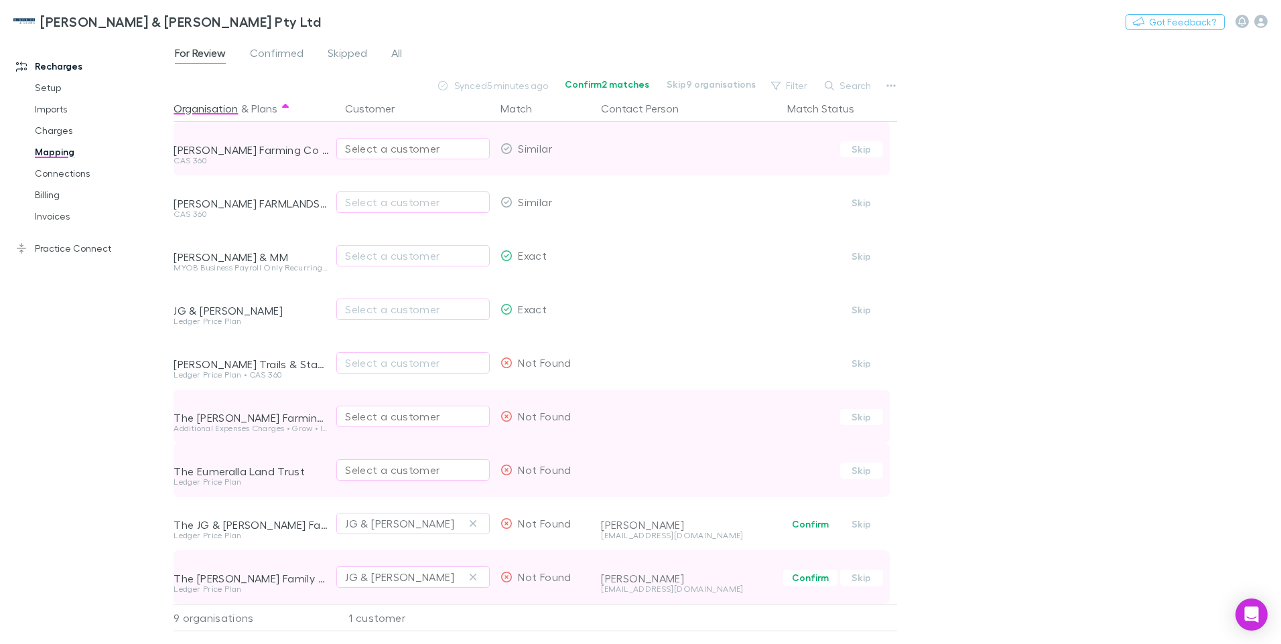
drag, startPoint x: 471, startPoint y: 521, endPoint x: 460, endPoint y: 561, distance: 41.6
click at [472, 521] on icon "button" at bounding box center [473, 523] width 8 height 11
click at [472, 575] on icon "button" at bounding box center [473, 577] width 7 height 7
click at [361, 146] on div "Select a customer" at bounding box center [413, 149] width 136 height 16
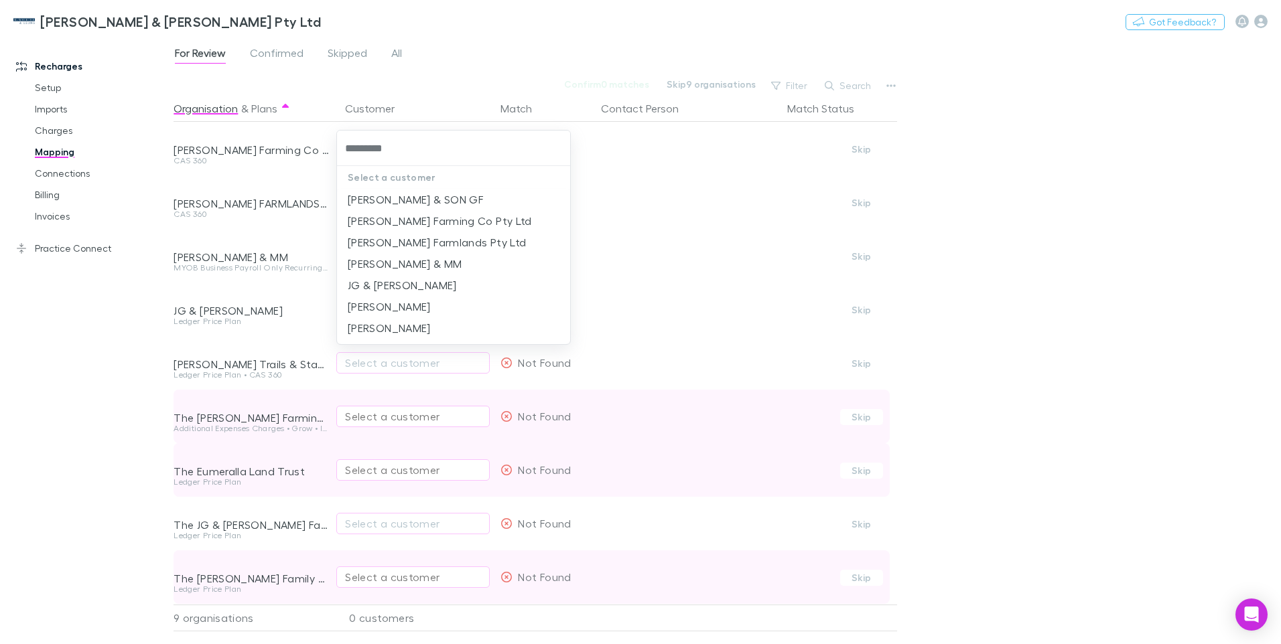
type input "*********"
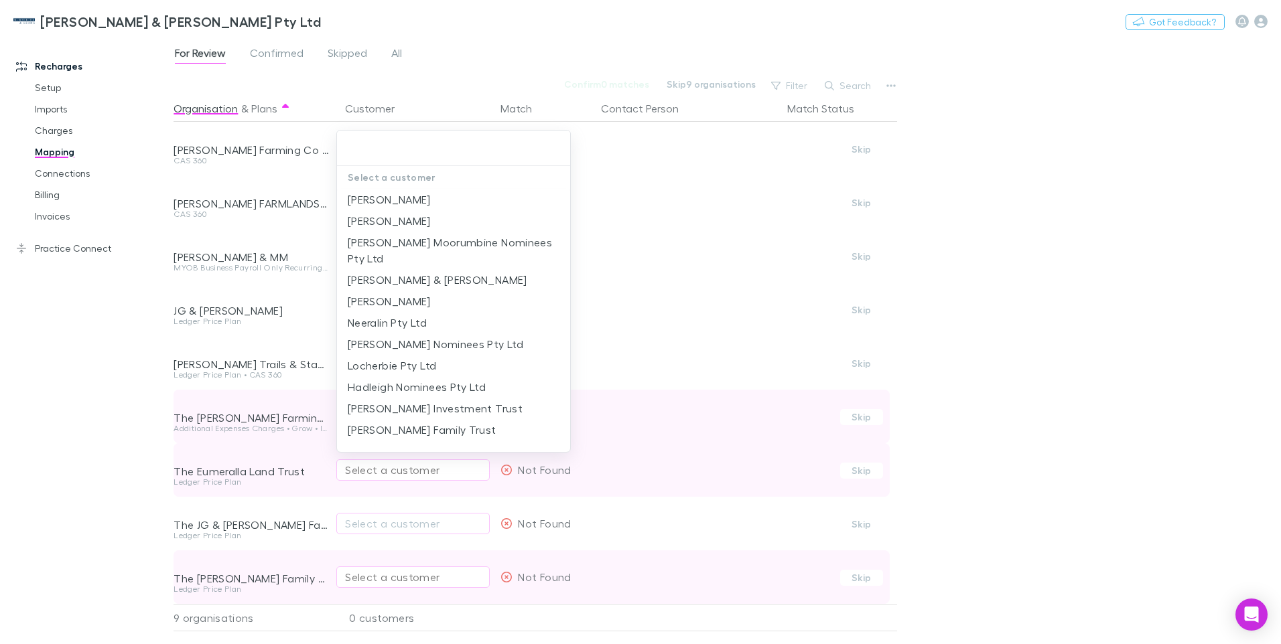
click at [632, 261] on div at bounding box center [640, 322] width 1281 height 644
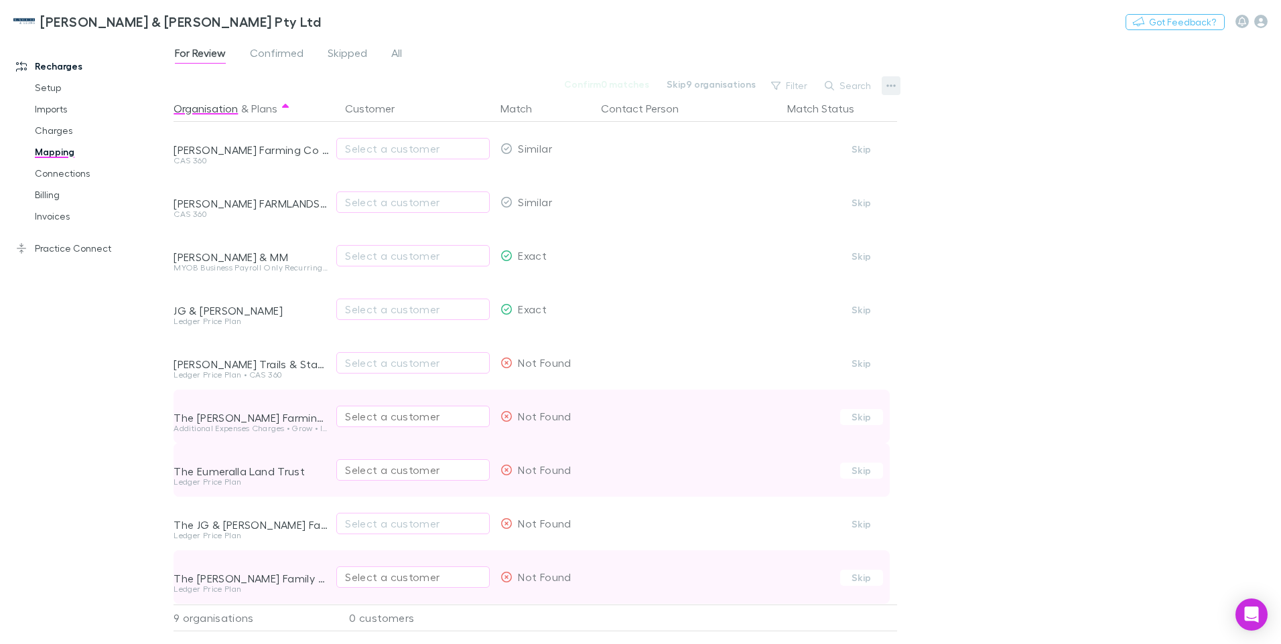
click at [890, 88] on icon "button" at bounding box center [890, 85] width 9 height 11
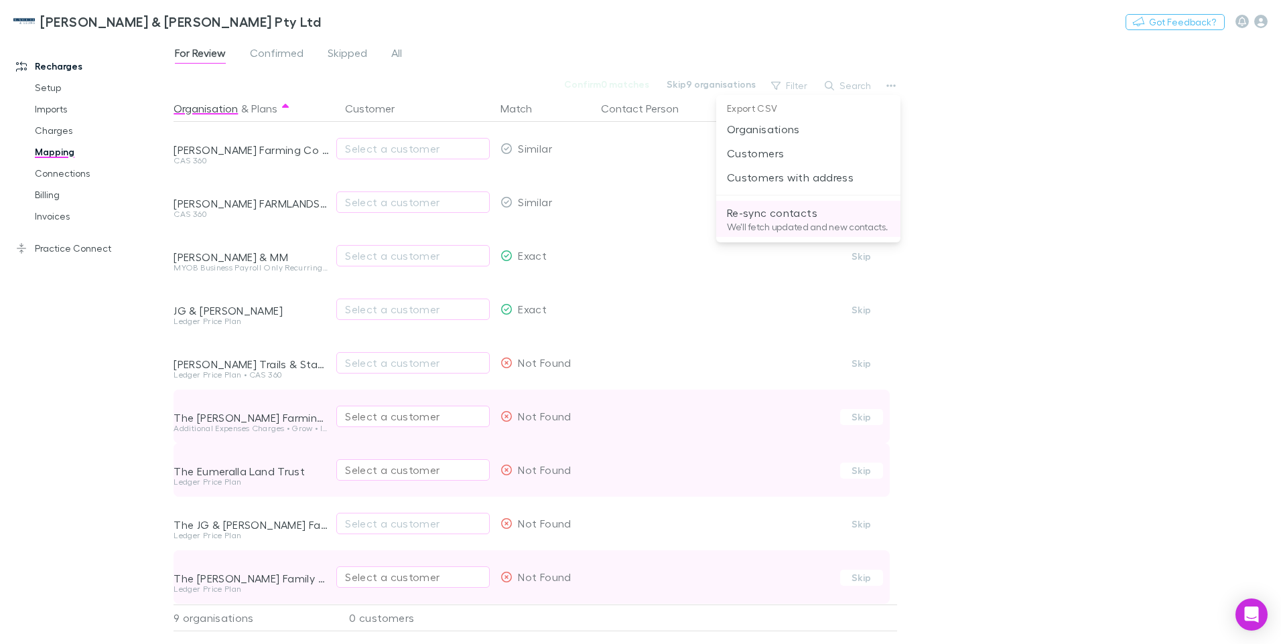
click at [760, 220] on p "Re-sync contacts" at bounding box center [808, 213] width 163 height 16
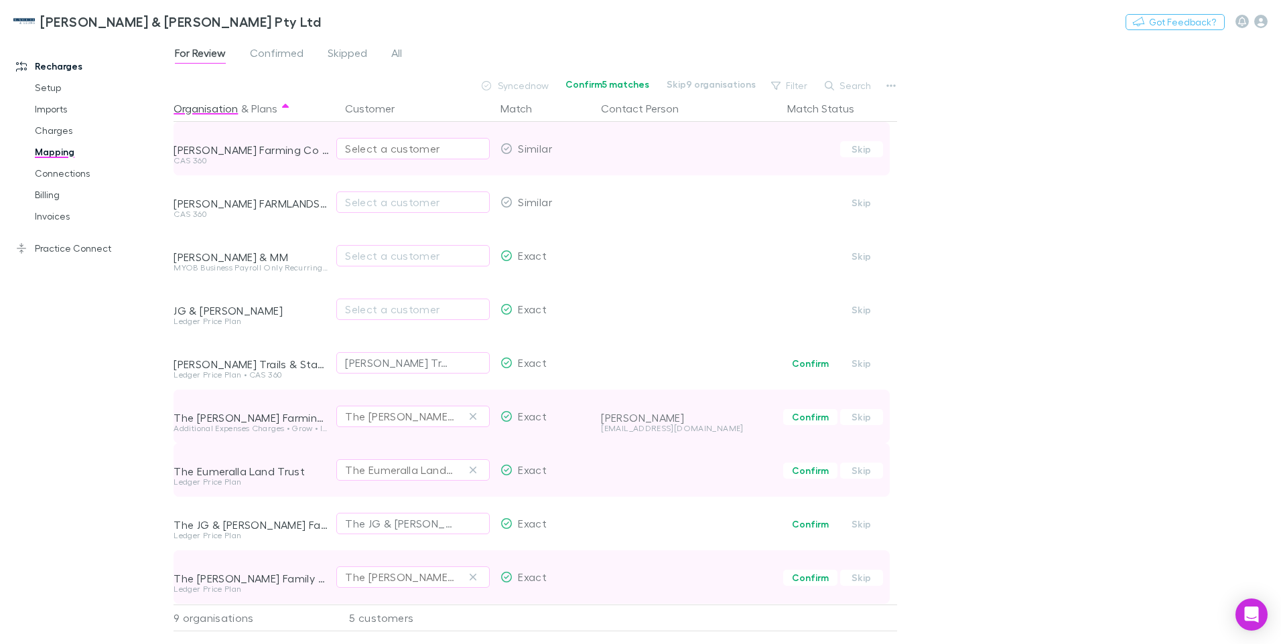
click at [364, 152] on div "Select a customer" at bounding box center [413, 149] width 136 height 16
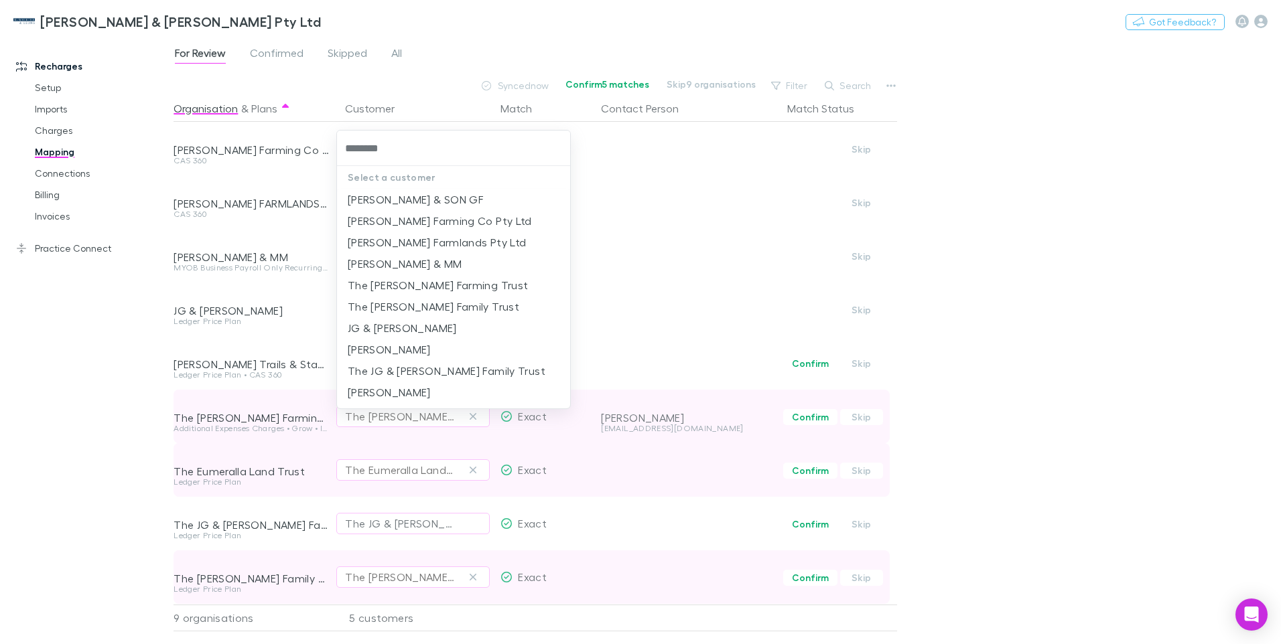
type input "*********"
click at [399, 287] on li "The [PERSON_NAME] Farming Trust" at bounding box center [453, 285] width 233 height 21
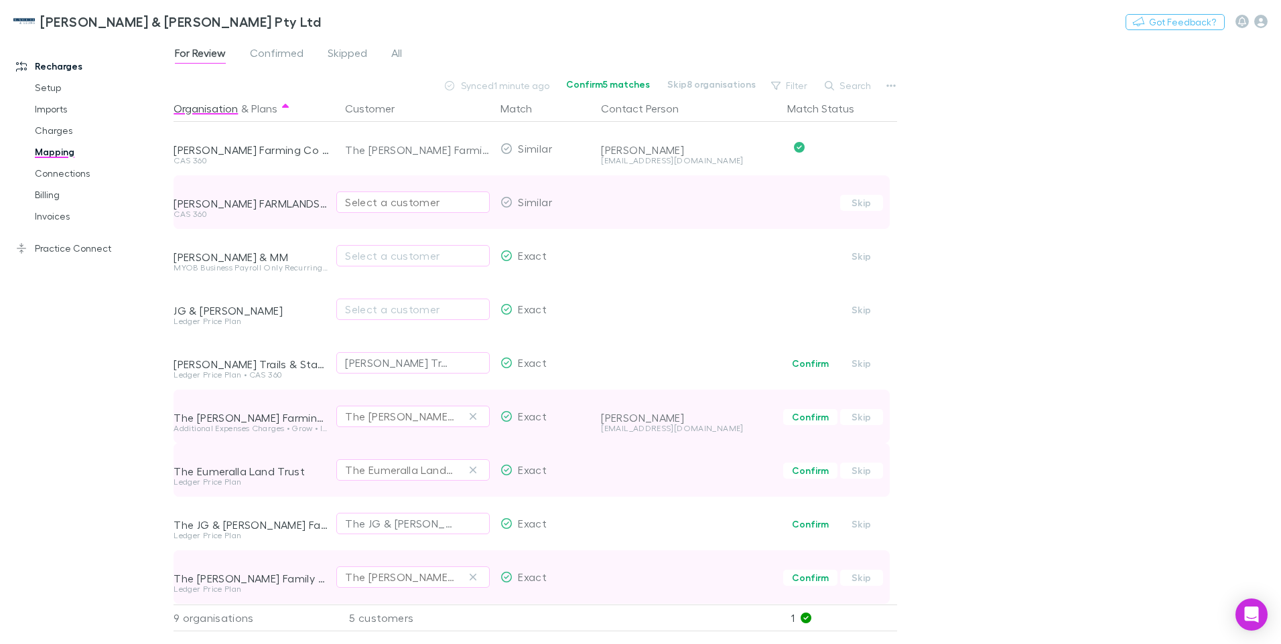
click at [399, 202] on div "Select a customer" at bounding box center [413, 202] width 136 height 16
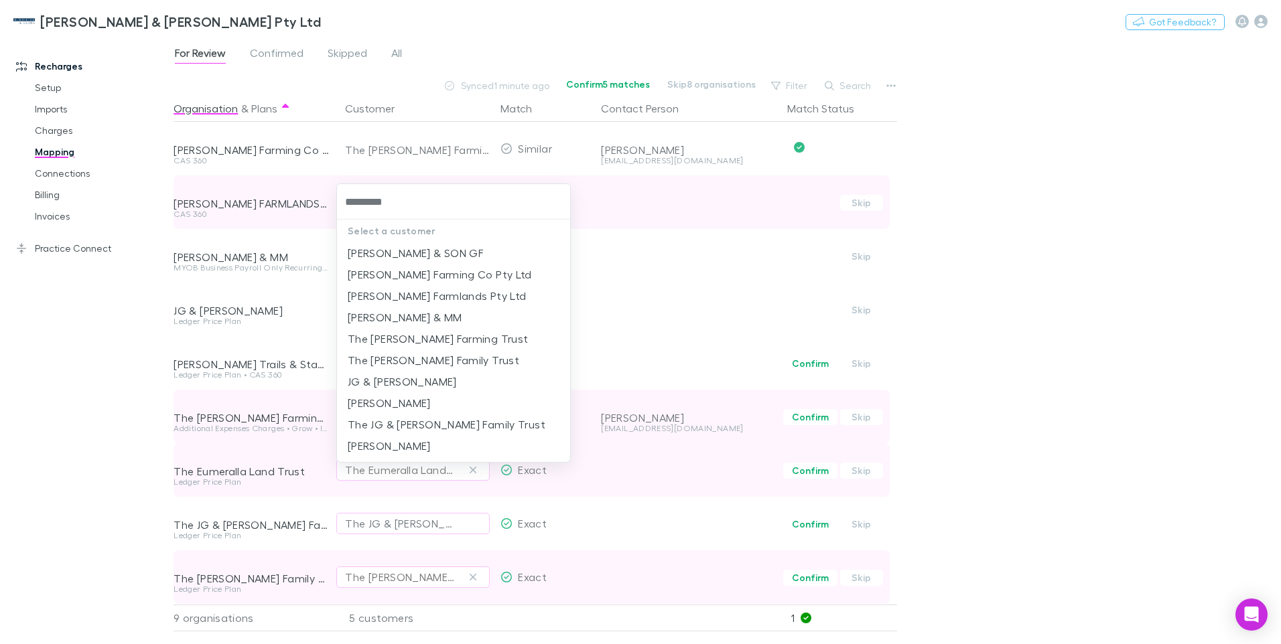
type input "*********"
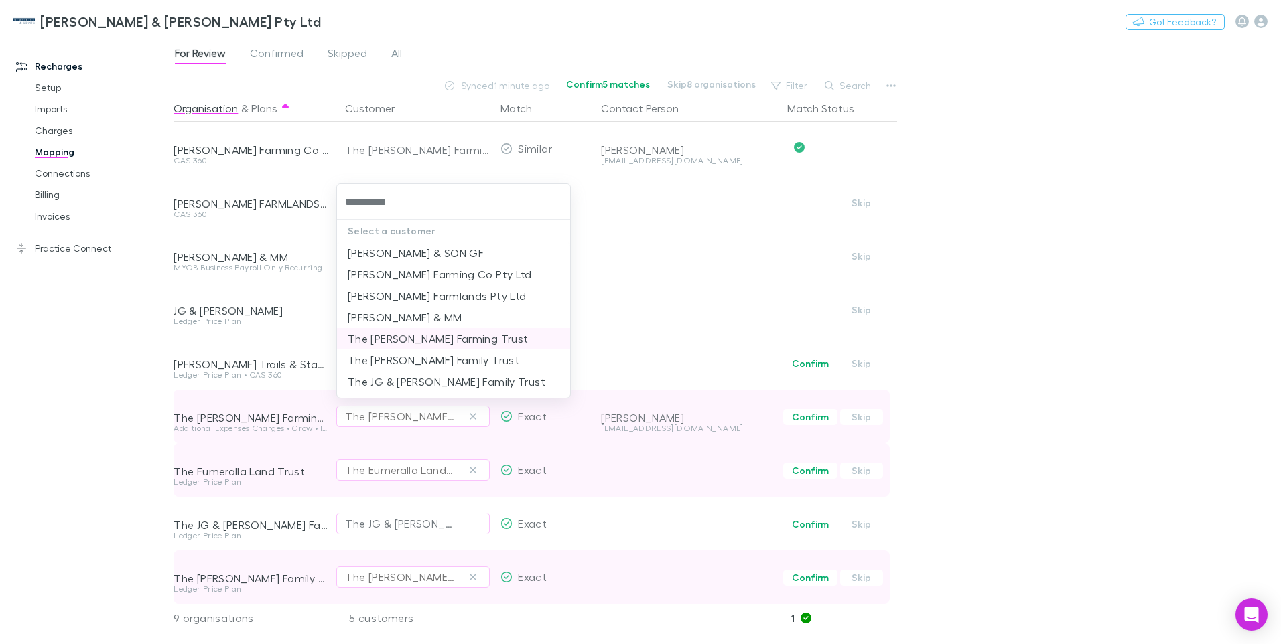
click at [436, 341] on li "The [PERSON_NAME] Farming Trust" at bounding box center [453, 338] width 233 height 21
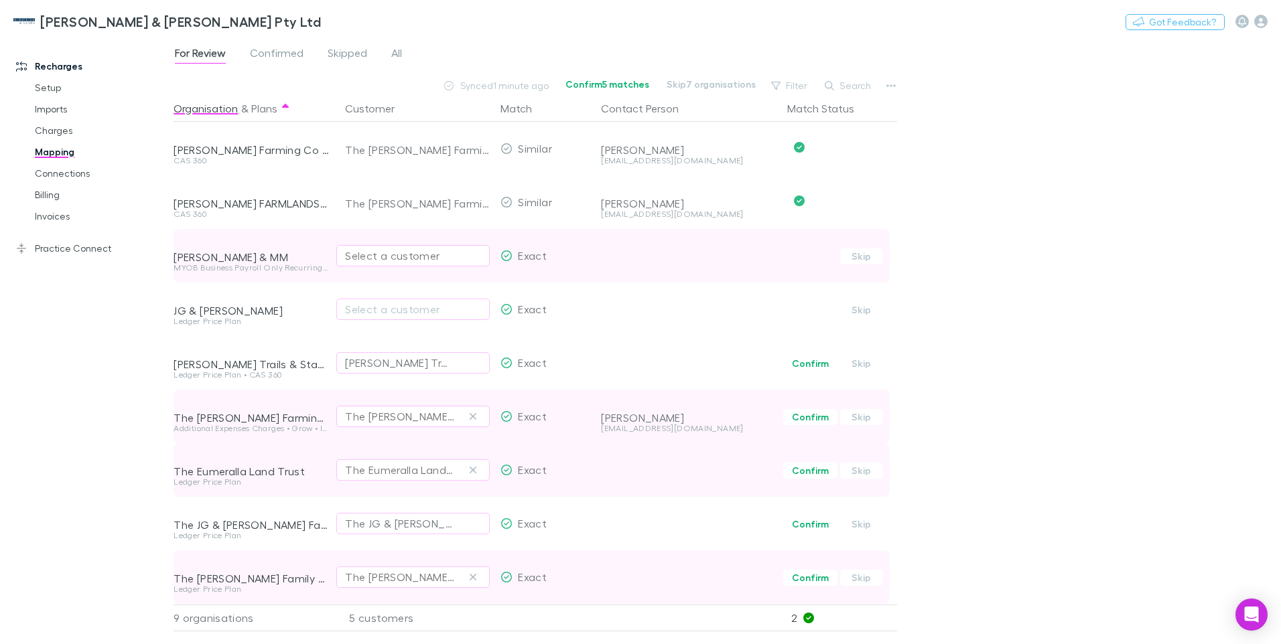
click at [387, 253] on div "Select a customer" at bounding box center [413, 256] width 136 height 16
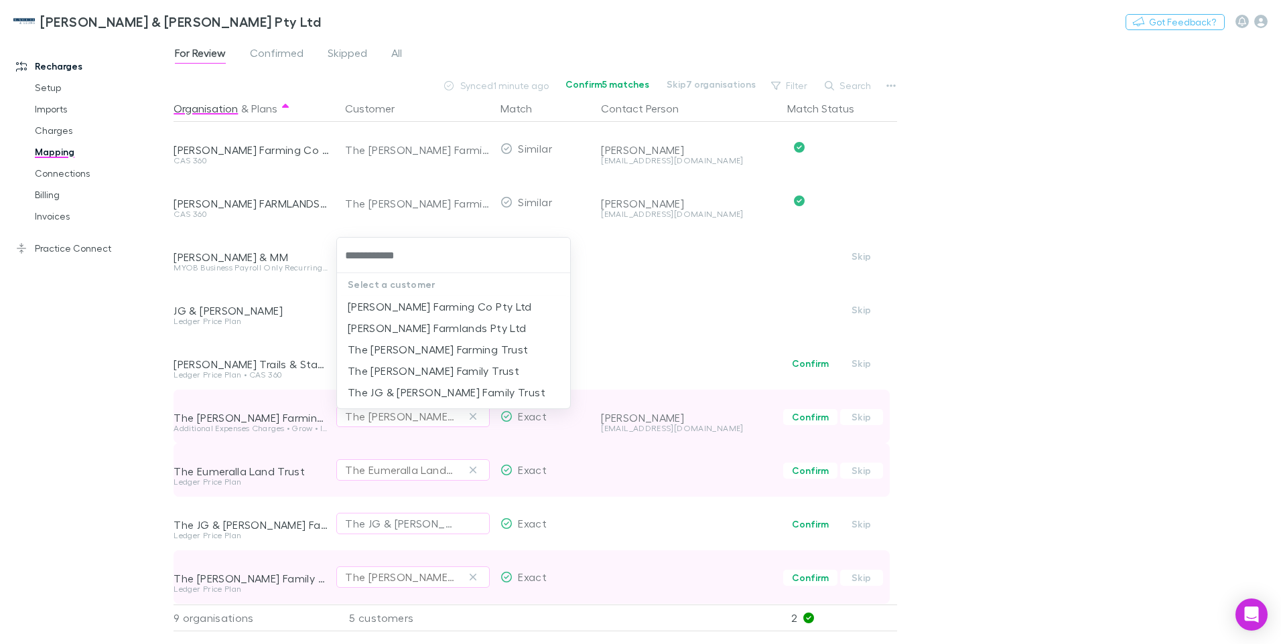
type input "**********"
click at [464, 351] on li "The [PERSON_NAME] Farming Trust" at bounding box center [453, 349] width 233 height 21
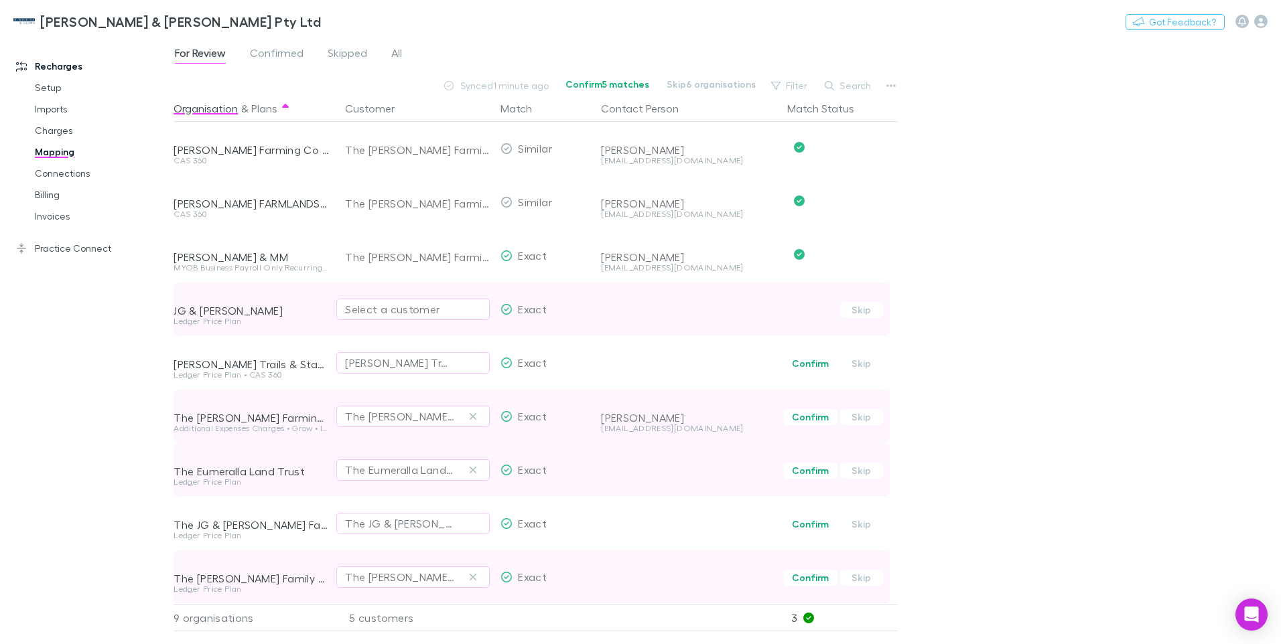
click at [420, 311] on div "Select a customer" at bounding box center [413, 309] width 136 height 16
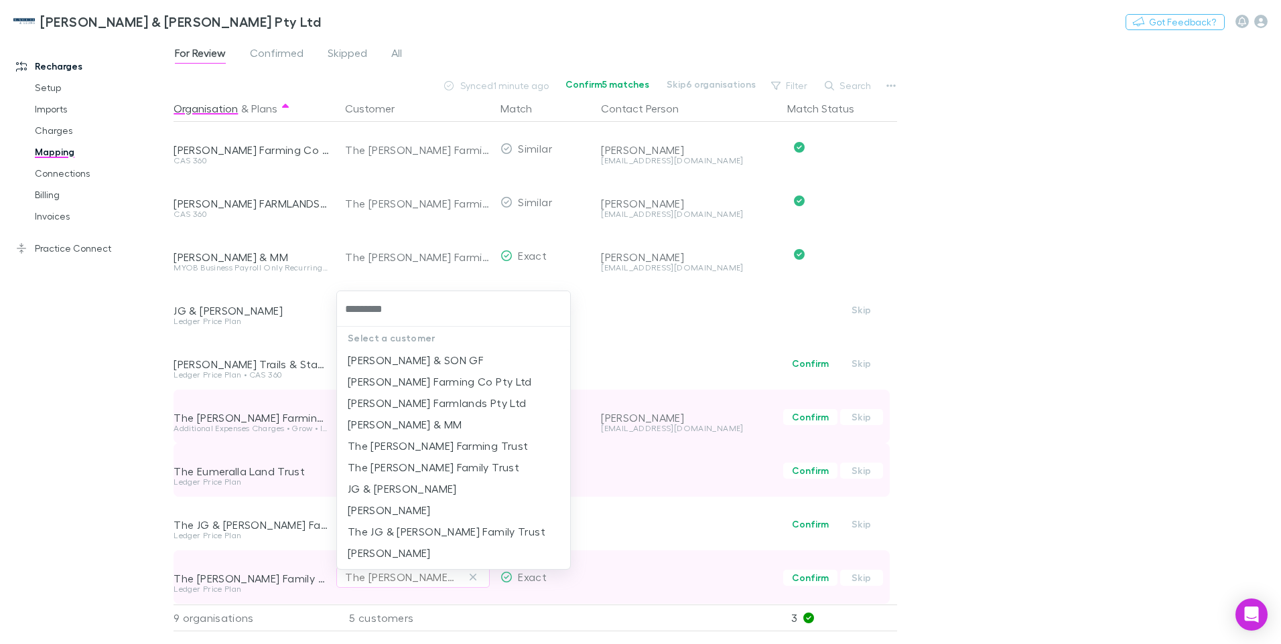
type input "*********"
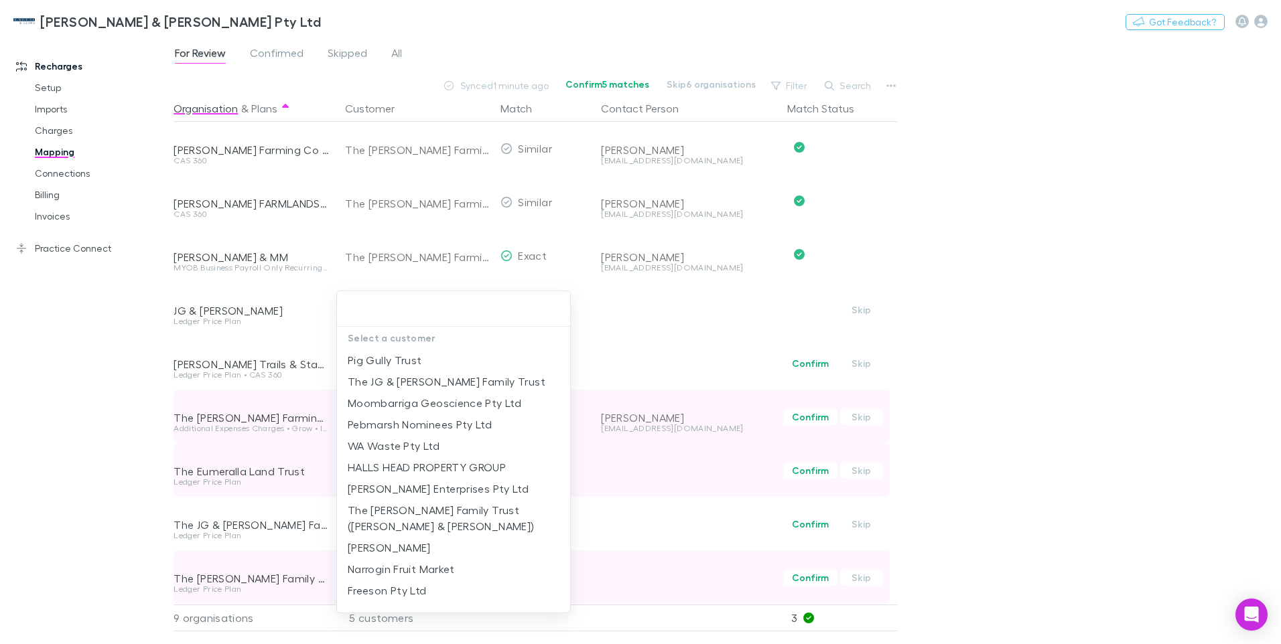
click at [382, 322] on div at bounding box center [453, 309] width 233 height 36
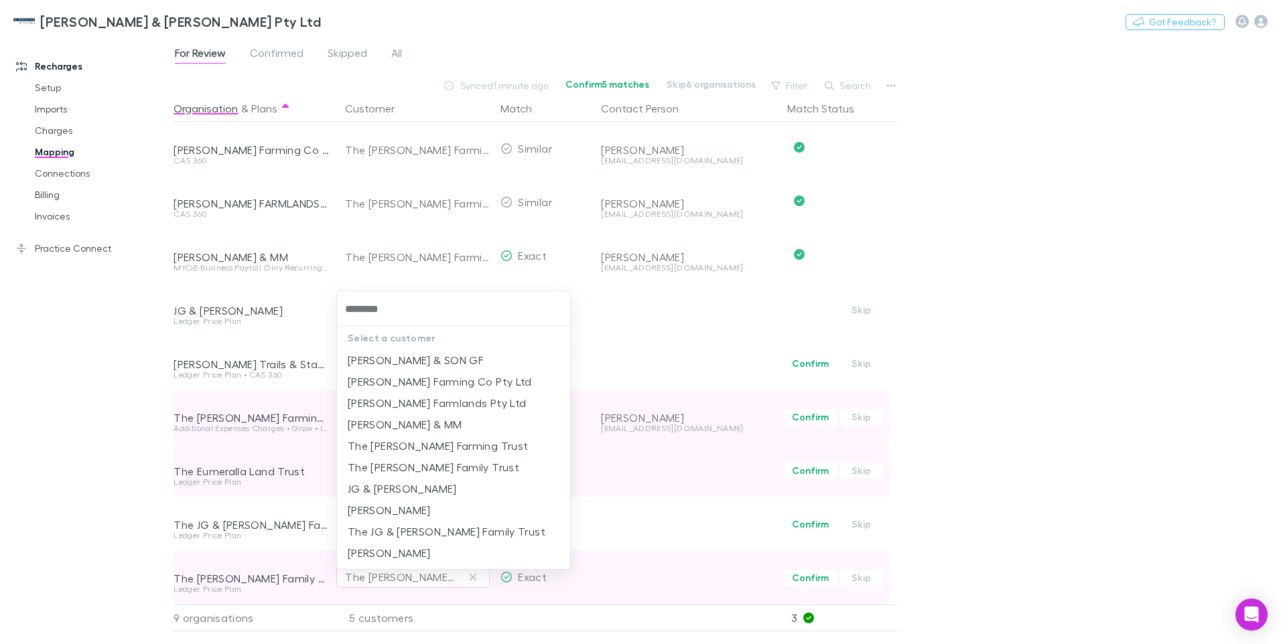
type input "*********"
click at [456, 443] on li "The [PERSON_NAME] Farming Trust" at bounding box center [453, 445] width 233 height 21
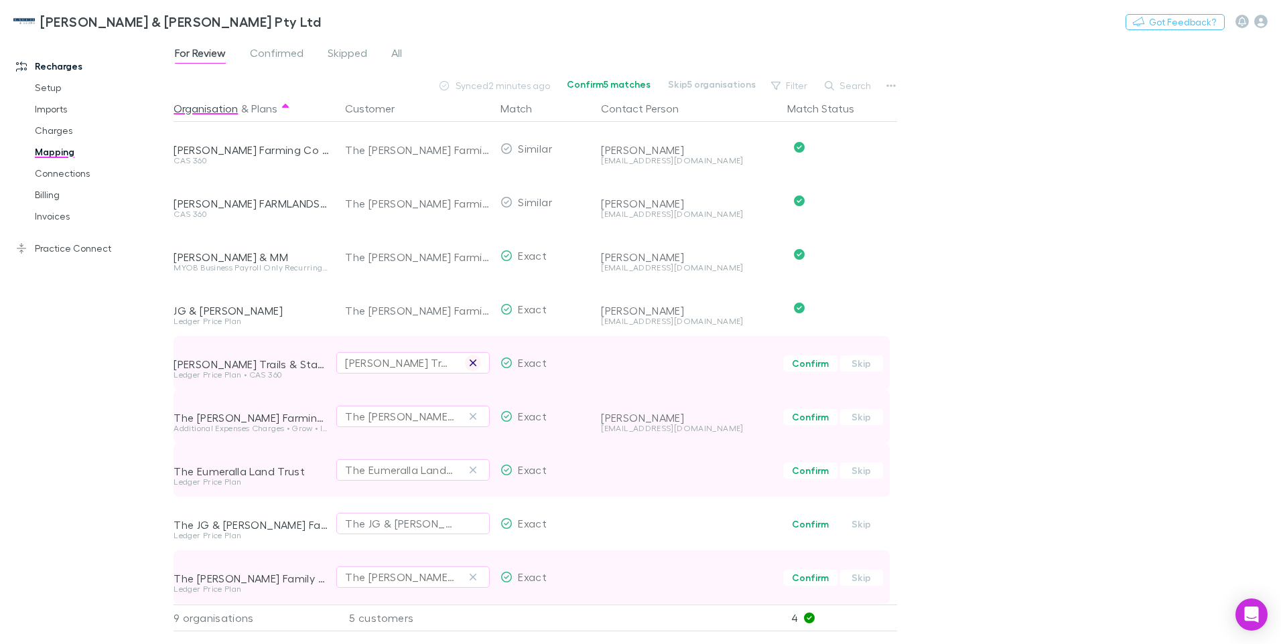
click at [474, 360] on icon "button" at bounding box center [473, 363] width 8 height 11
click at [441, 369] on div "Select a customer" at bounding box center [413, 363] width 136 height 16
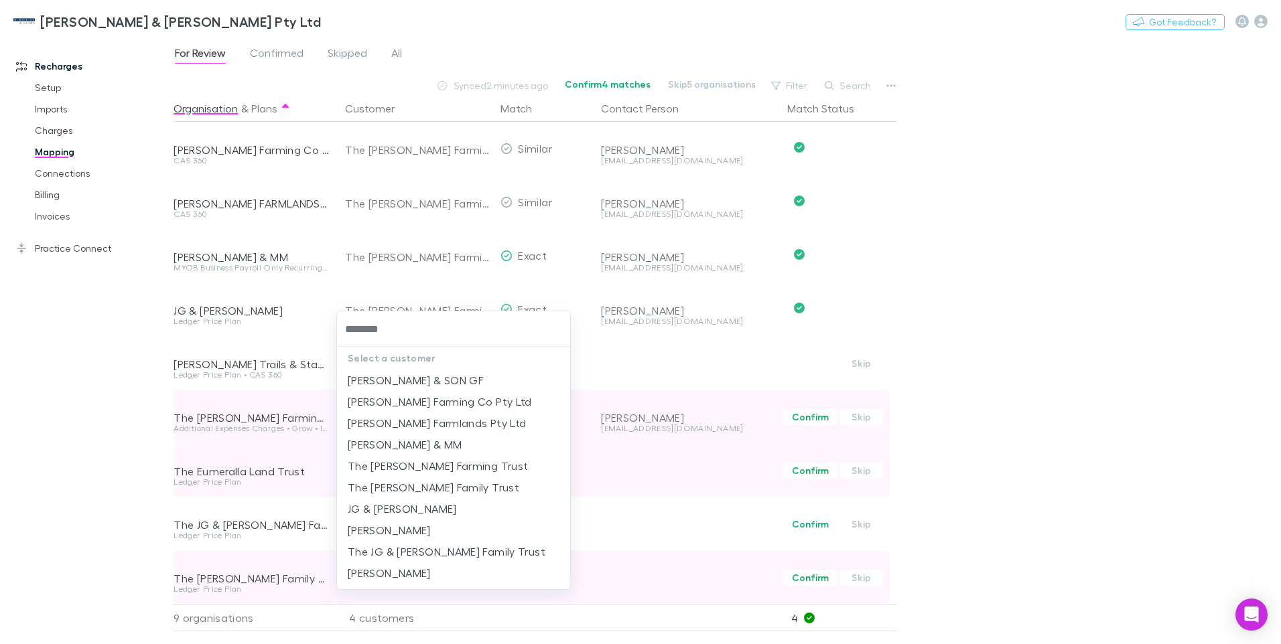
type input "*********"
click at [423, 469] on li "The [PERSON_NAME] Farming Trust" at bounding box center [453, 466] width 233 height 21
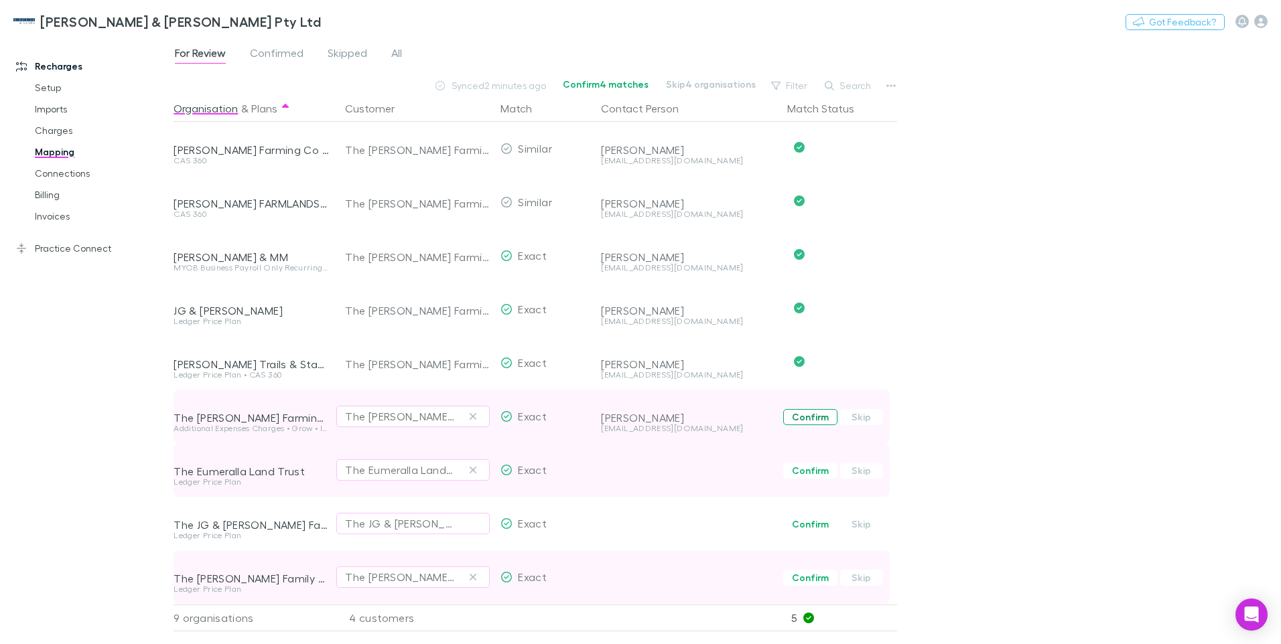
click at [804, 417] on button "Confirm" at bounding box center [810, 417] width 54 height 16
click at [476, 471] on icon "button" at bounding box center [473, 470] width 8 height 11
click at [356, 470] on div "Select a customer" at bounding box center [413, 470] width 136 height 16
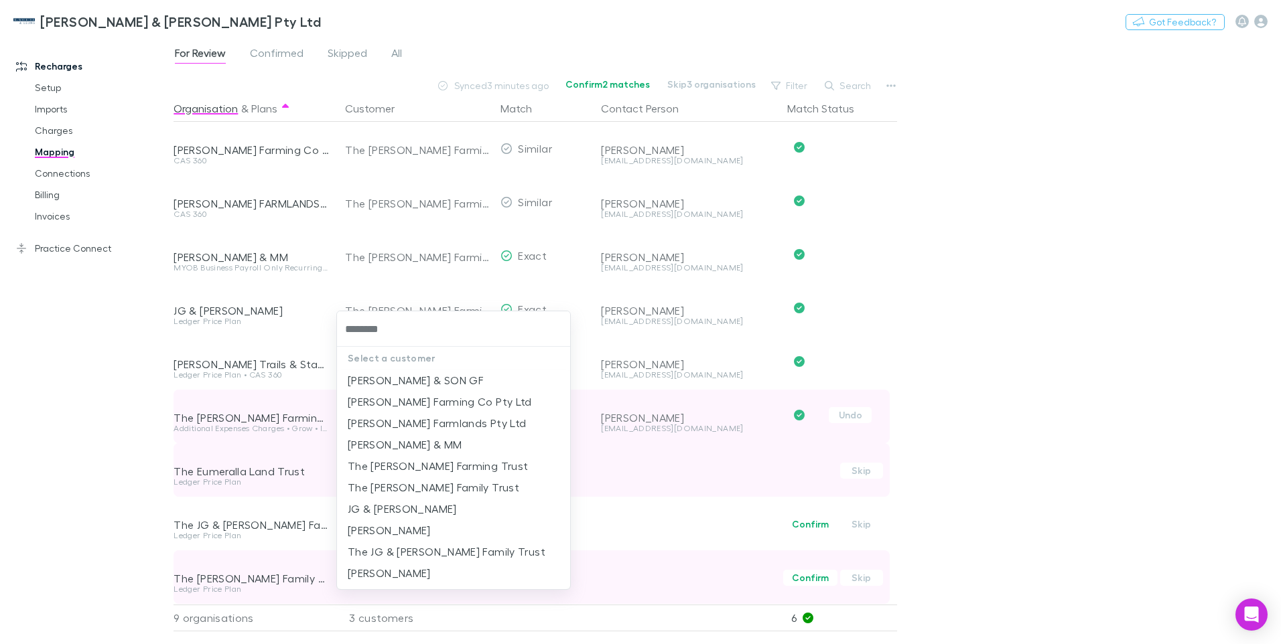
type input "*********"
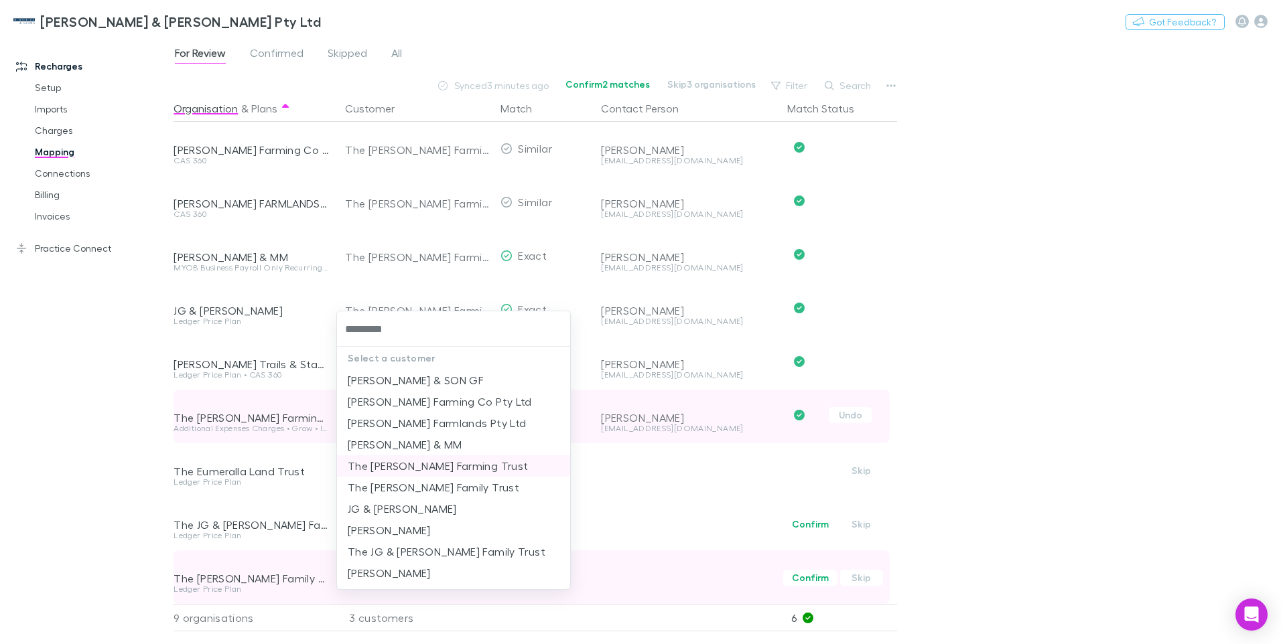
click at [407, 468] on li "The [PERSON_NAME] Farming Trust" at bounding box center [453, 466] width 233 height 21
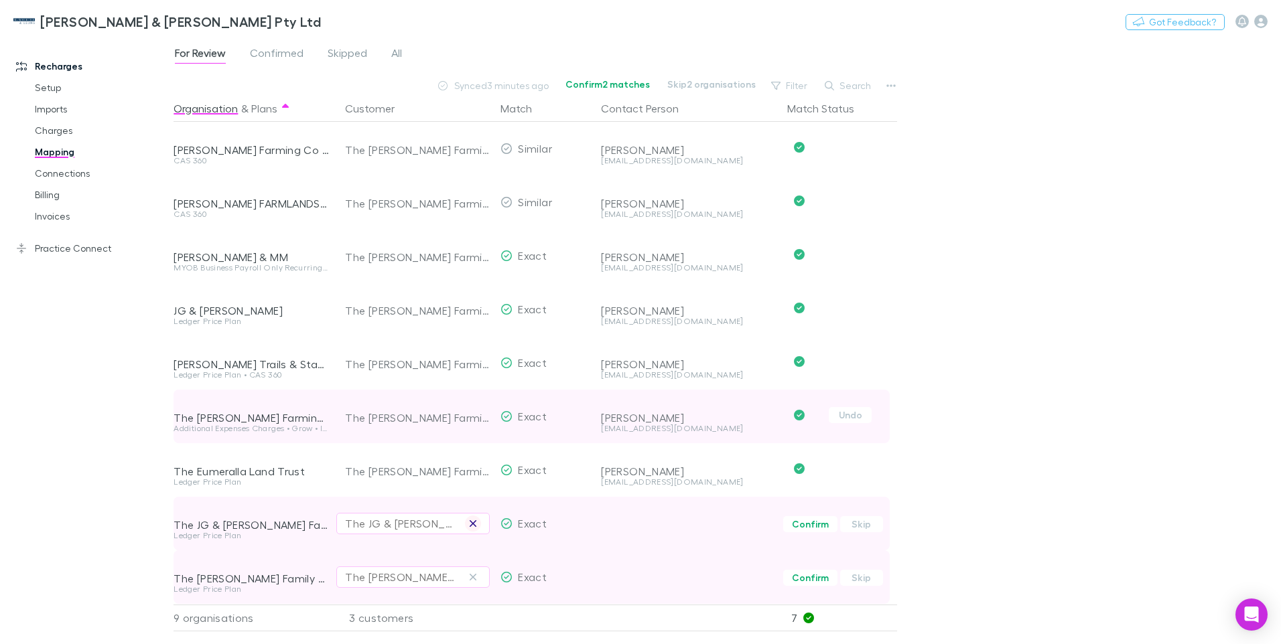
click at [470, 523] on icon "button" at bounding box center [473, 523] width 8 height 11
click at [352, 528] on div "Select a customer" at bounding box center [413, 524] width 136 height 16
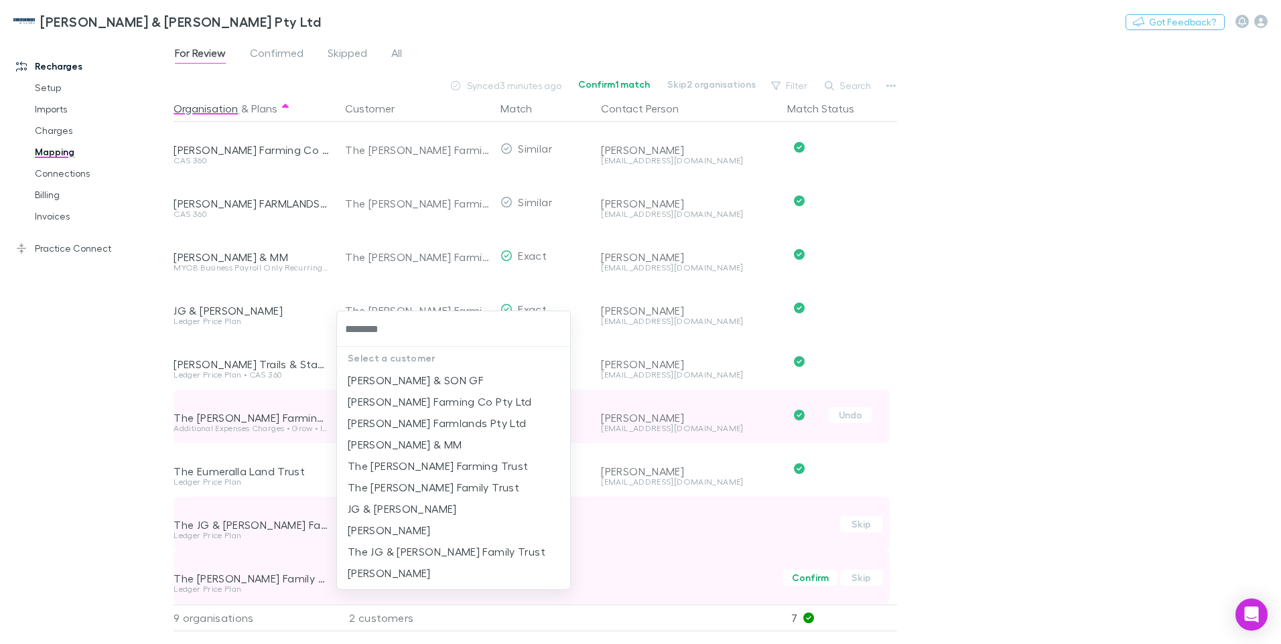
type input "*********"
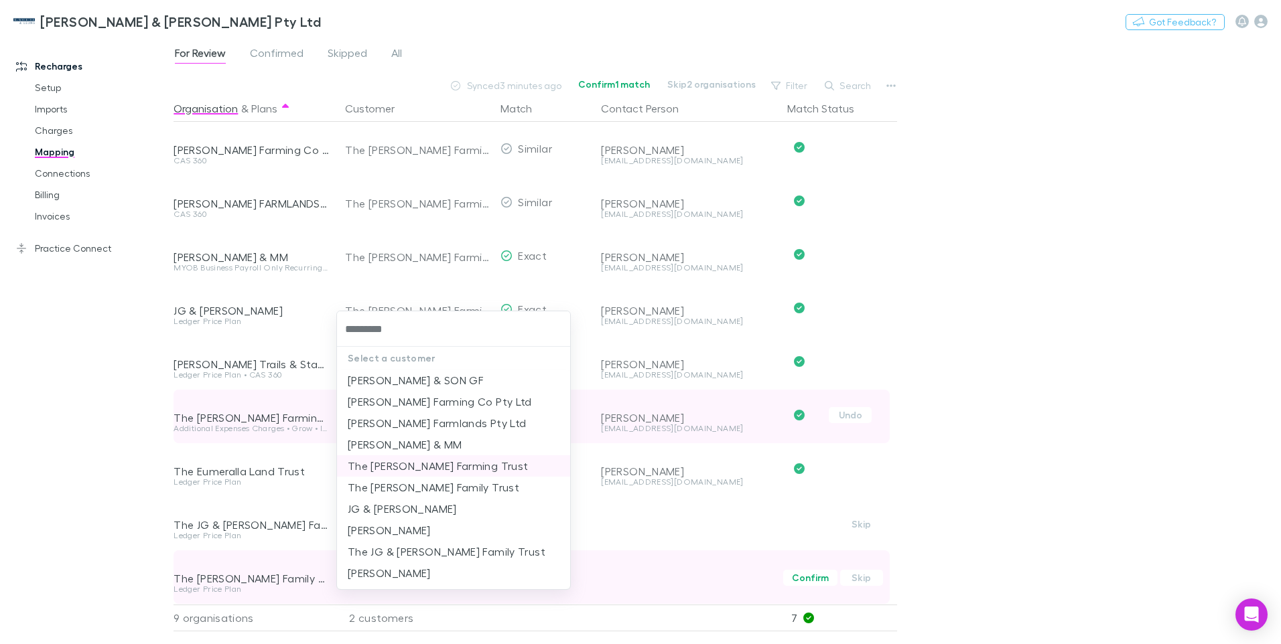
click at [420, 466] on li "The [PERSON_NAME] Farming Trust" at bounding box center [453, 466] width 233 height 21
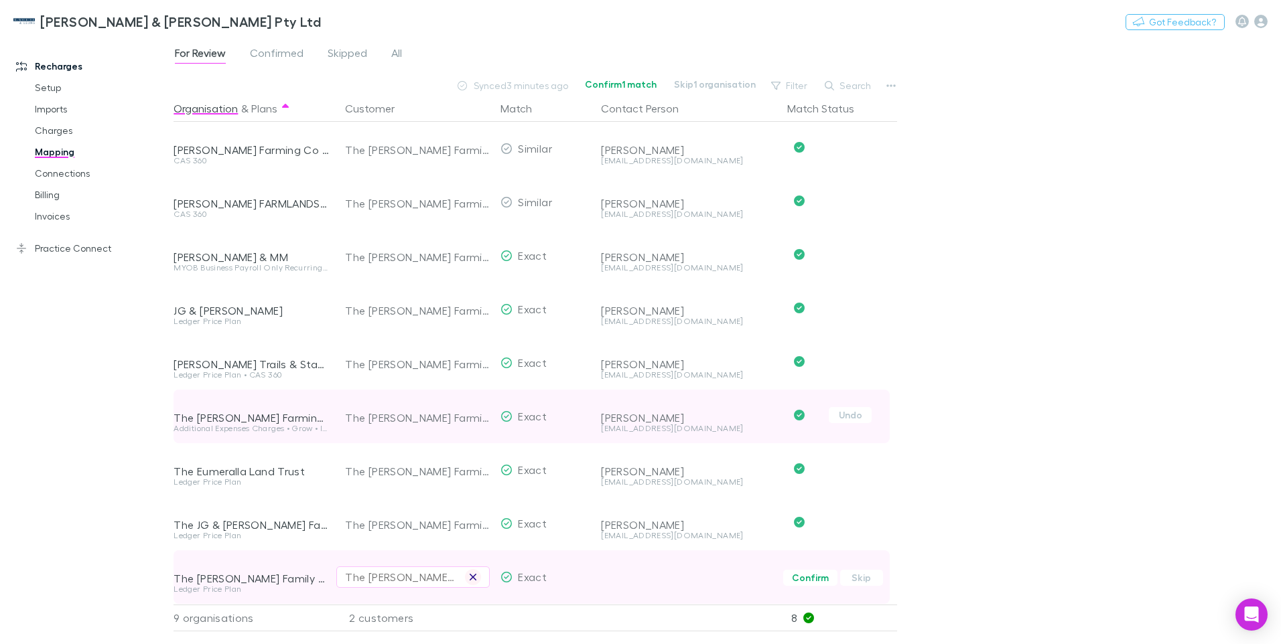
click at [477, 577] on icon "button" at bounding box center [473, 577] width 8 height 11
click at [393, 579] on div "Select a customer" at bounding box center [413, 577] width 136 height 16
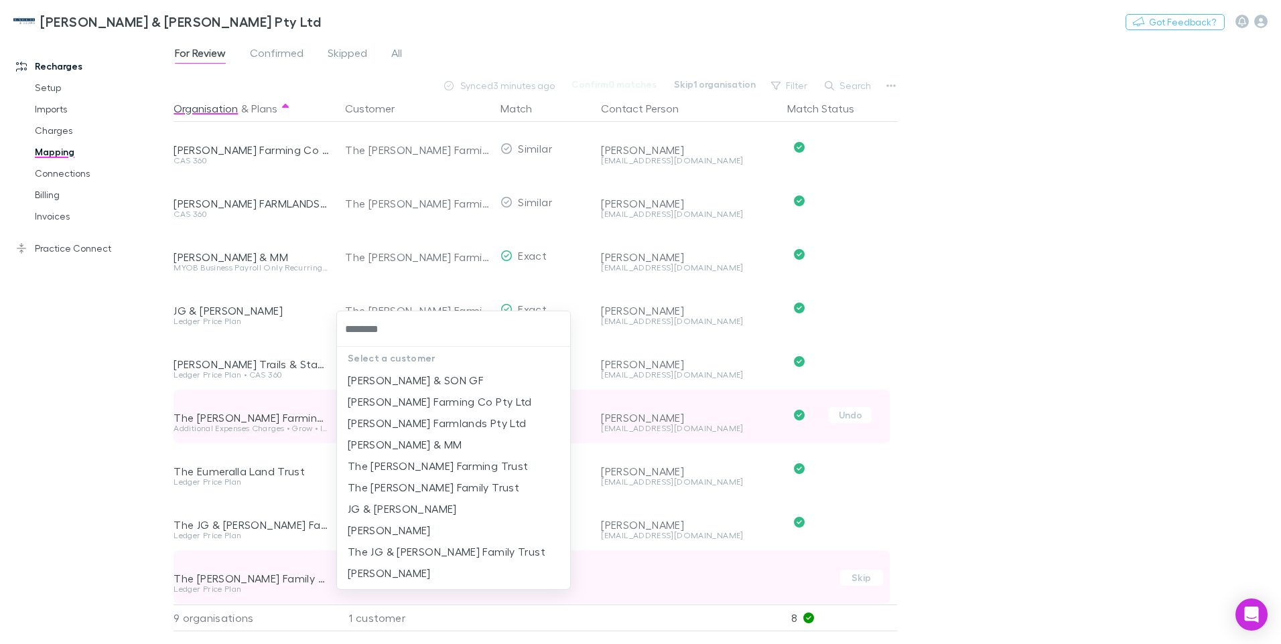
type input "*********"
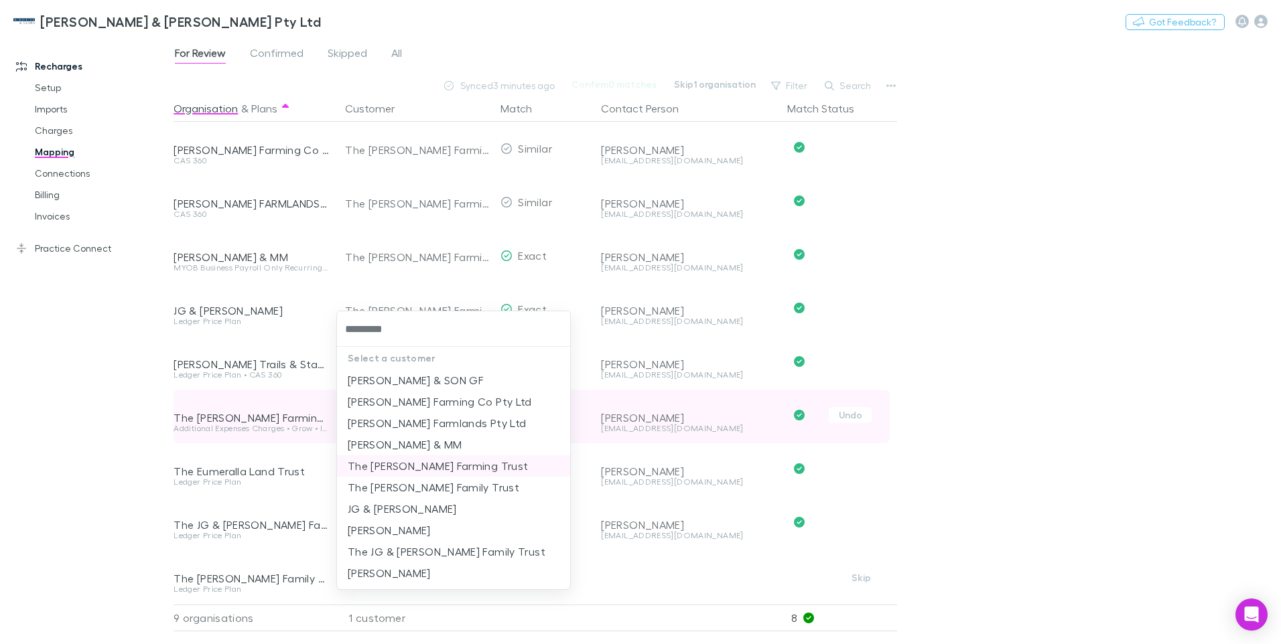
click at [427, 464] on li "The [PERSON_NAME] Farming Trust" at bounding box center [453, 466] width 233 height 21
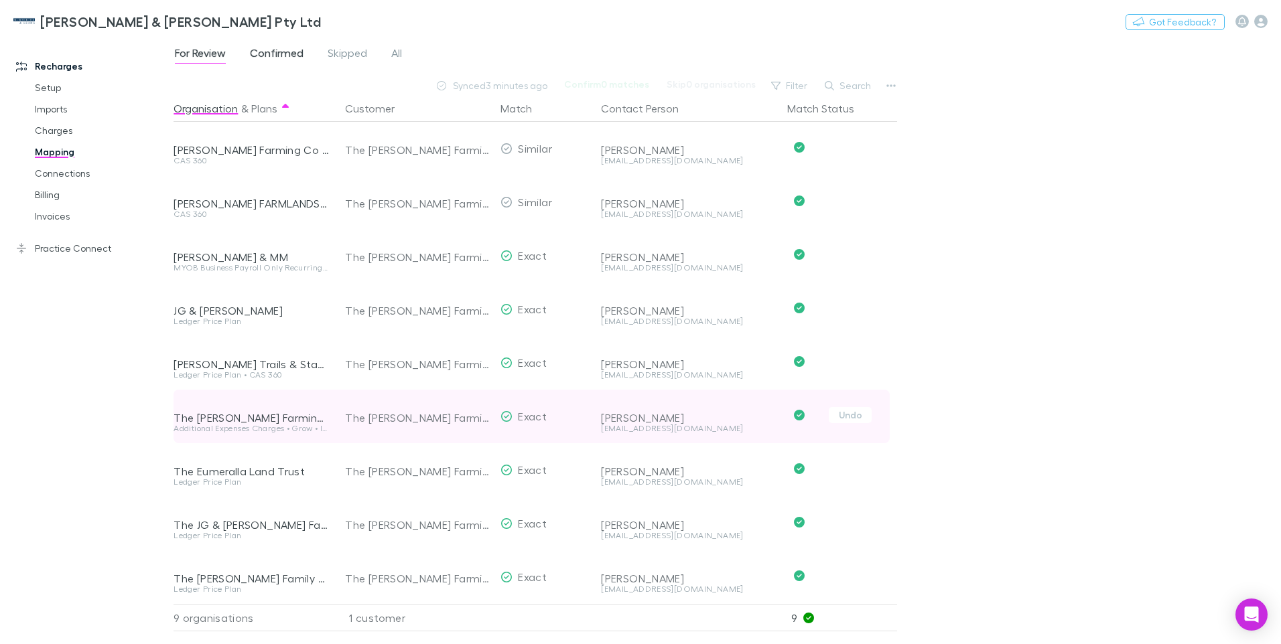
click at [280, 55] on span "Confirmed" at bounding box center [277, 54] width 54 height 17
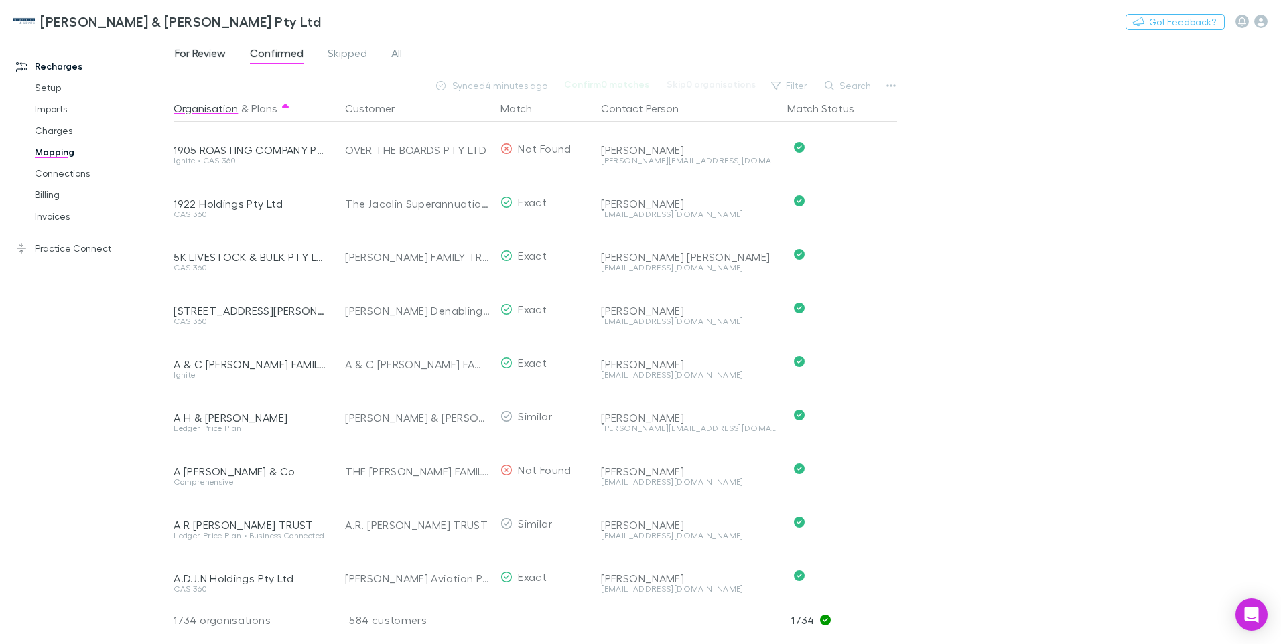
click at [199, 50] on span "For Review" at bounding box center [200, 54] width 51 height 17
